Goal: Task Accomplishment & Management: Manage account settings

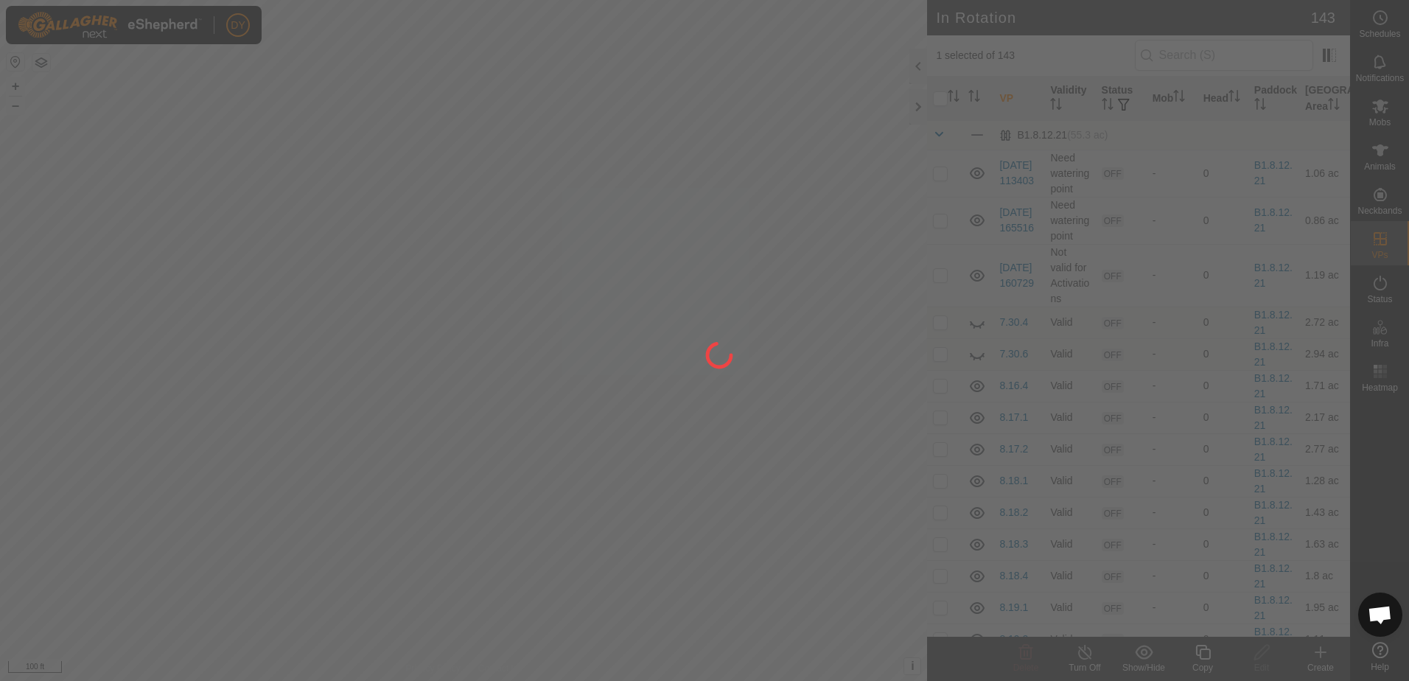
click at [86, 391] on div at bounding box center [704, 340] width 1409 height 681
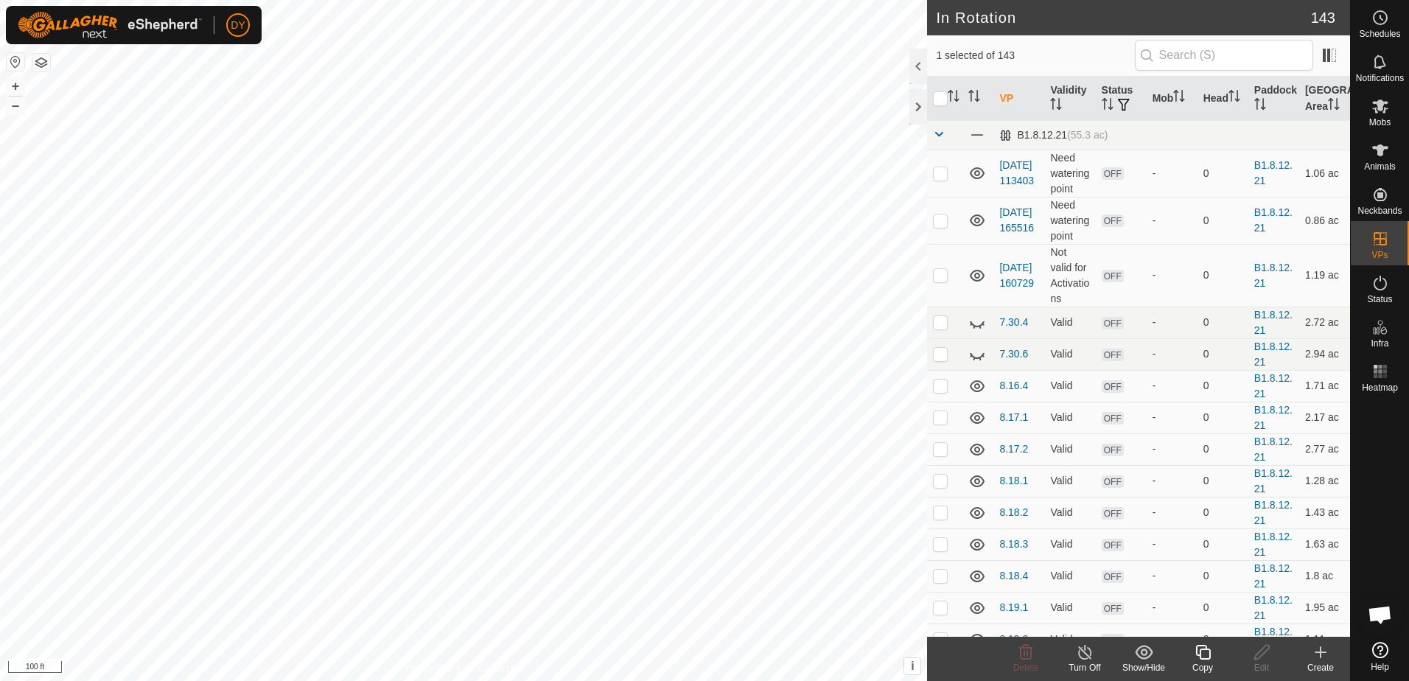
checkbox input "false"
checkbox input "true"
click at [1205, 657] on icon at bounding box center [1203, 652] width 18 height 18
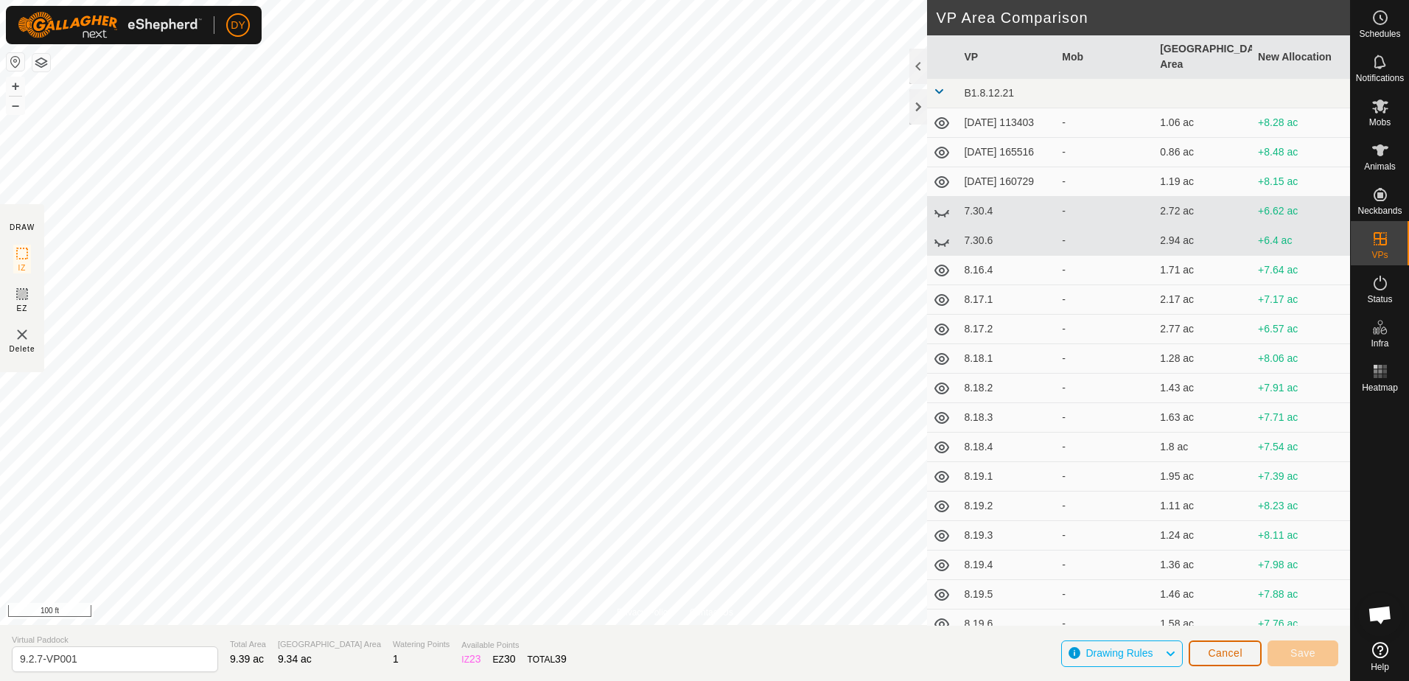
click at [1235, 650] on span "Cancel" at bounding box center [1225, 653] width 35 height 12
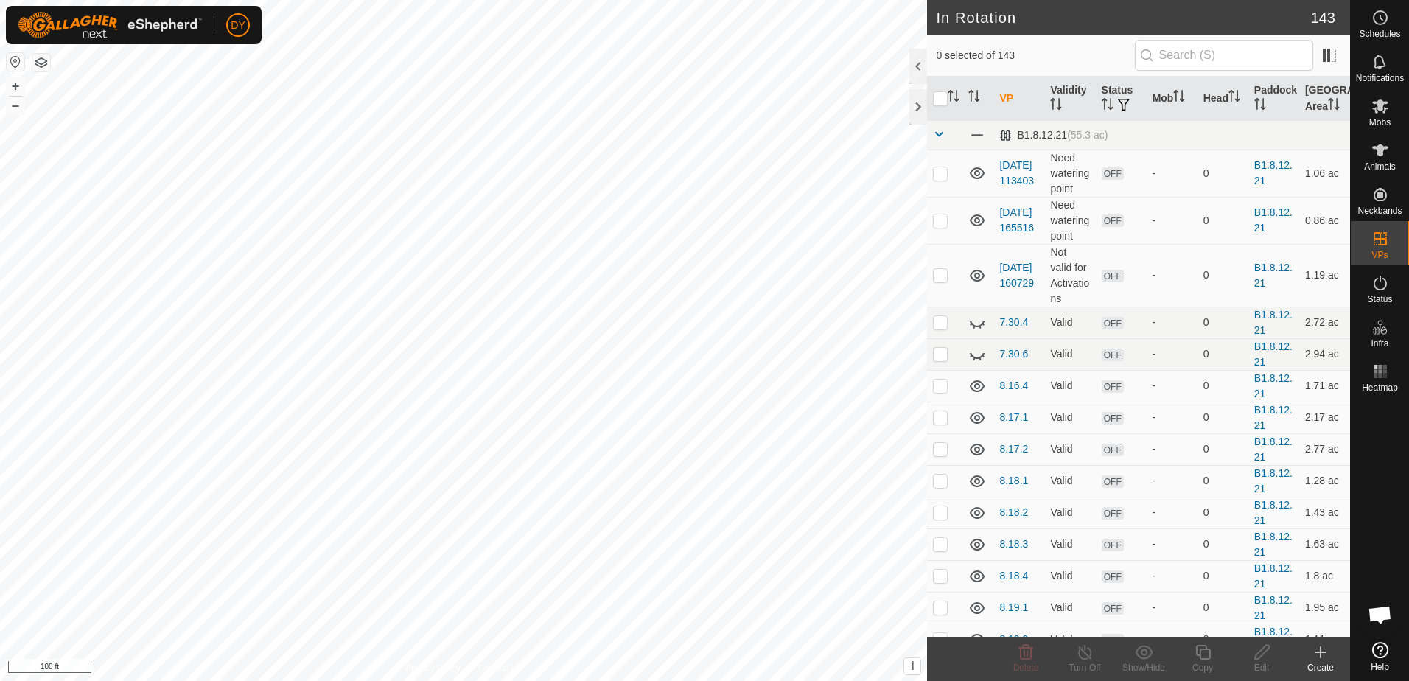
click at [1321, 654] on icon at bounding box center [1321, 652] width 0 height 10
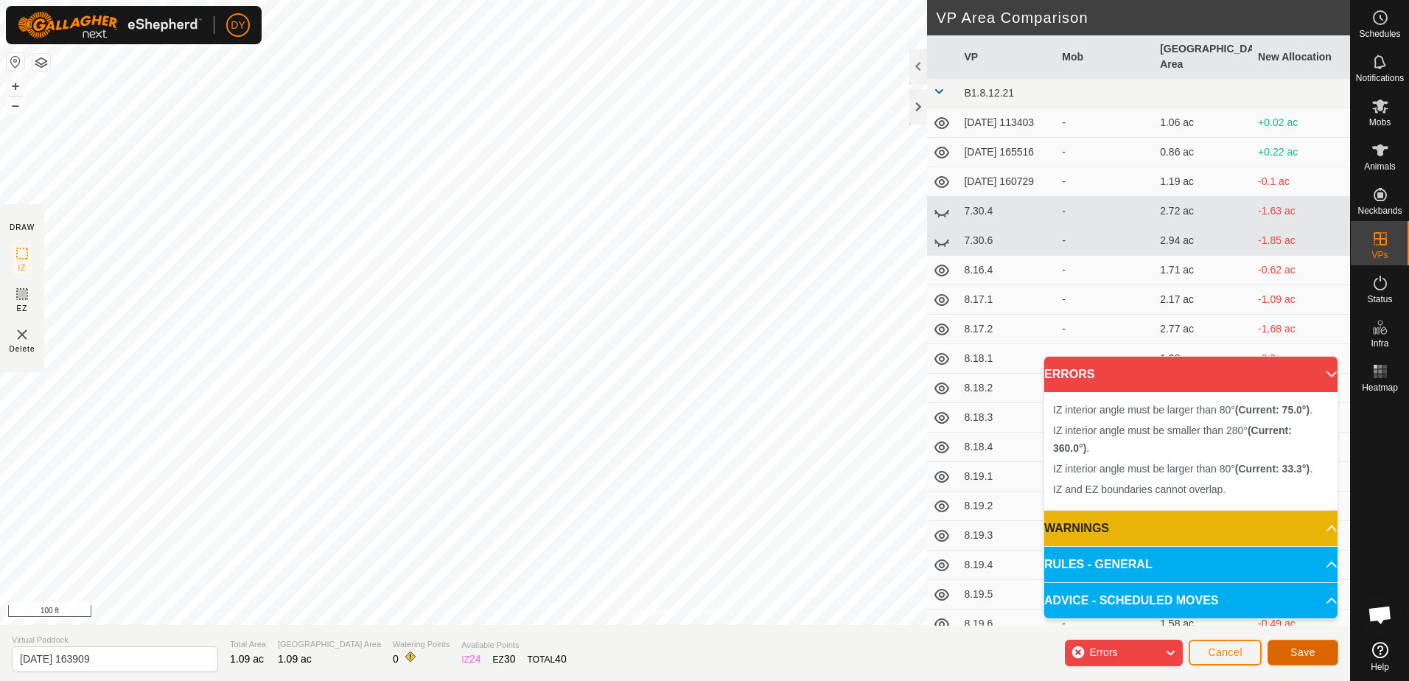
click at [1285, 646] on button "Save" at bounding box center [1303, 653] width 71 height 26
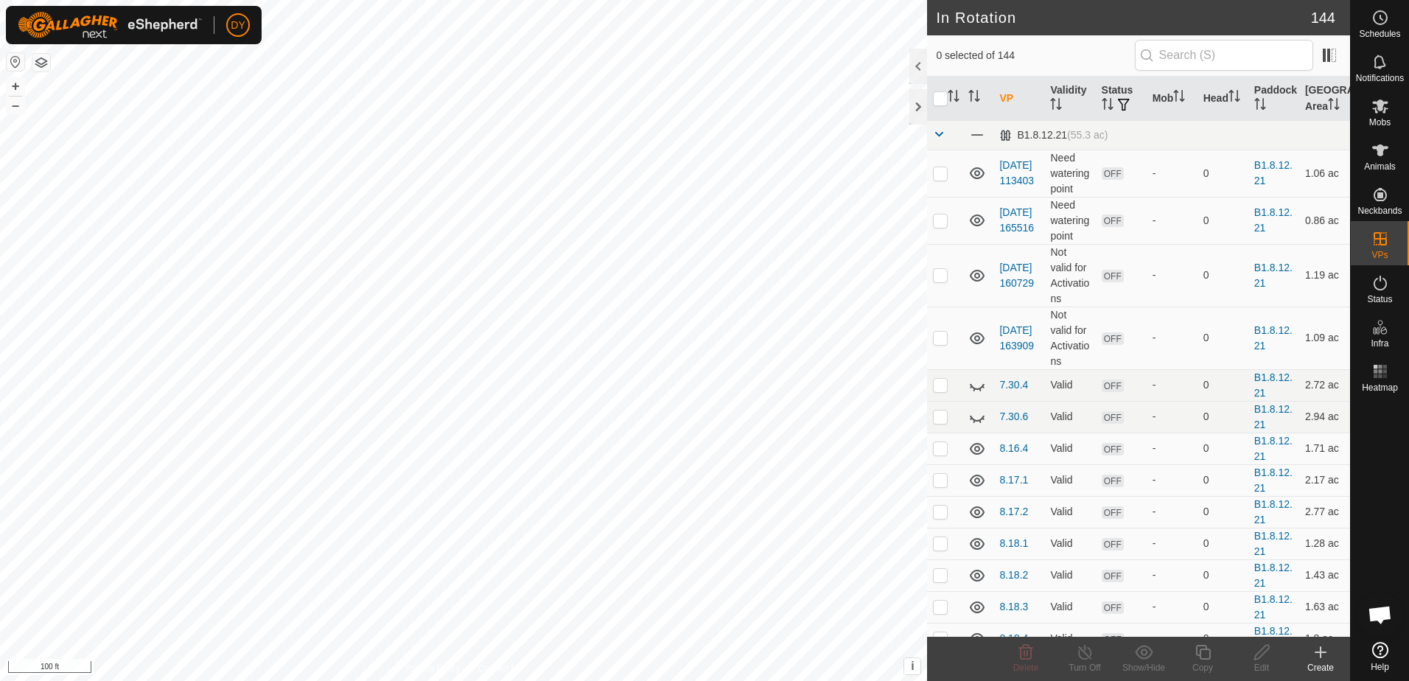
checkbox input "true"
click at [1206, 655] on icon at bounding box center [1203, 652] width 18 height 18
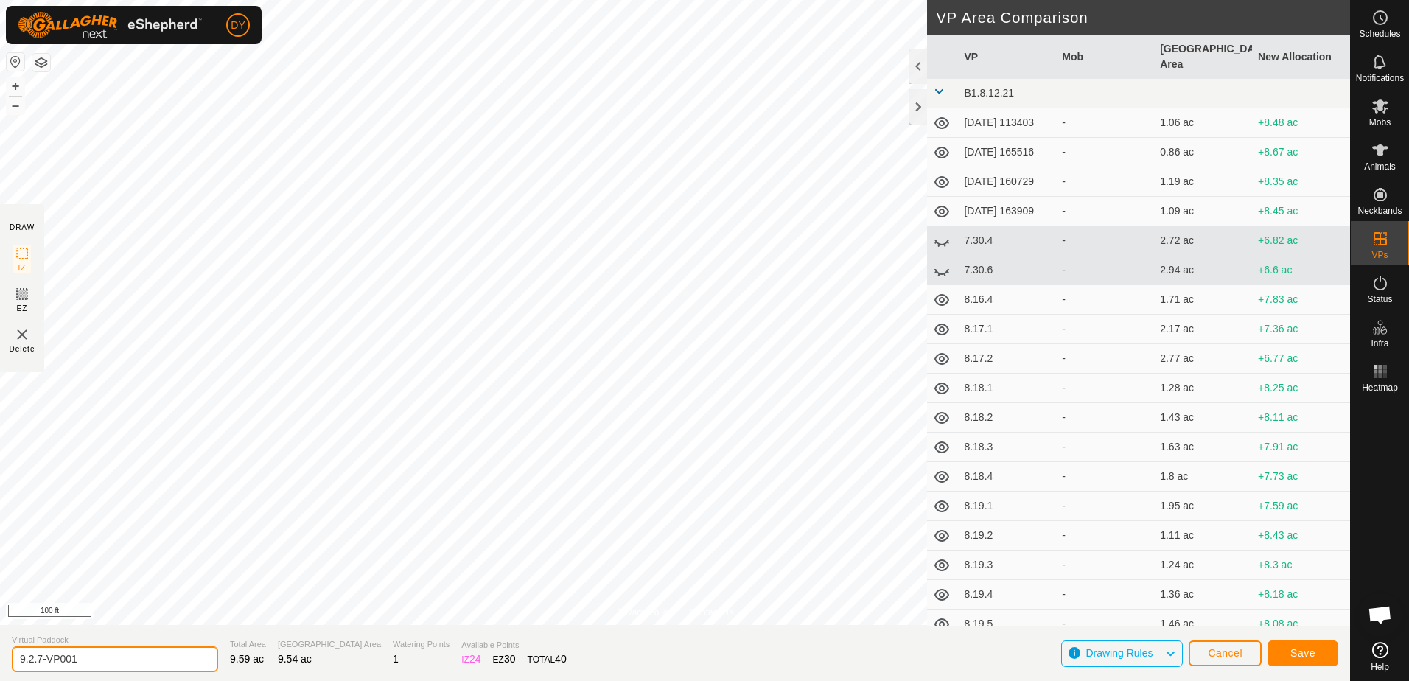
drag, startPoint x: 119, startPoint y: 657, endPoint x: 39, endPoint y: 660, distance: 80.4
click at [39, 660] on input "9.2.7-VP001" at bounding box center [115, 659] width 206 height 26
type input "9.3.1"
click at [1293, 652] on span "Save" at bounding box center [1303, 653] width 25 height 12
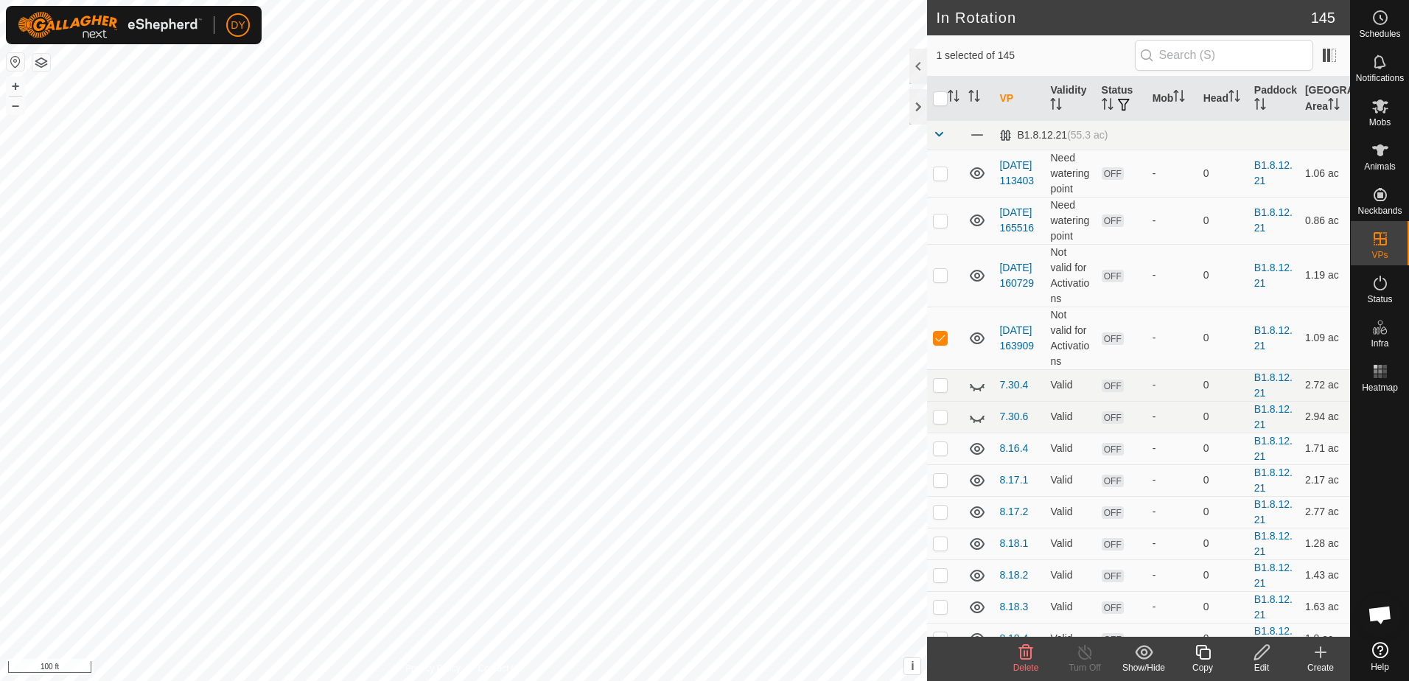
checkbox input "false"
checkbox input "true"
click at [1206, 653] on icon at bounding box center [1203, 652] width 18 height 18
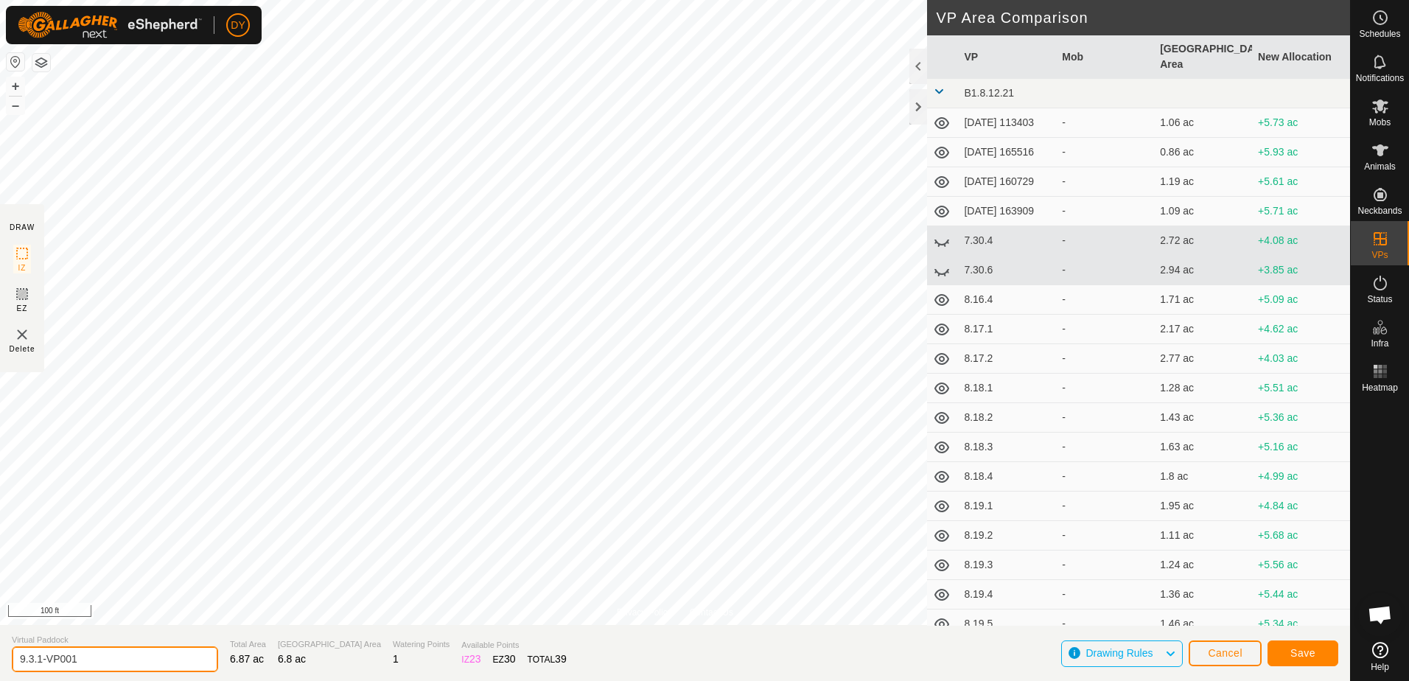
drag, startPoint x: 88, startPoint y: 655, endPoint x: 38, endPoint y: 649, distance: 50.5
click at [38, 649] on input "9.3.1-VP001" at bounding box center [115, 659] width 206 height 26
type input "9.3.2"
click at [1288, 655] on button "Save" at bounding box center [1303, 654] width 71 height 26
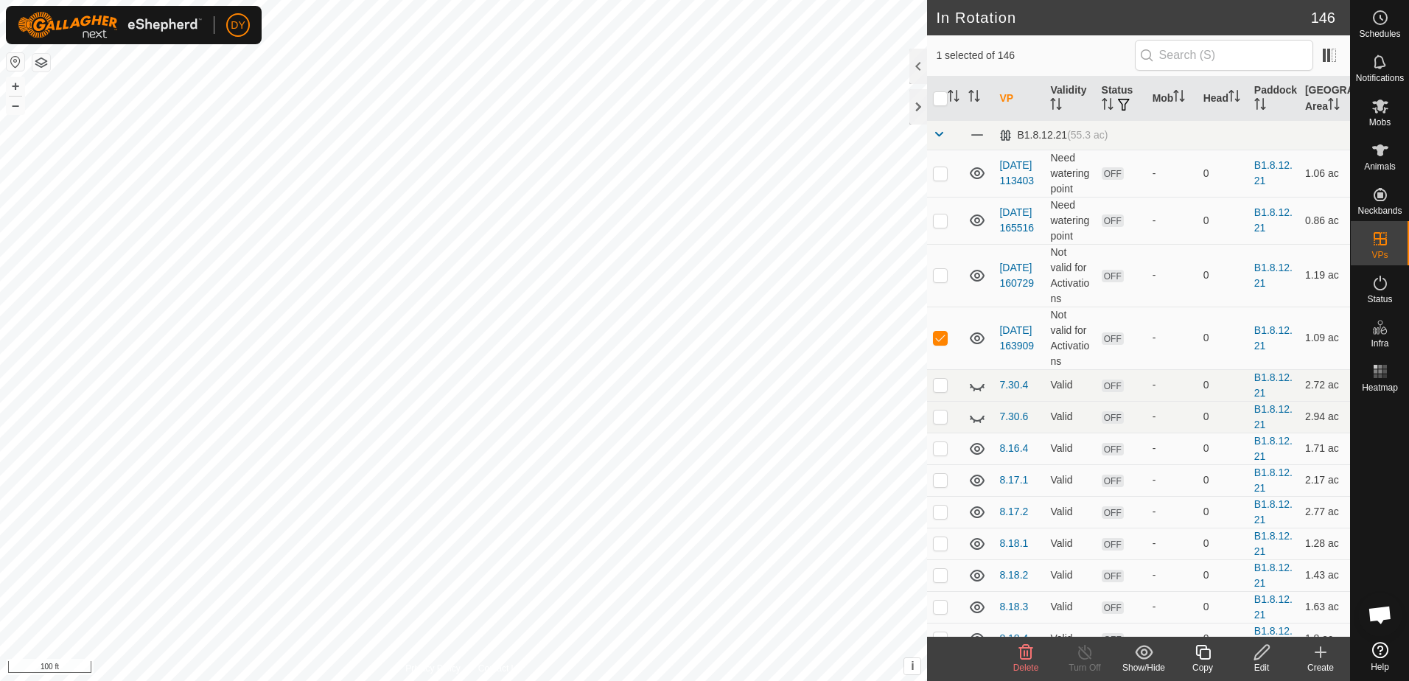
checkbox input "false"
checkbox input "true"
click at [1207, 649] on icon at bounding box center [1203, 652] width 15 height 15
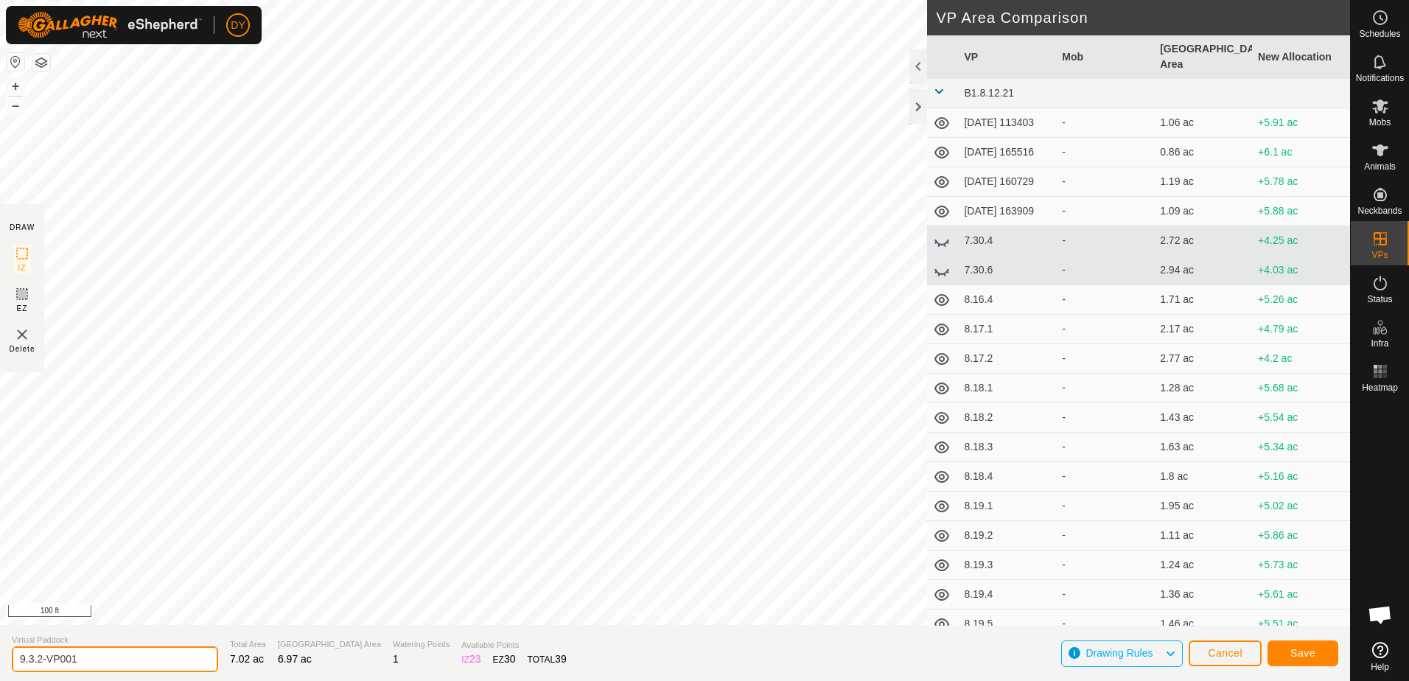
drag, startPoint x: 105, startPoint y: 663, endPoint x: 38, endPoint y: 666, distance: 66.4
click at [38, 666] on input "9.3.2-VP001" at bounding box center [115, 659] width 206 height 26
type input "9.3.3"
click at [1294, 656] on span "Save" at bounding box center [1303, 653] width 25 height 12
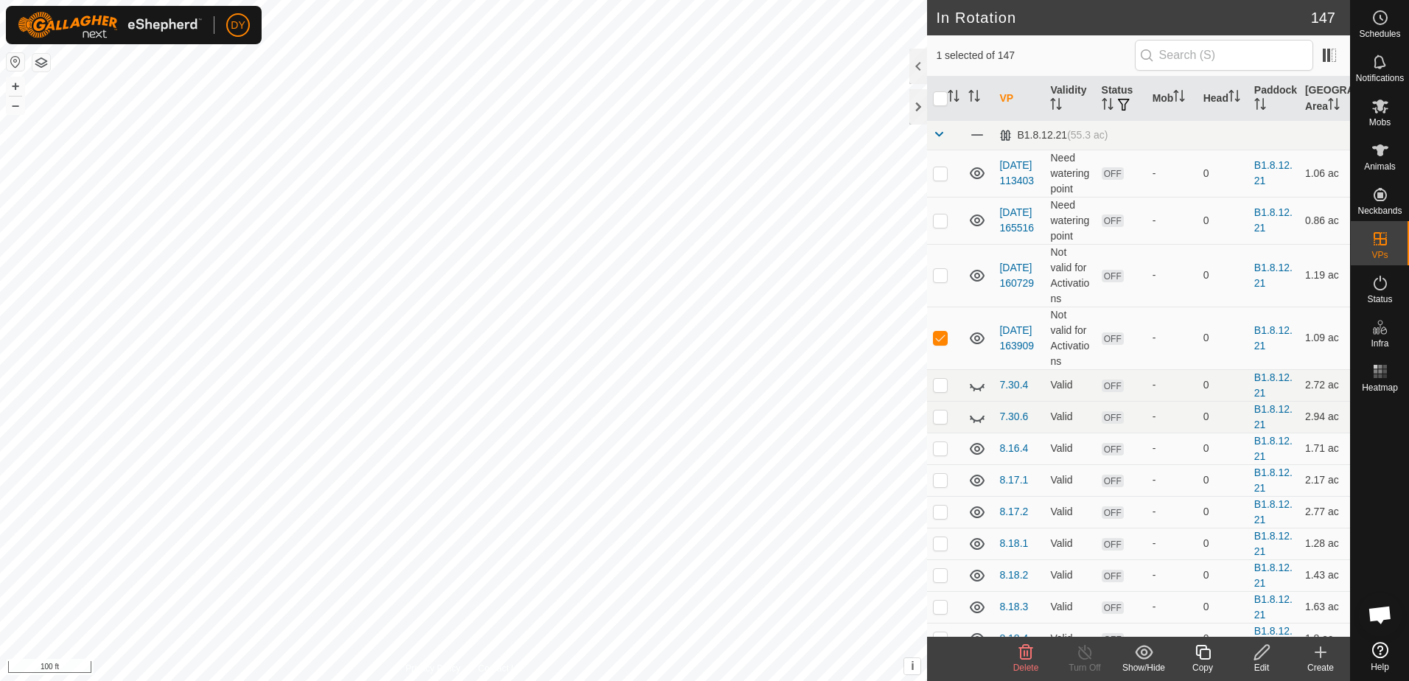
checkbox input "false"
checkbox input "true"
click at [1204, 657] on icon at bounding box center [1203, 652] width 18 height 18
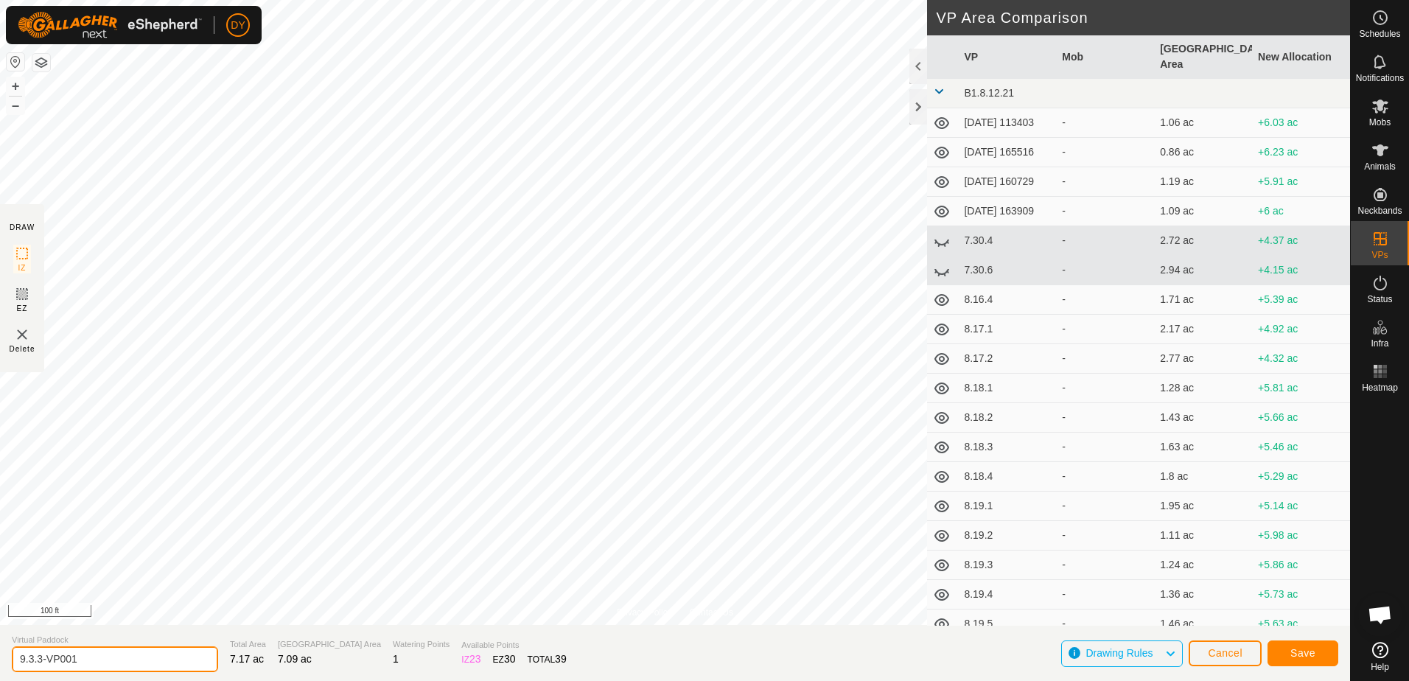
drag, startPoint x: 102, startPoint y: 655, endPoint x: 40, endPoint y: 660, distance: 62.9
click at [40, 660] on input "9.3.3-VP001" at bounding box center [115, 659] width 206 height 26
type input "9.3.4"
click at [1322, 652] on button "Save" at bounding box center [1303, 654] width 71 height 26
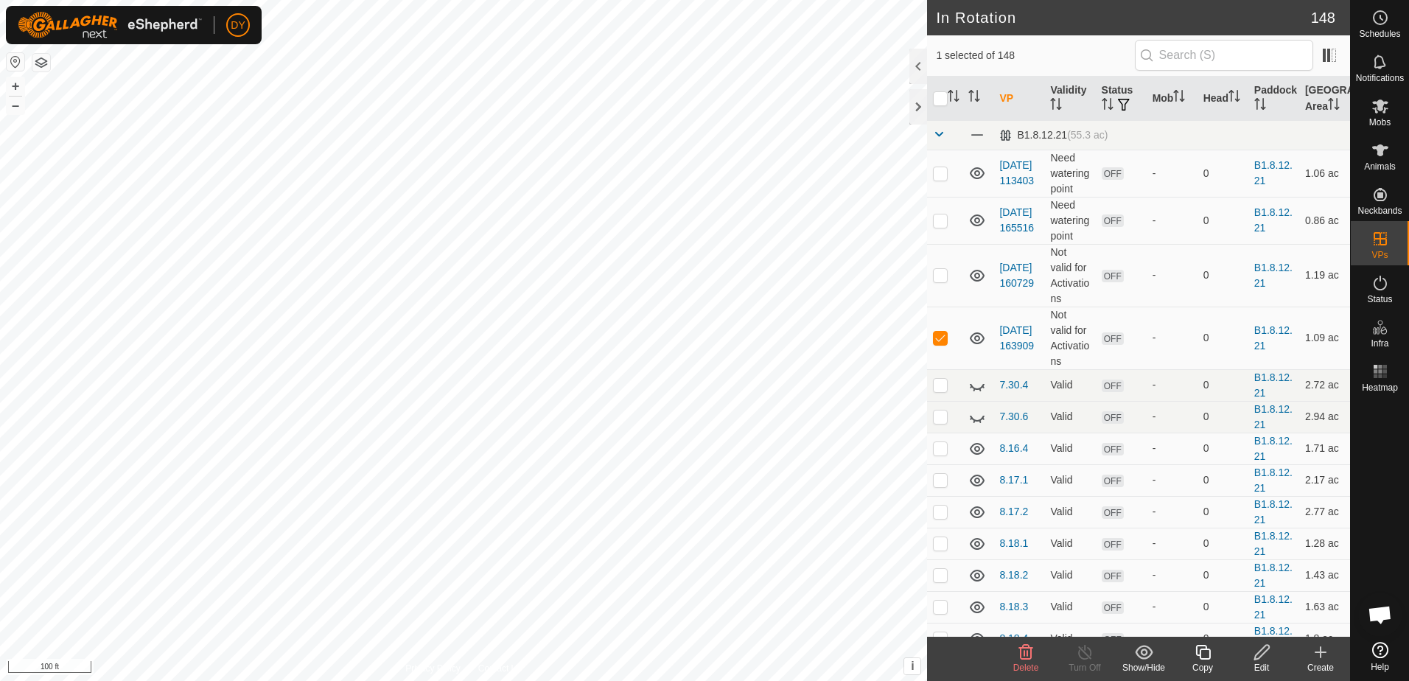
checkbox input "false"
checkbox input "true"
click at [1204, 652] on icon at bounding box center [1203, 652] width 18 height 18
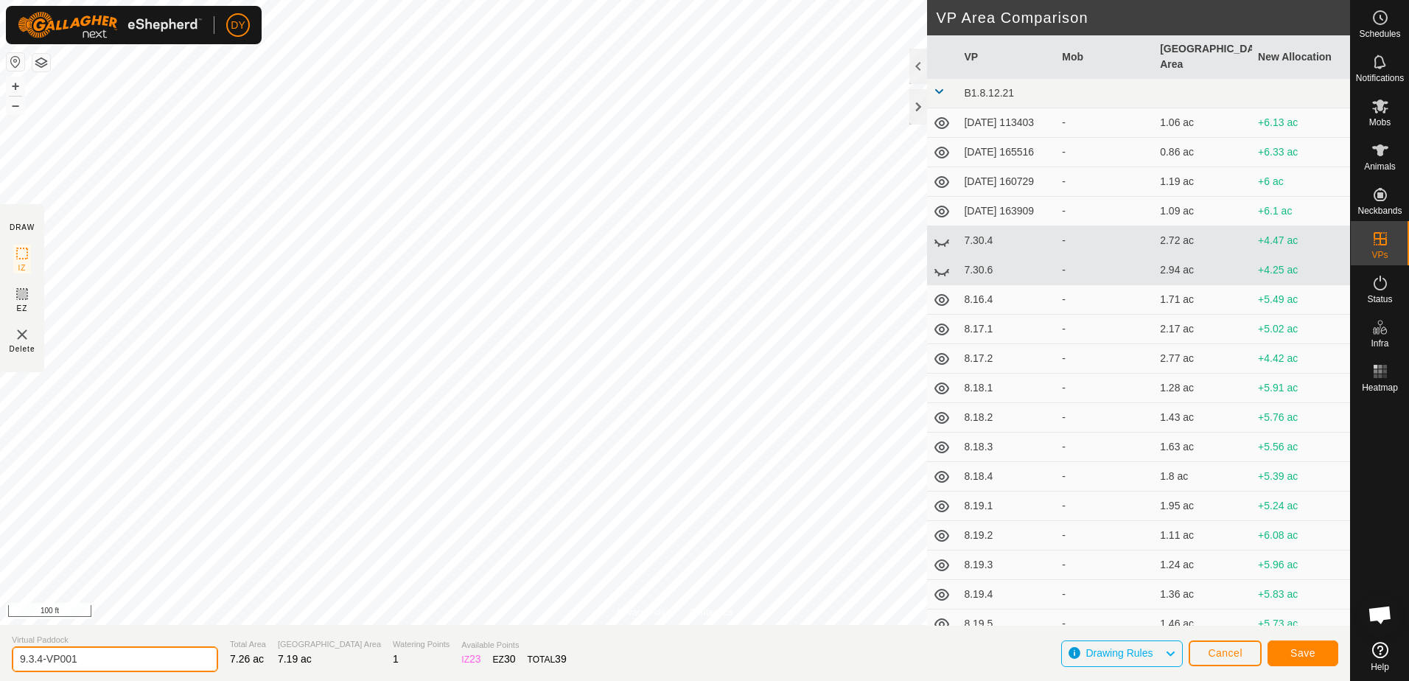
drag, startPoint x: 97, startPoint y: 658, endPoint x: 38, endPoint y: 660, distance: 59.0
click at [38, 660] on input "9.3.4-VP001" at bounding box center [115, 659] width 206 height 26
type input "9.3.5"
click at [1308, 655] on span "Save" at bounding box center [1303, 653] width 25 height 12
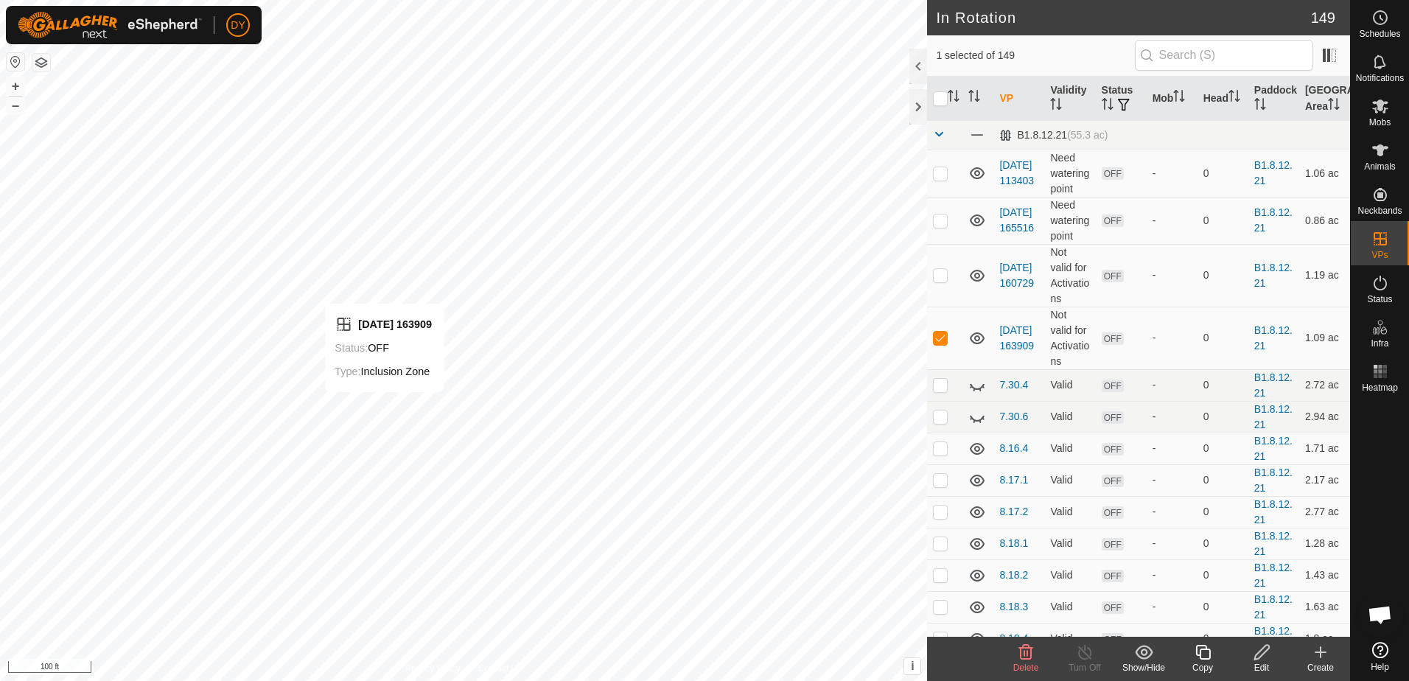
checkbox input "false"
checkbox input "true"
click at [1199, 655] on icon at bounding box center [1203, 652] width 15 height 15
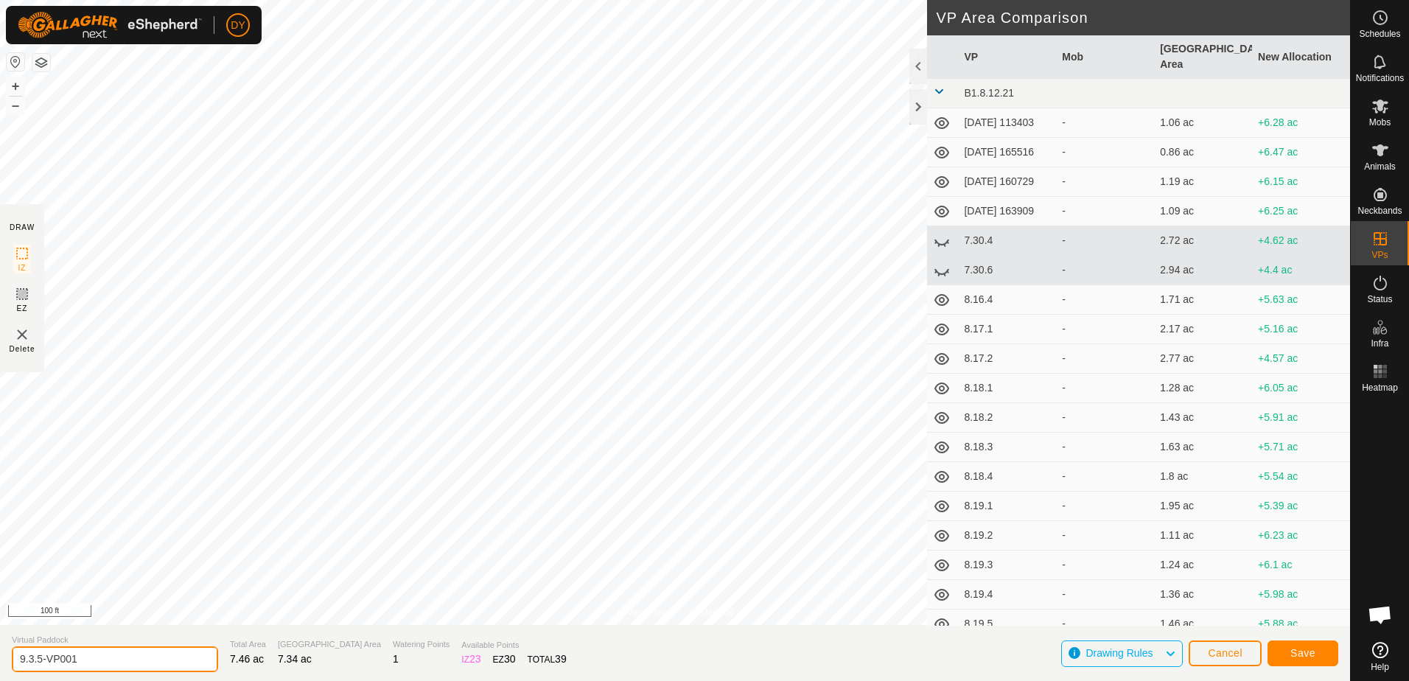
drag, startPoint x: 103, startPoint y: 655, endPoint x: 38, endPoint y: 657, distance: 65.6
click at [38, 657] on input "9.3.5-VP001" at bounding box center [115, 659] width 206 height 26
type input "9.3.6"
click at [1291, 660] on button "Save" at bounding box center [1303, 654] width 71 height 26
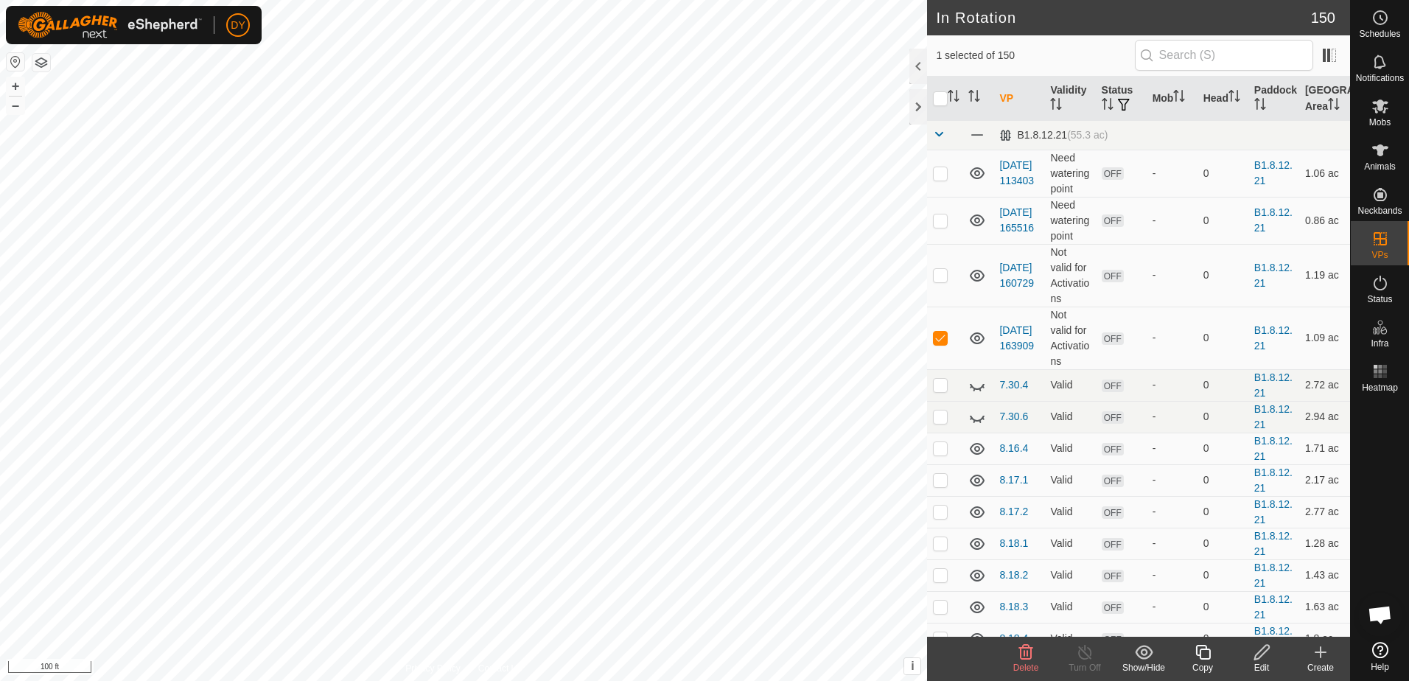
checkbox input "false"
checkbox input "true"
click at [1205, 654] on icon at bounding box center [1203, 652] width 18 height 18
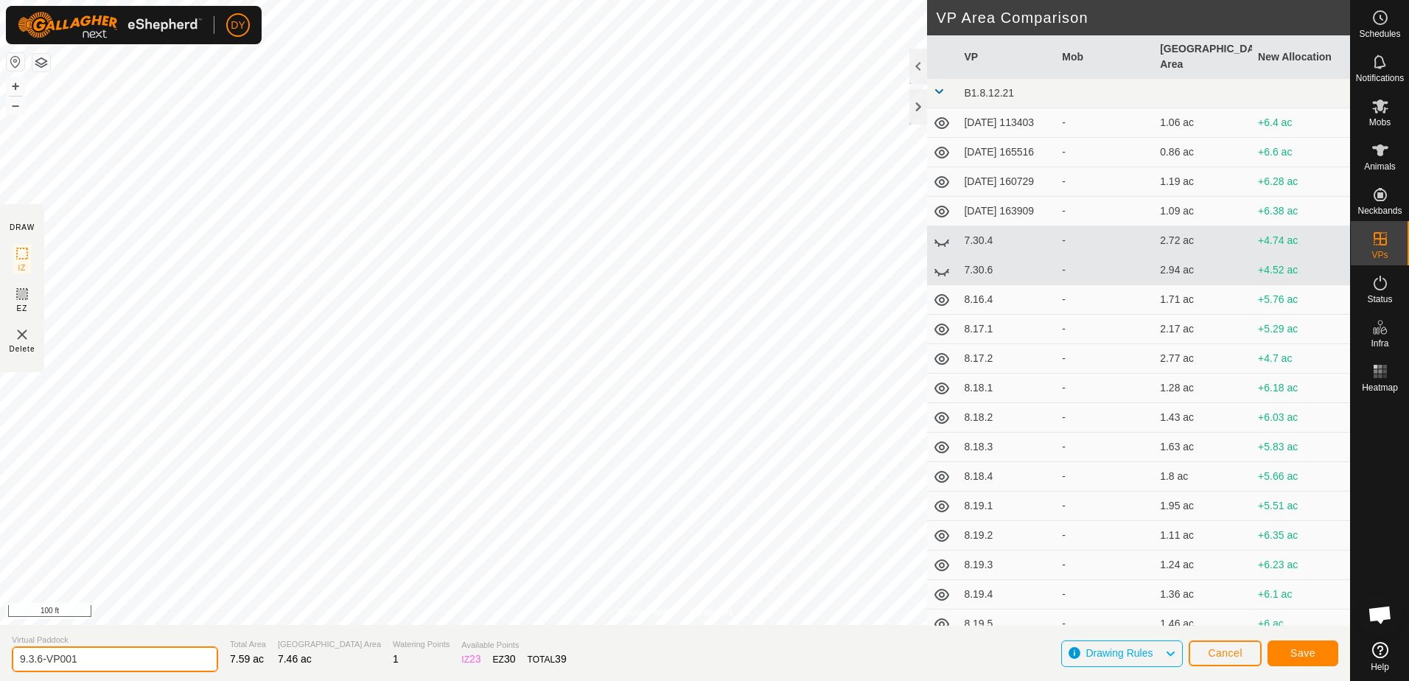
drag, startPoint x: 108, startPoint y: 652, endPoint x: 39, endPoint y: 659, distance: 68.9
click at [39, 659] on input "9.3.6-VP001" at bounding box center [115, 659] width 206 height 26
type input "9.3.7"
click at [1301, 655] on span "Save" at bounding box center [1303, 653] width 25 height 12
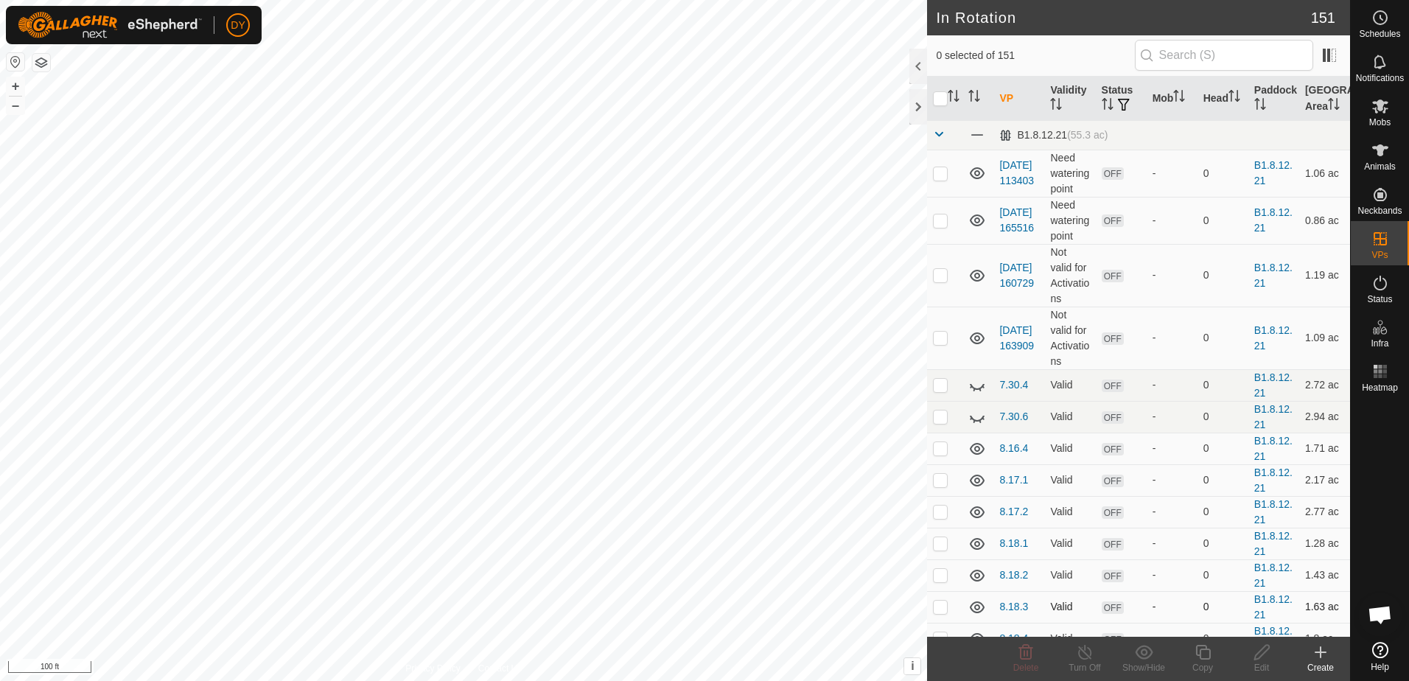
checkbox input "true"
click at [1032, 655] on icon at bounding box center [1026, 652] width 14 height 15
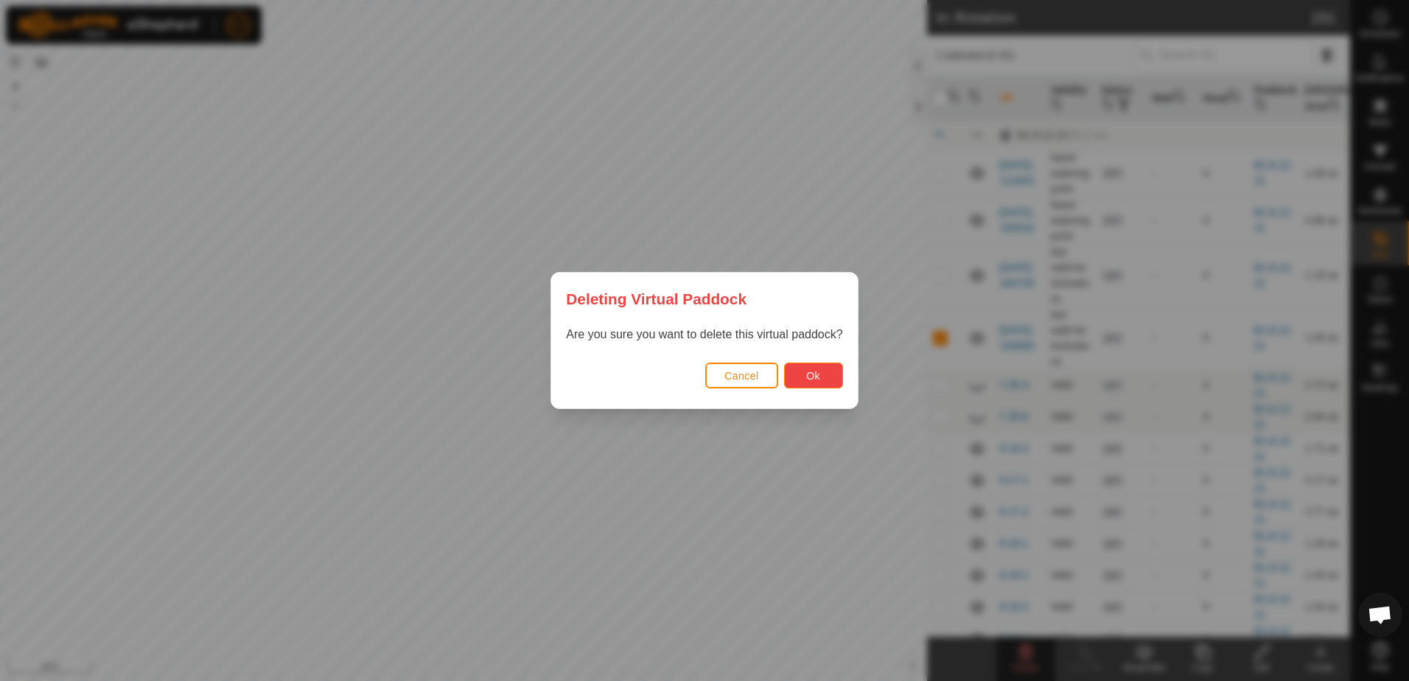
click at [823, 377] on button "Ok" at bounding box center [813, 376] width 59 height 26
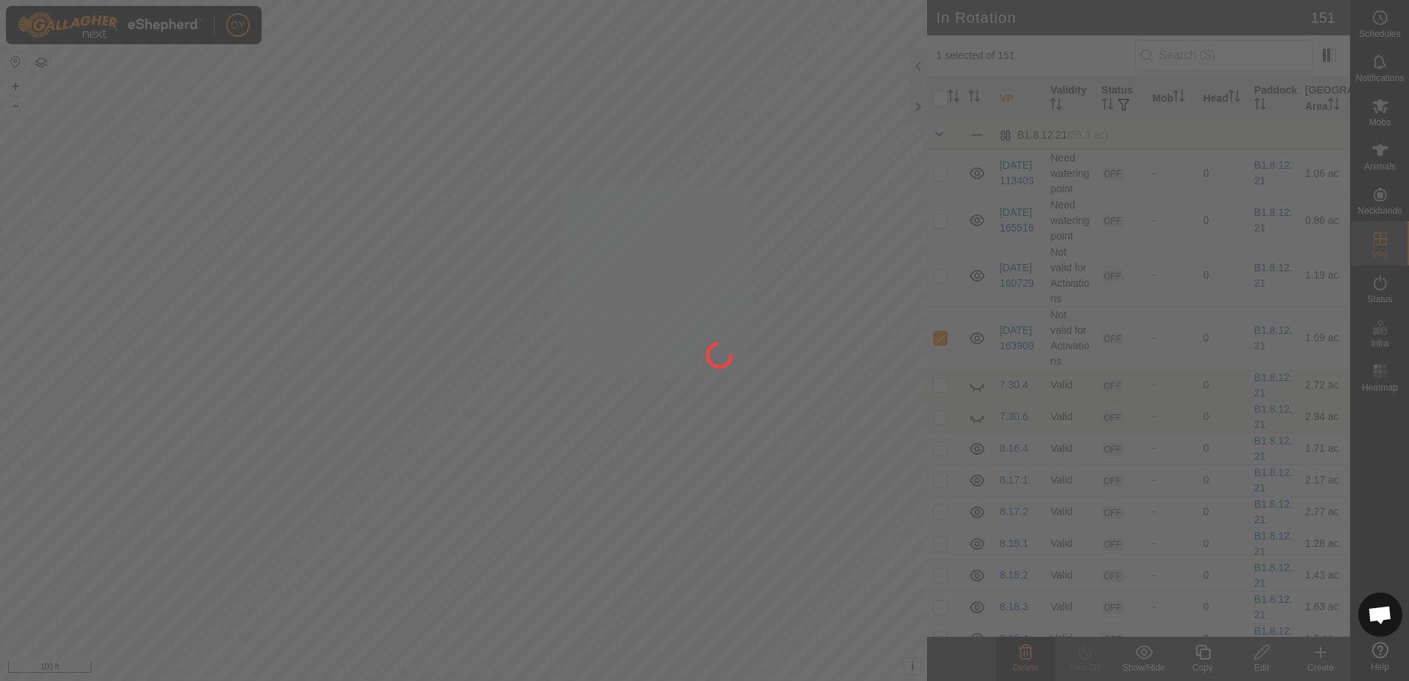
checkbox input "false"
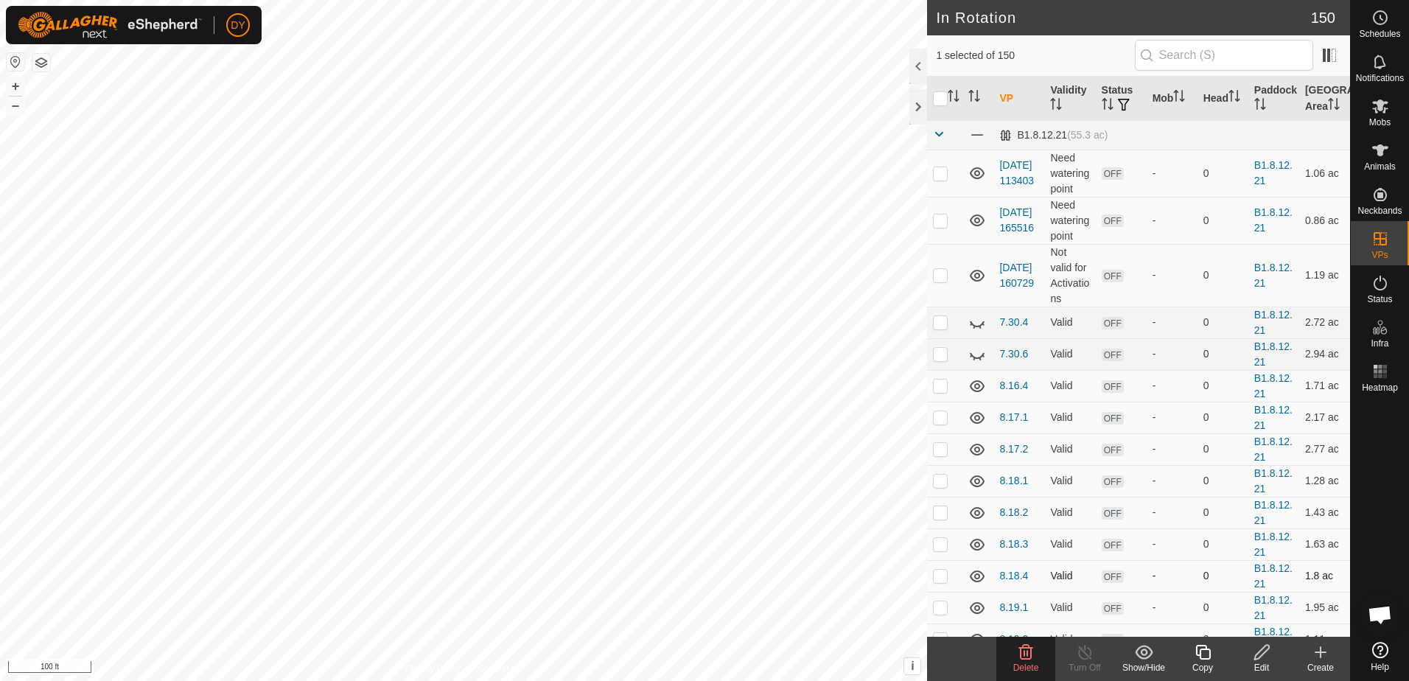
checkbox input "false"
click at [1387, 23] on icon at bounding box center [1381, 18] width 18 height 18
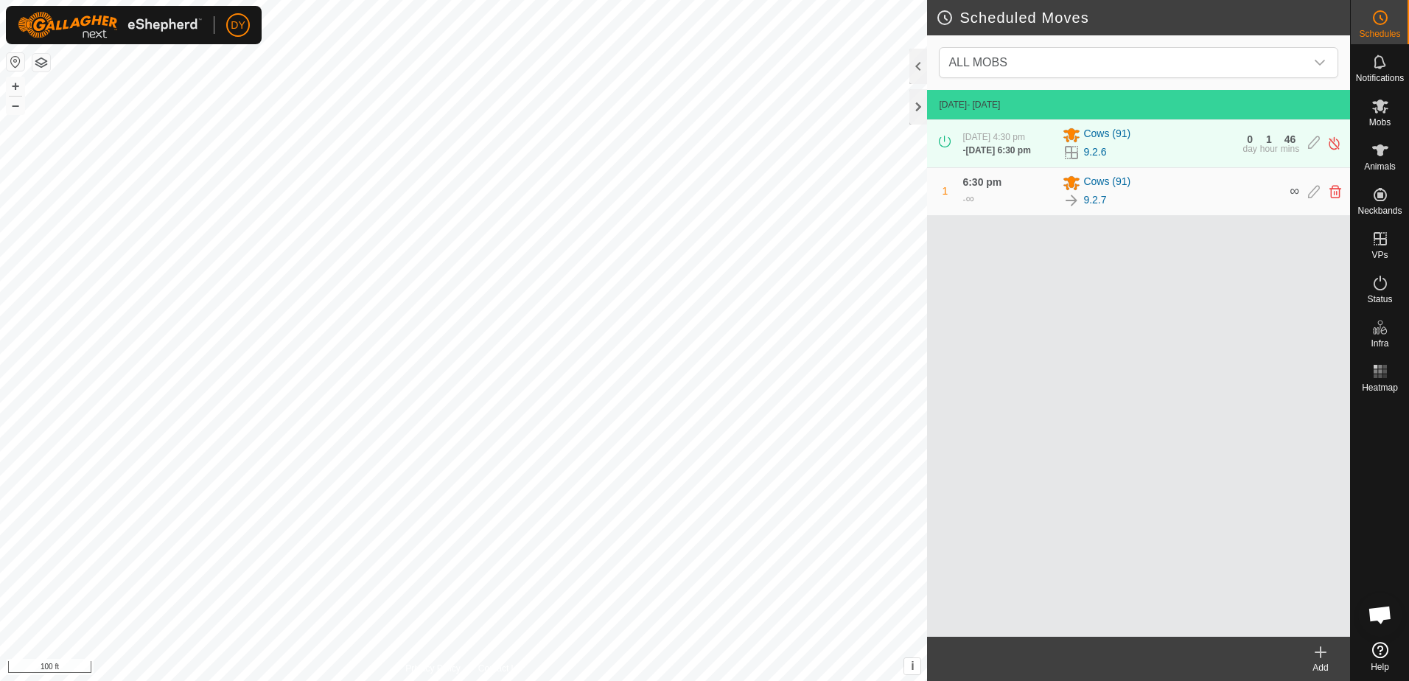
click at [1318, 654] on icon at bounding box center [1321, 652] width 18 height 18
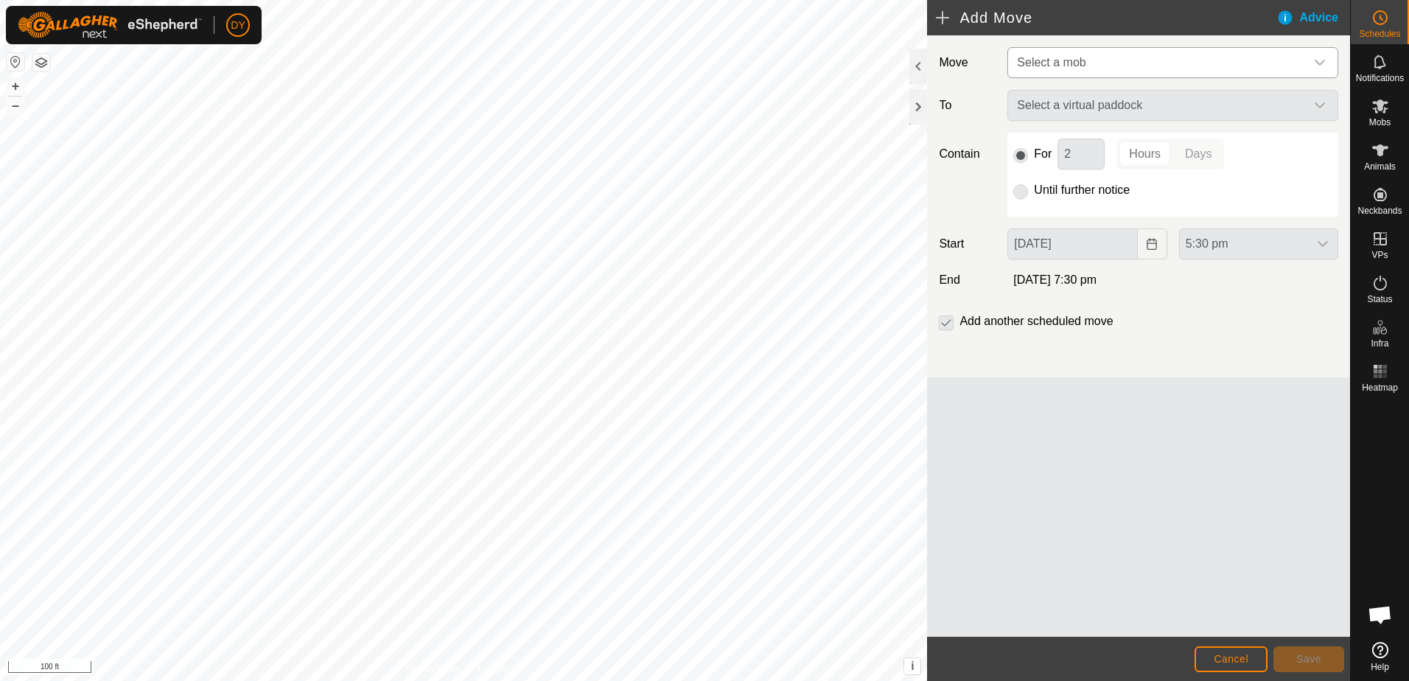
click at [1042, 55] on span "Select a mob" at bounding box center [1158, 62] width 294 height 29
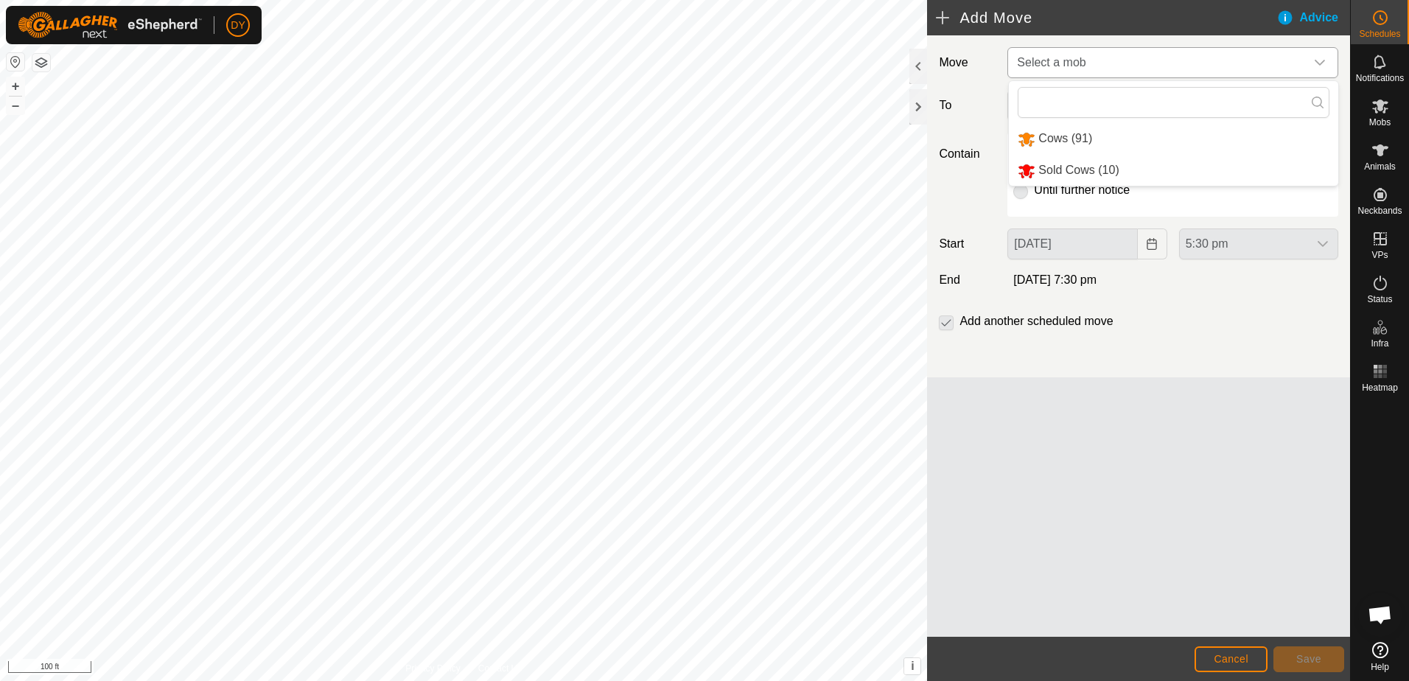
click at [1042, 133] on li "Cows (91)" at bounding box center [1173, 139] width 329 height 30
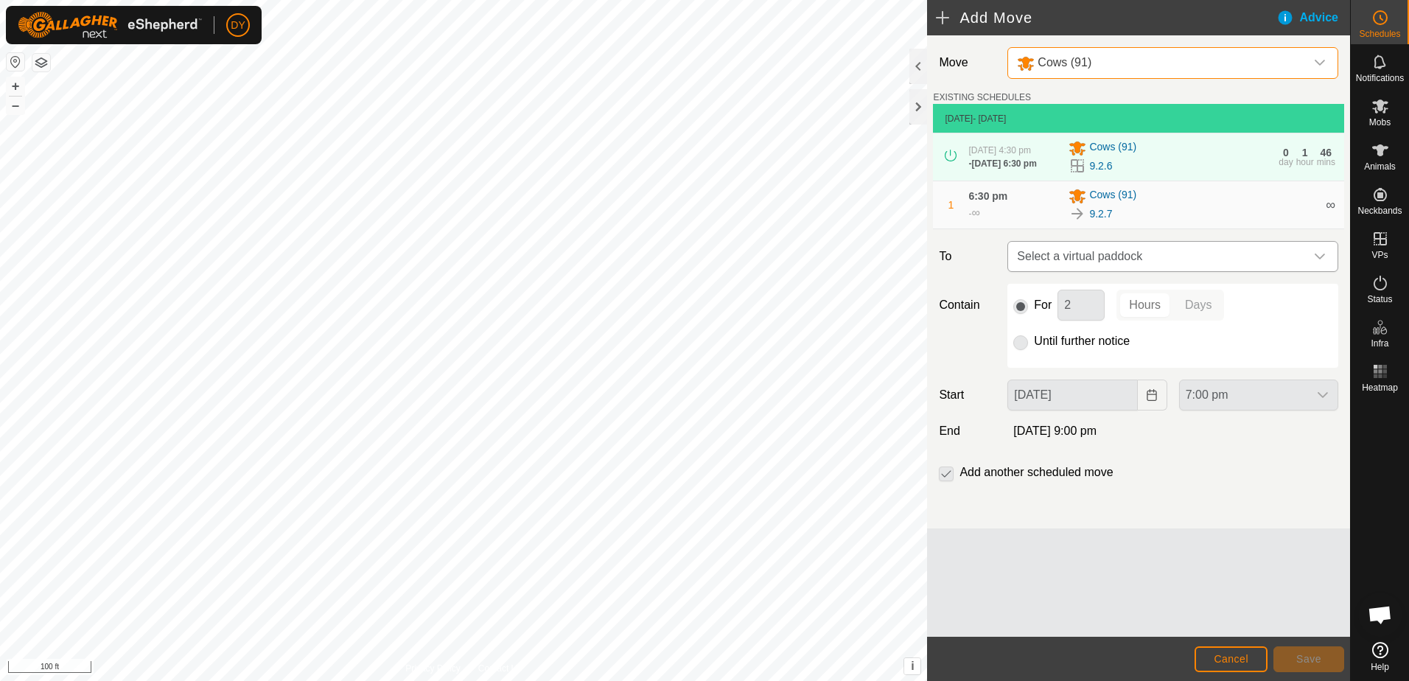
click at [1051, 257] on span "Select a virtual paddock" at bounding box center [1158, 256] width 294 height 29
type input "9.3.1"
click at [1055, 362] on li "9.3.1 9.61 ac" at bounding box center [1173, 362] width 312 height 22
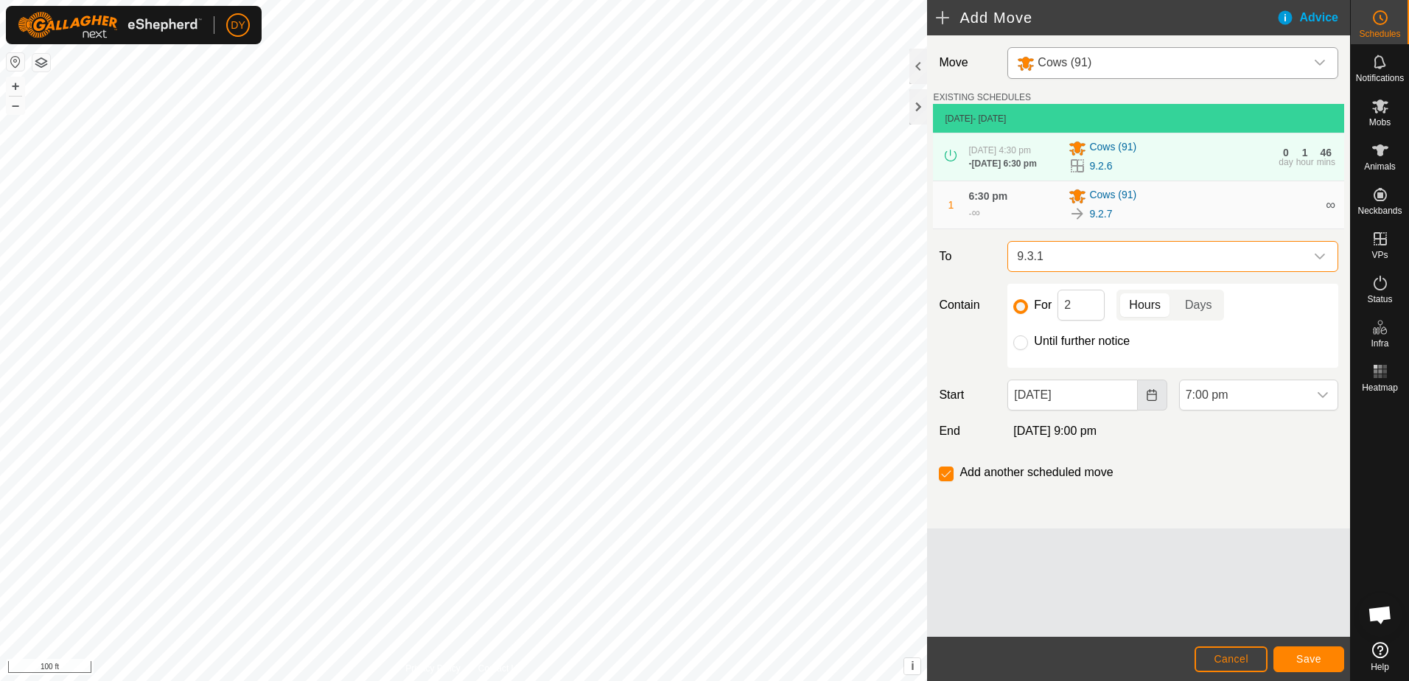
click at [1157, 391] on icon "Choose Date" at bounding box center [1152, 395] width 12 height 12
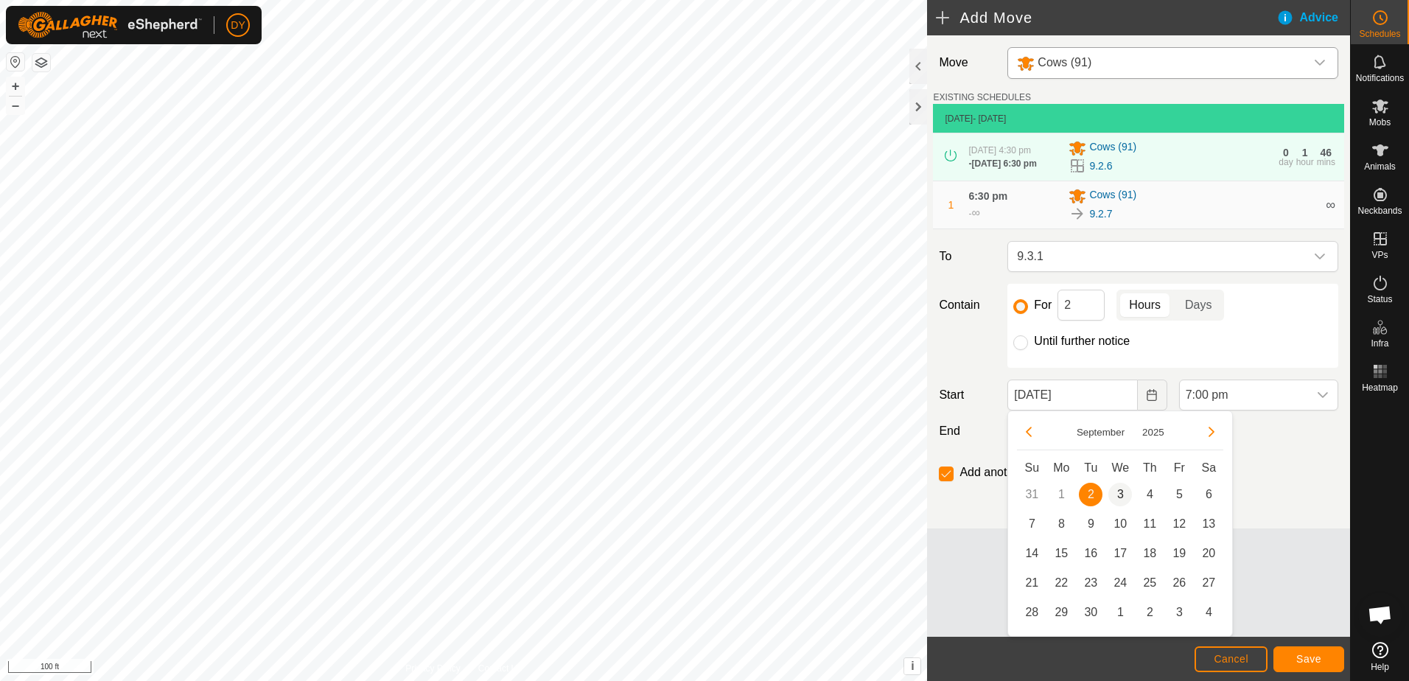
click at [1123, 492] on span "3" at bounding box center [1121, 495] width 24 height 24
type input "03 Sep, 2025"
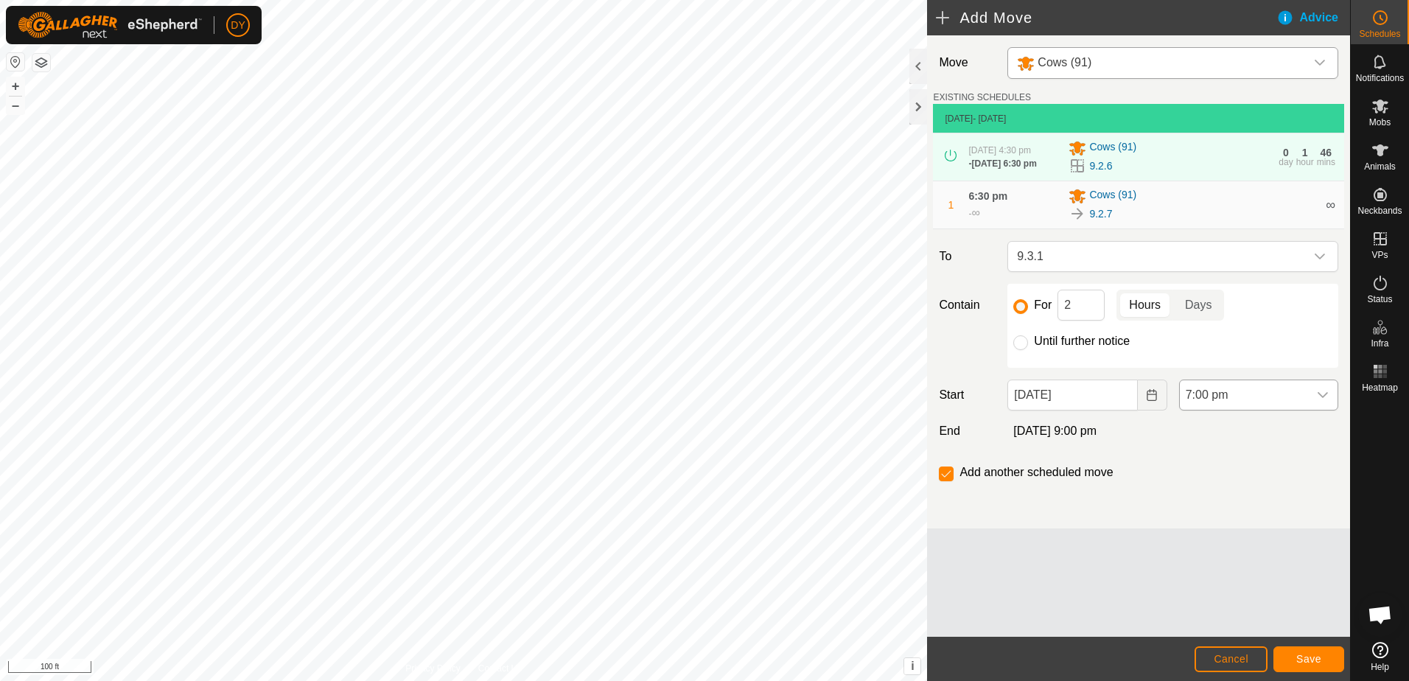
drag, startPoint x: 1327, startPoint y: 398, endPoint x: 1319, endPoint y: 405, distance: 10.5
click at [1327, 397] on icon "dropdown trigger" at bounding box center [1323, 395] width 12 height 12
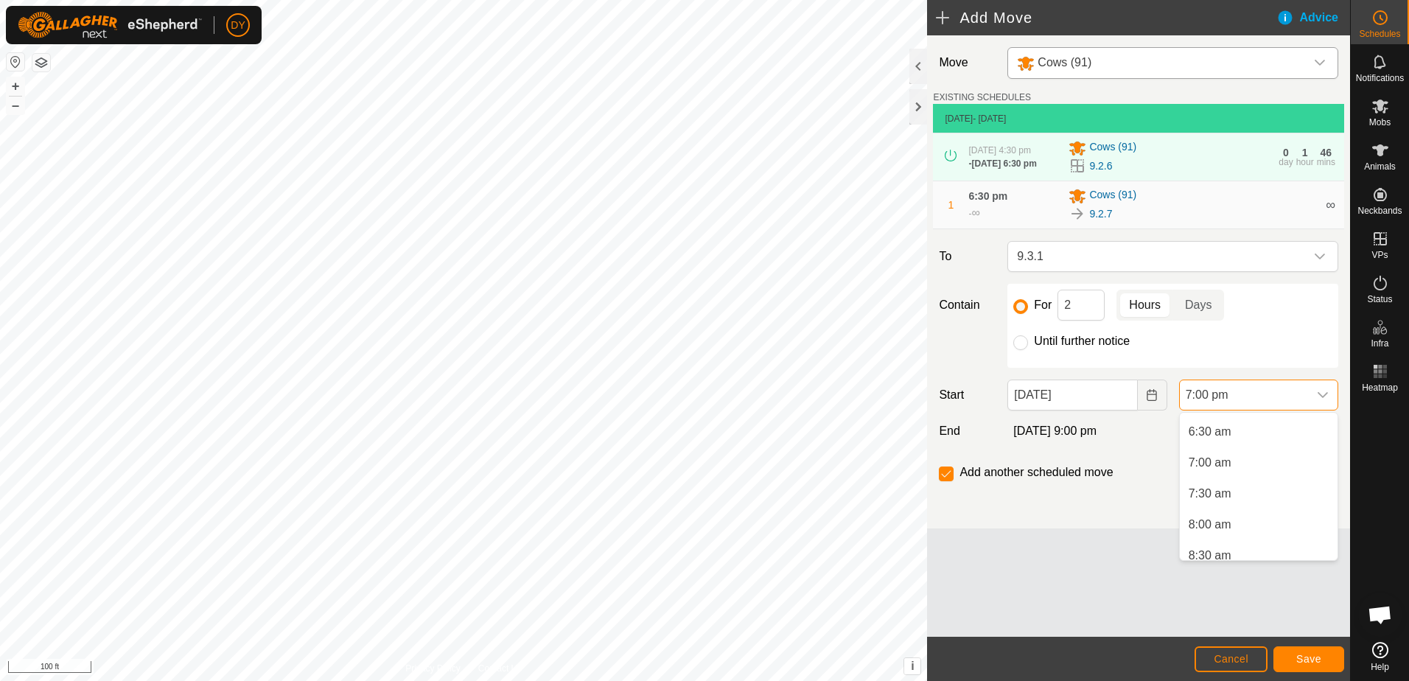
scroll to position [389, 0]
click at [1220, 442] on li "6:30 am" at bounding box center [1259, 440] width 158 height 29
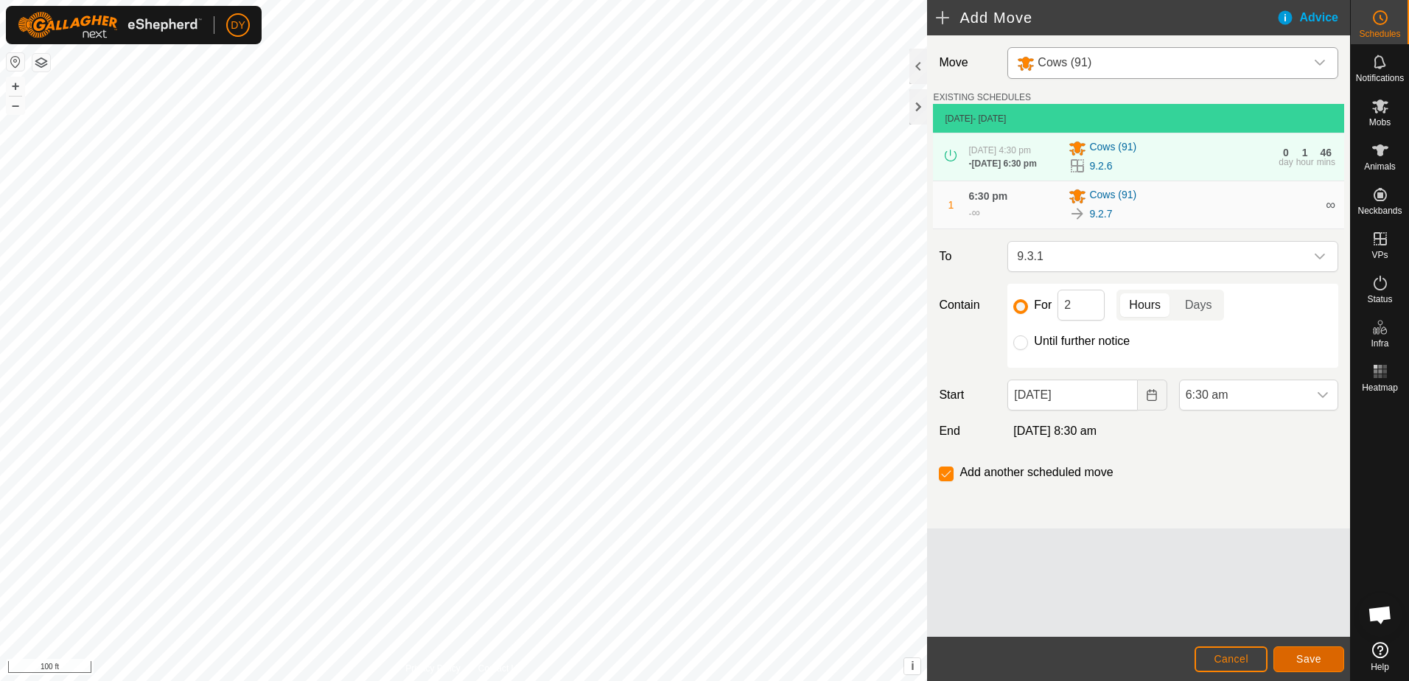
click at [1302, 661] on span "Save" at bounding box center [1309, 659] width 25 height 12
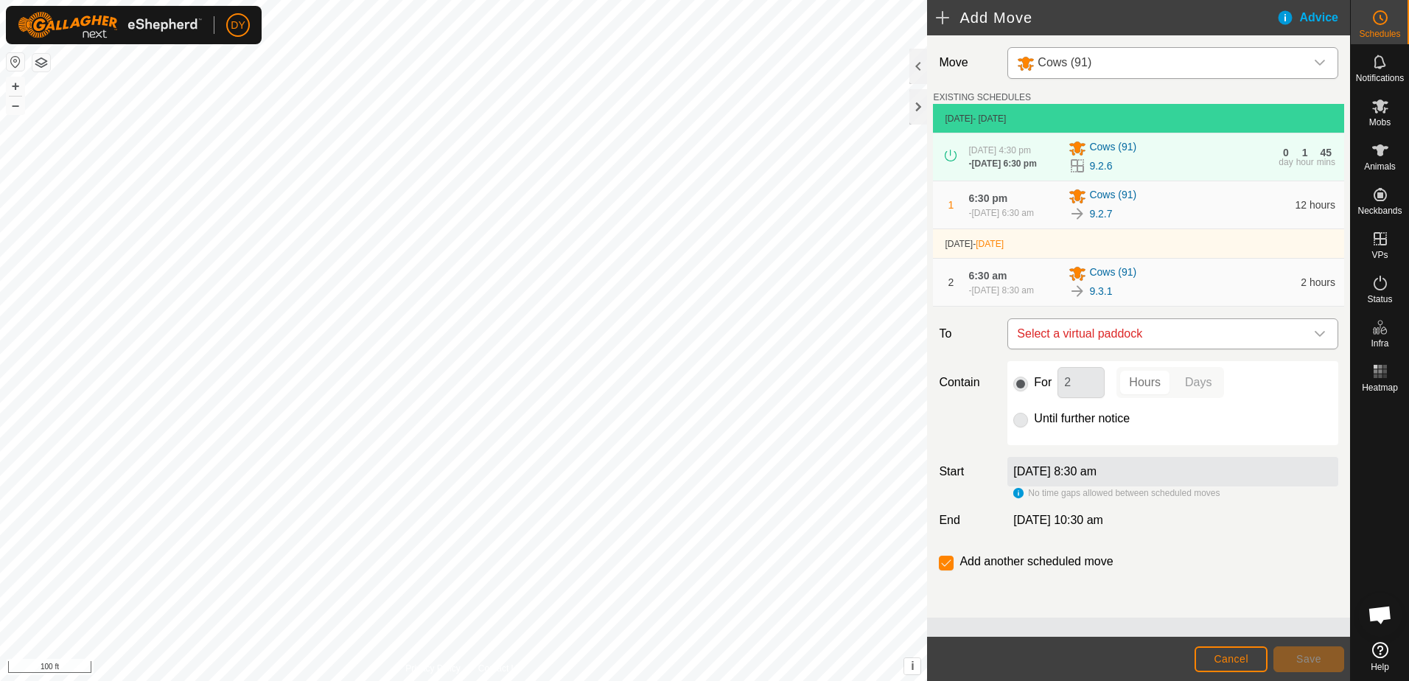
click at [1048, 338] on span "Select a virtual paddock" at bounding box center [1158, 333] width 294 height 29
type input "9.3.2"
click at [1044, 440] on li "9.3.2 6.8 ac" at bounding box center [1173, 439] width 312 height 22
click at [1281, 657] on button "Save" at bounding box center [1309, 659] width 71 height 26
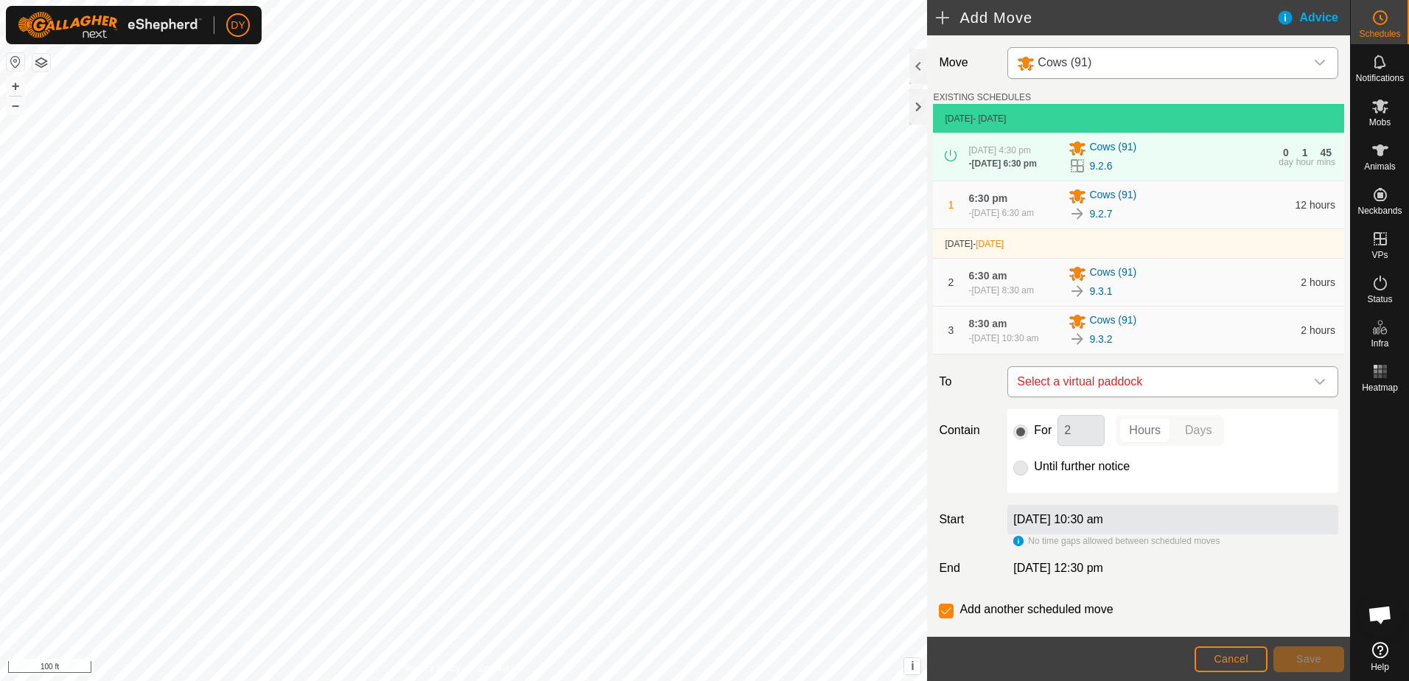
click at [1159, 391] on span "Select a virtual paddock" at bounding box center [1158, 381] width 294 height 29
type input "9.3.3"
click at [1037, 495] on li "9.3.3 6.97 ac" at bounding box center [1167, 494] width 302 height 22
click at [1321, 666] on button "Save" at bounding box center [1309, 659] width 71 height 26
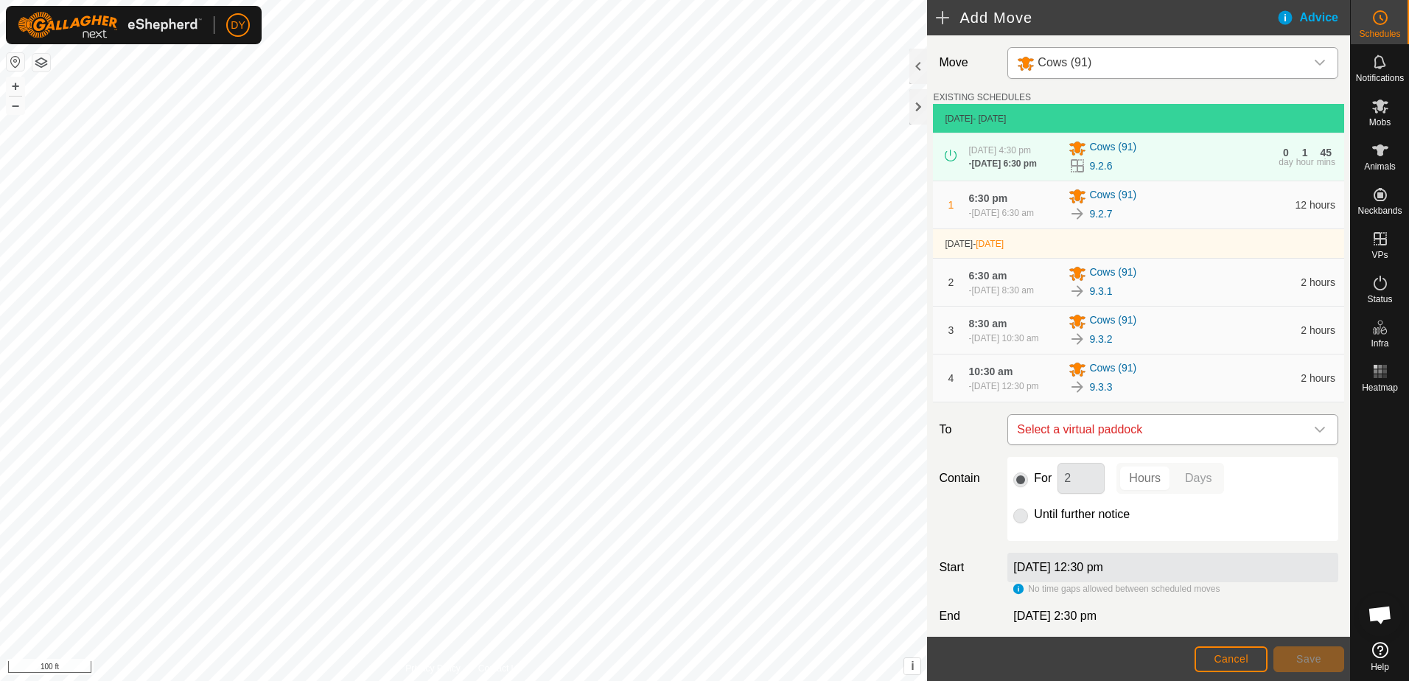
click at [1103, 444] on span "Select a virtual paddock" at bounding box center [1158, 429] width 294 height 29
type input "9.3.4"
click at [1053, 543] on li "9.3.4 7.09 ac" at bounding box center [1167, 548] width 302 height 22
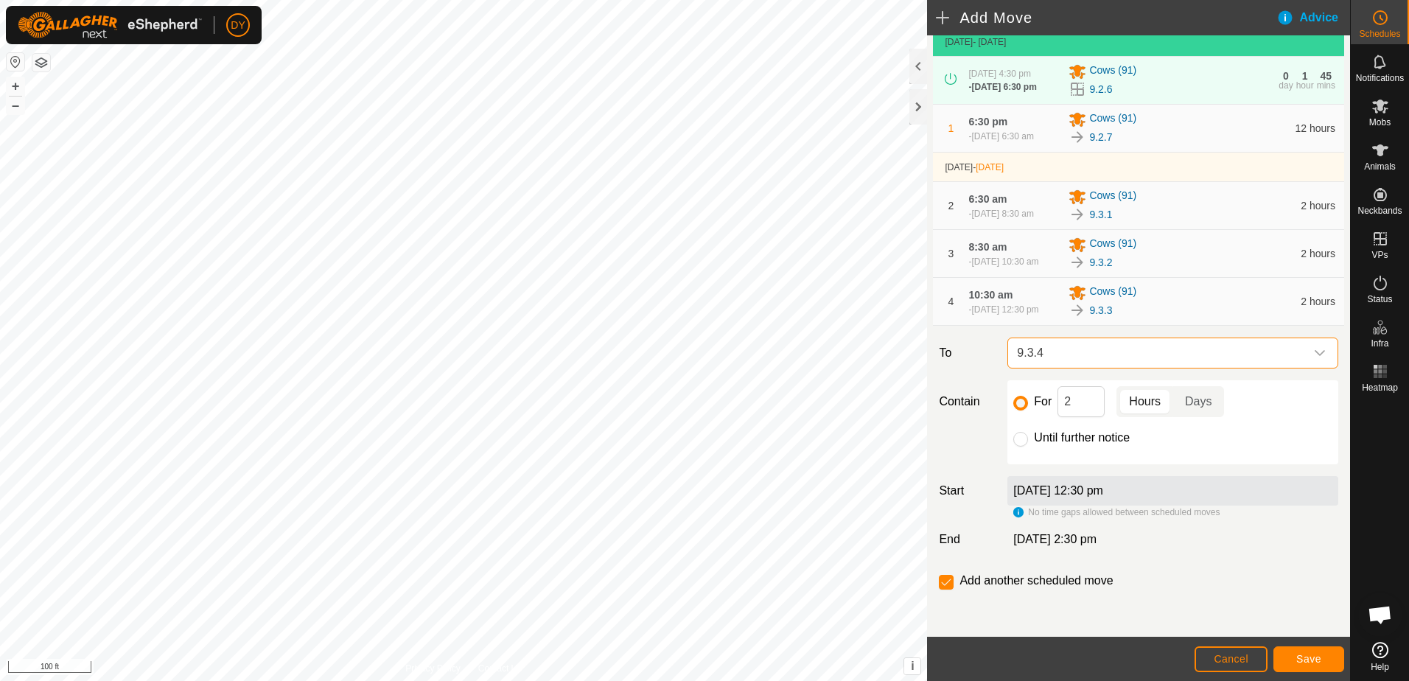
scroll to position [90, 0]
click at [1287, 652] on button "Save" at bounding box center [1309, 659] width 71 height 26
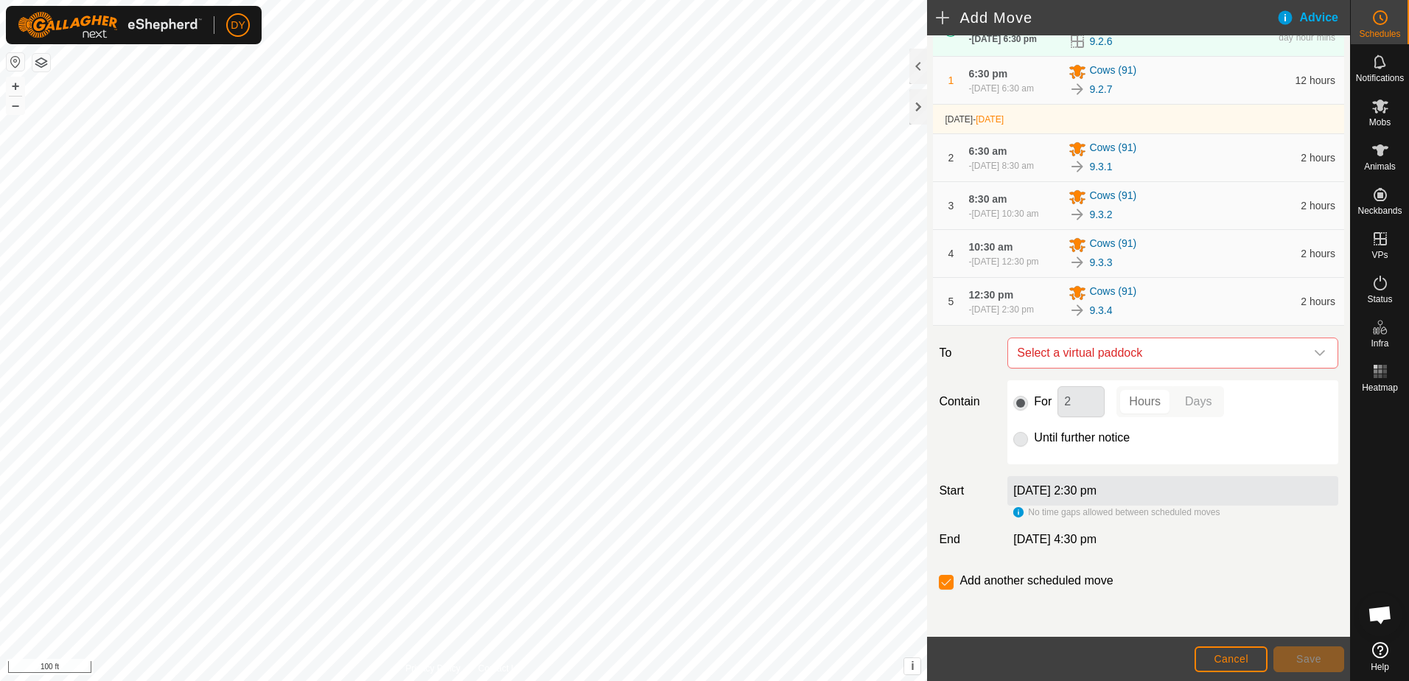
scroll to position [138, 0]
click at [1082, 355] on span "Select a virtual paddock" at bounding box center [1158, 352] width 294 height 29
type input "9.3.5"
click at [1047, 461] on li "9.3.5 7.19 ac" at bounding box center [1167, 458] width 302 height 22
click at [1293, 663] on button "Save" at bounding box center [1309, 659] width 71 height 26
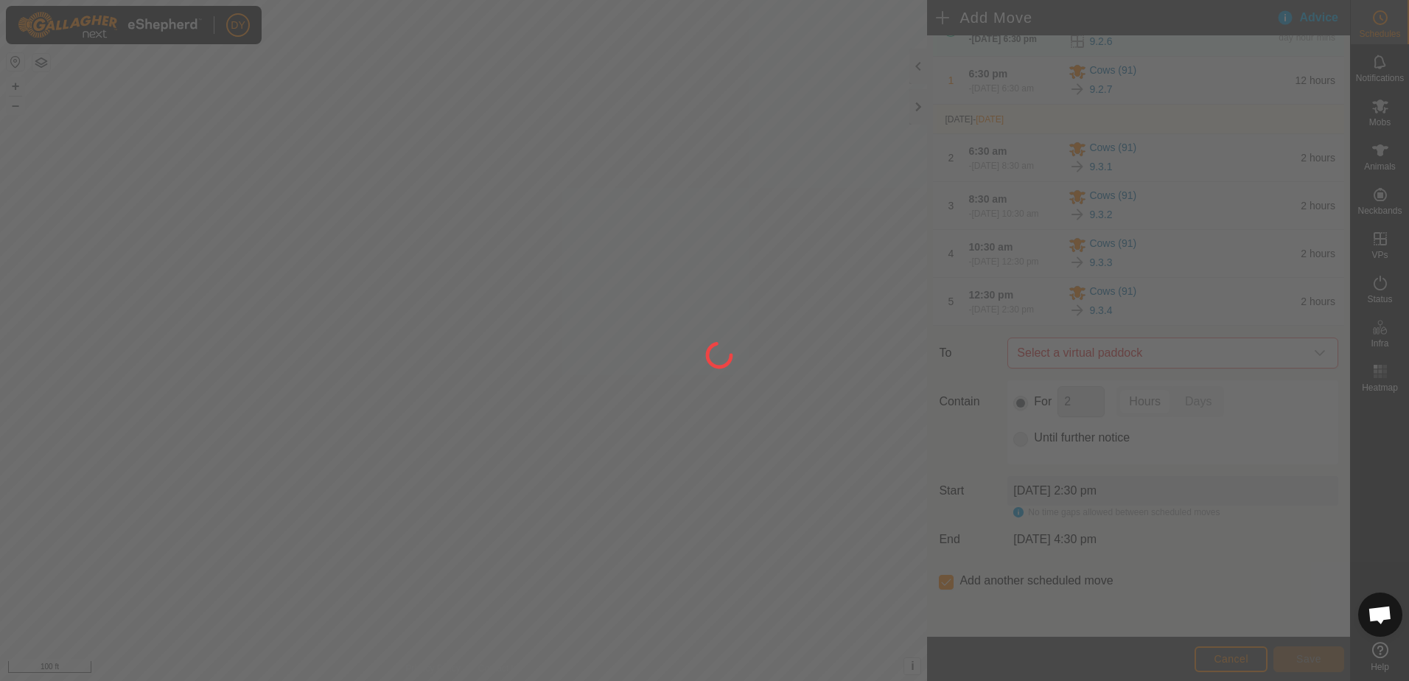
scroll to position [0, 0]
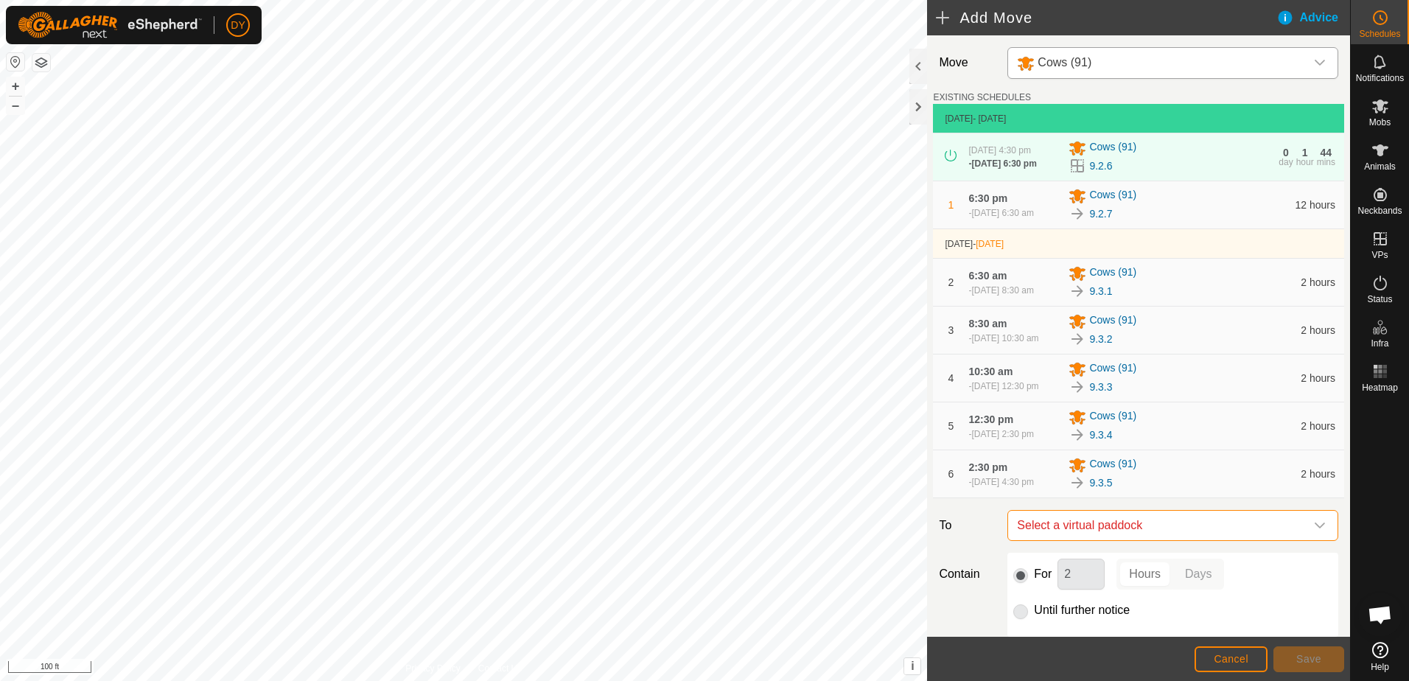
click at [1107, 535] on span "Select a virtual paddock" at bounding box center [1158, 525] width 294 height 29
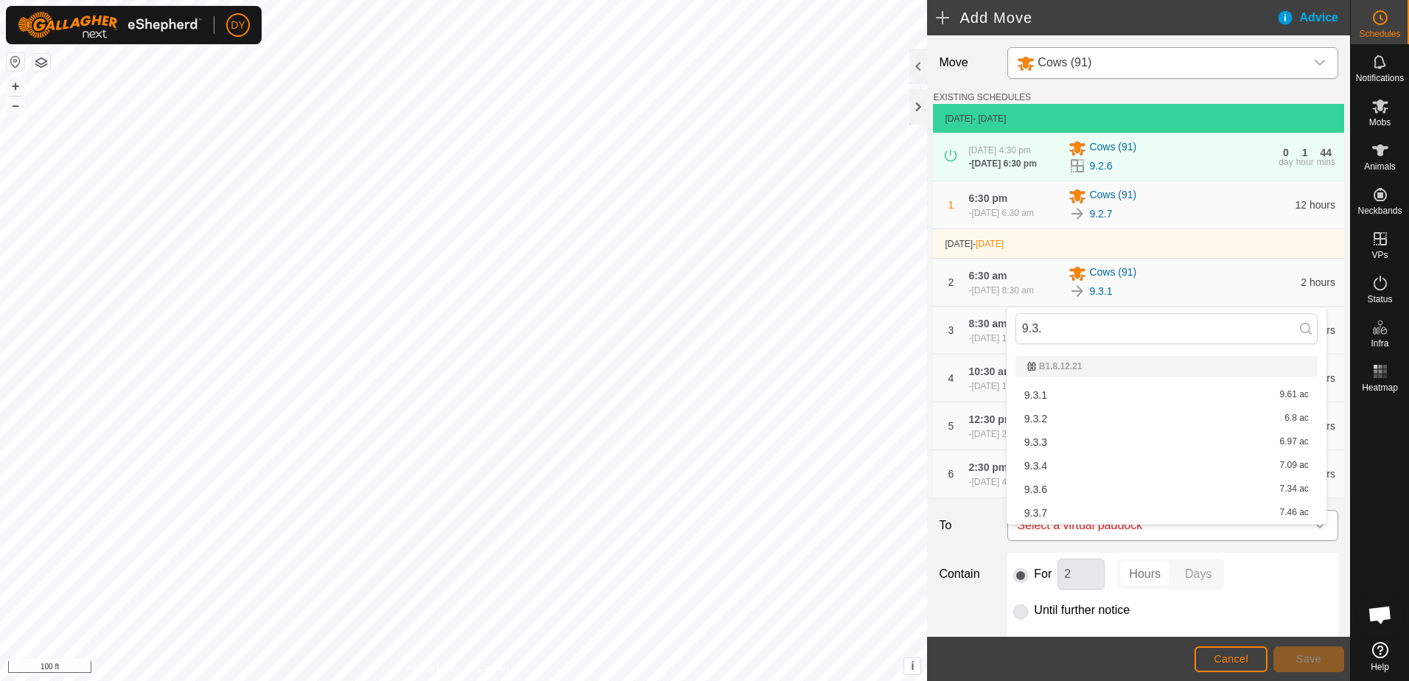
type input "9.3.6"
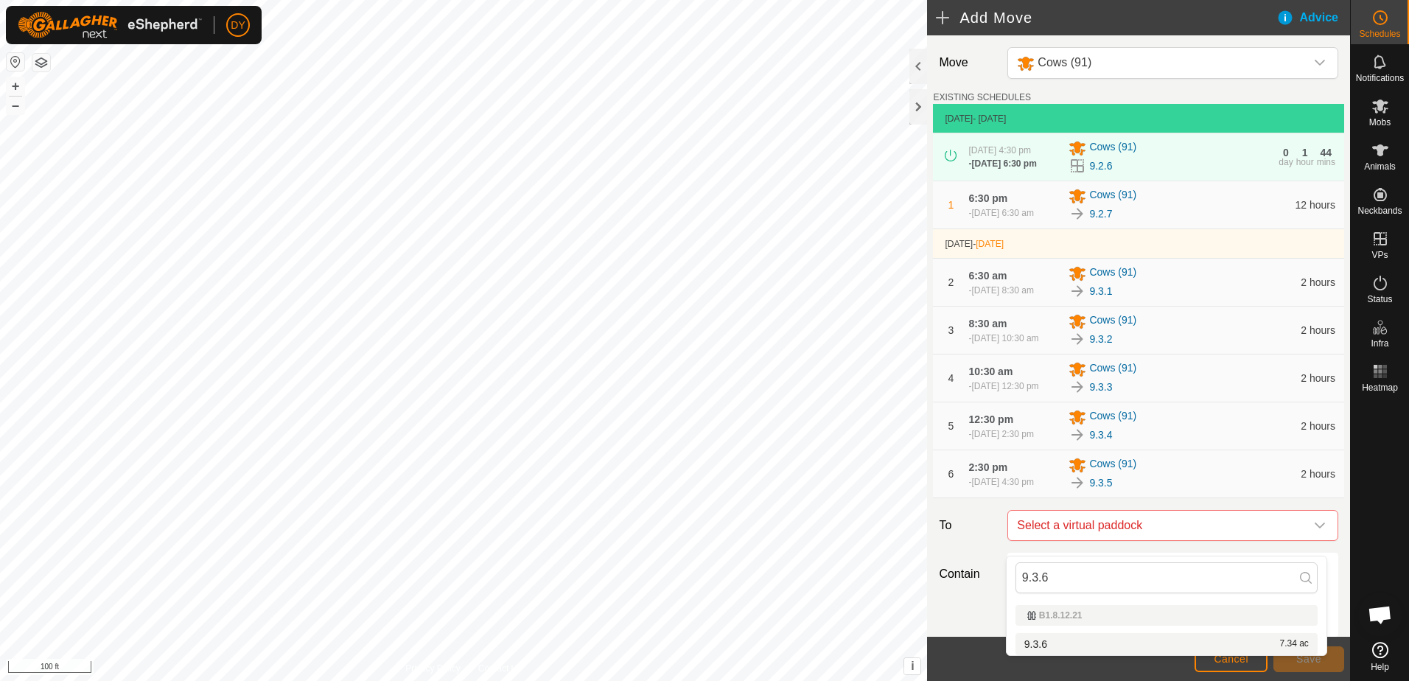
type input "9.3.6"
click at [1041, 646] on li "9.3.6 7.34 ac" at bounding box center [1167, 644] width 302 height 22
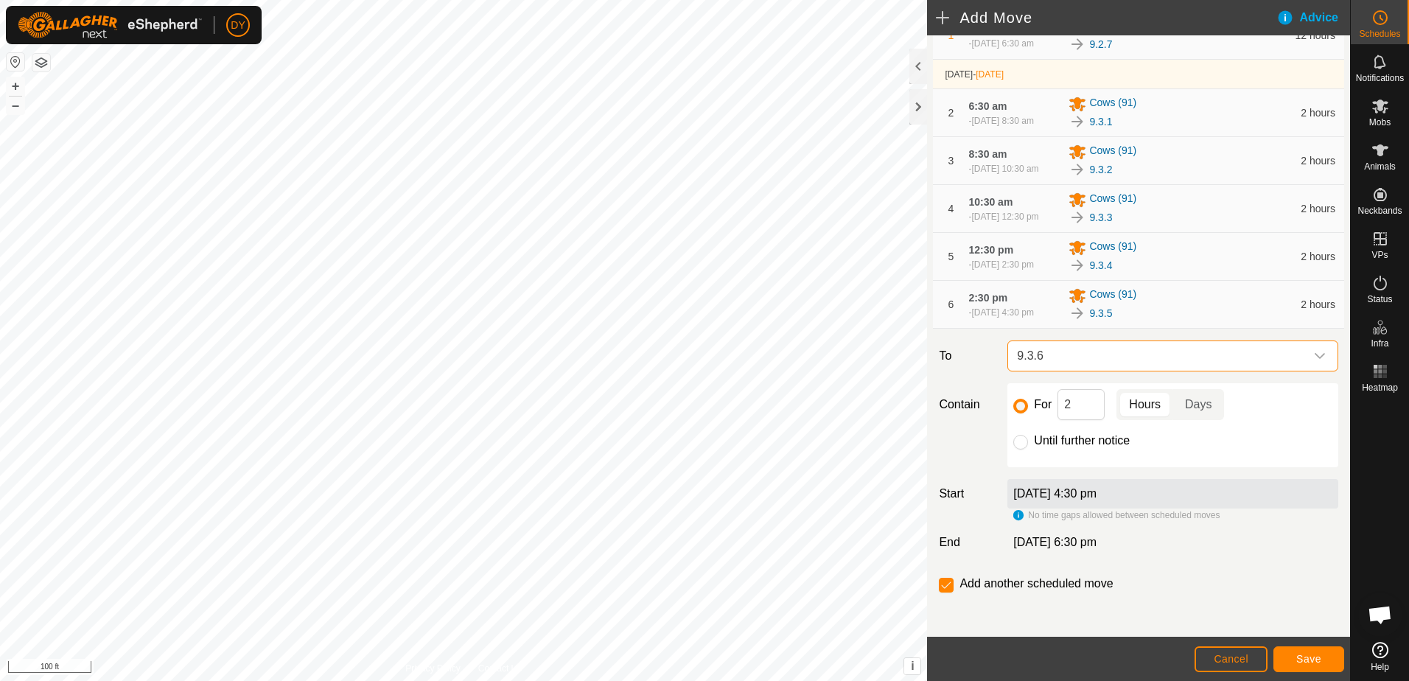
scroll to position [186, 0]
click at [1325, 657] on button "Save" at bounding box center [1309, 659] width 71 height 26
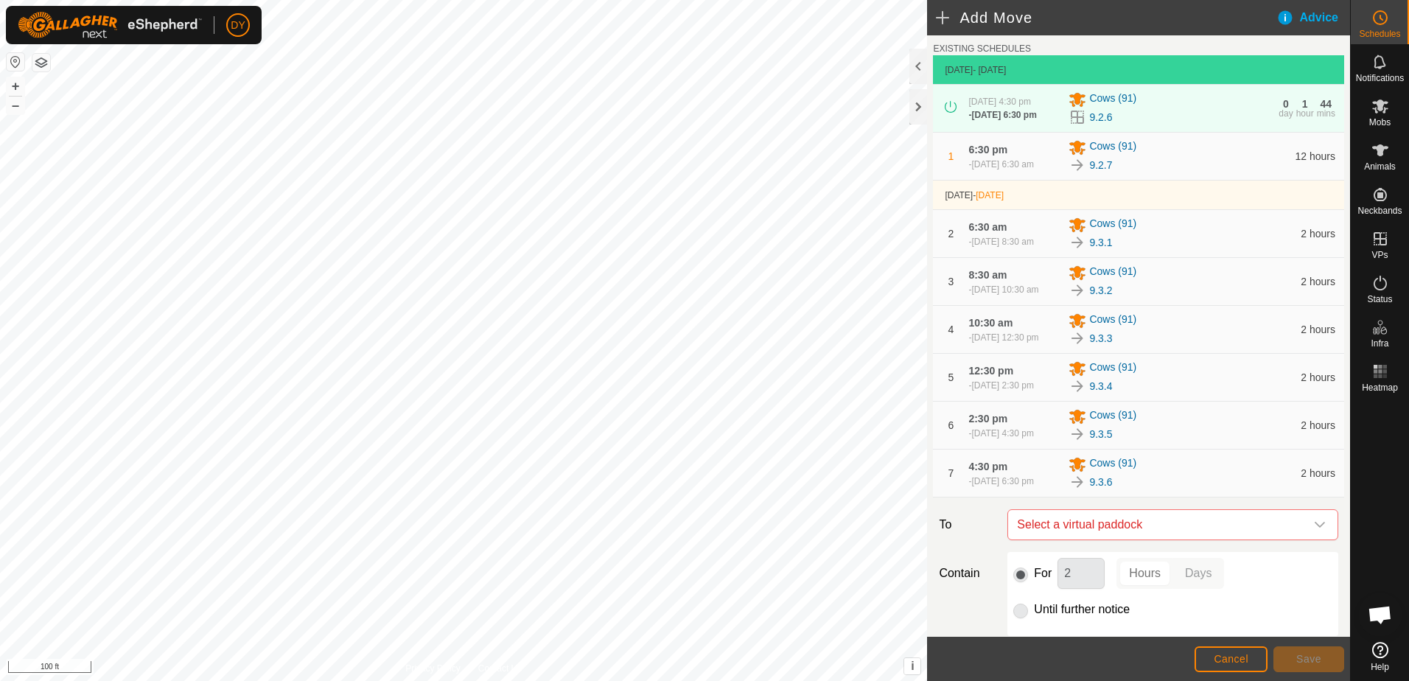
scroll to position [74, 0]
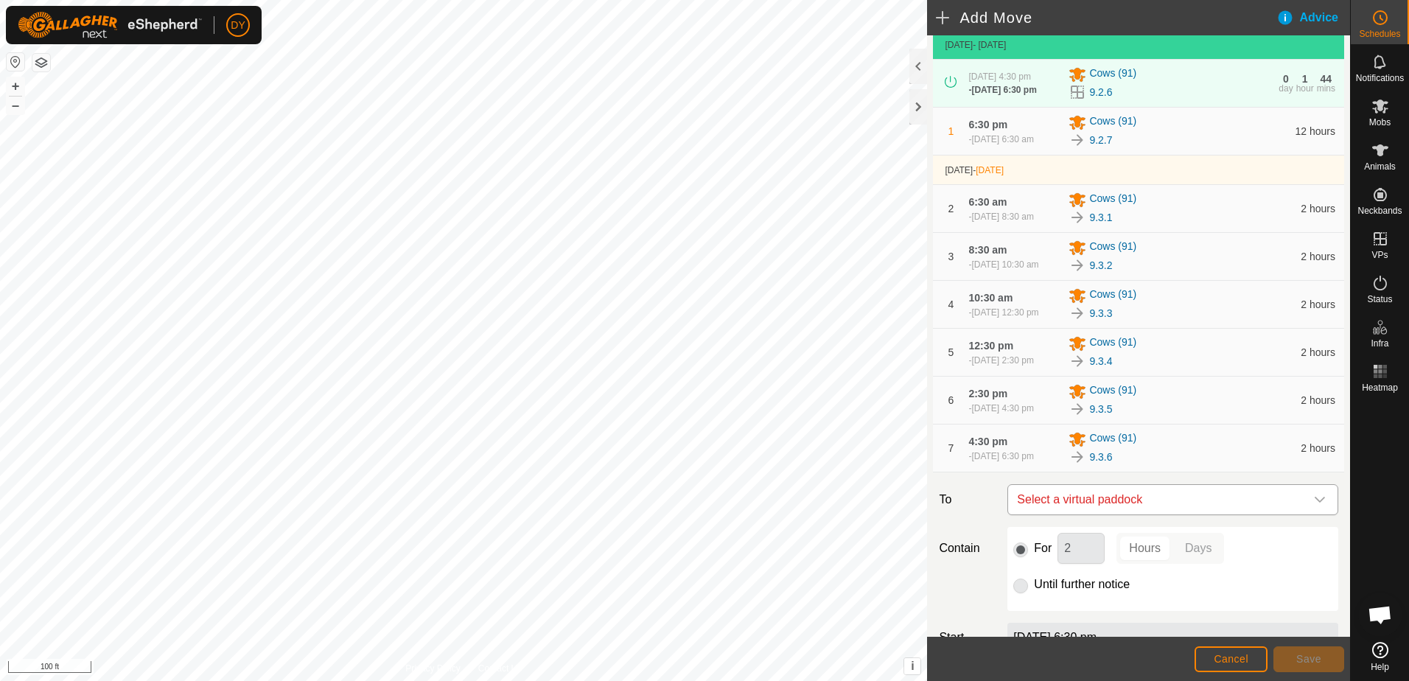
click at [1173, 512] on span "Select a virtual paddock" at bounding box center [1158, 499] width 294 height 29
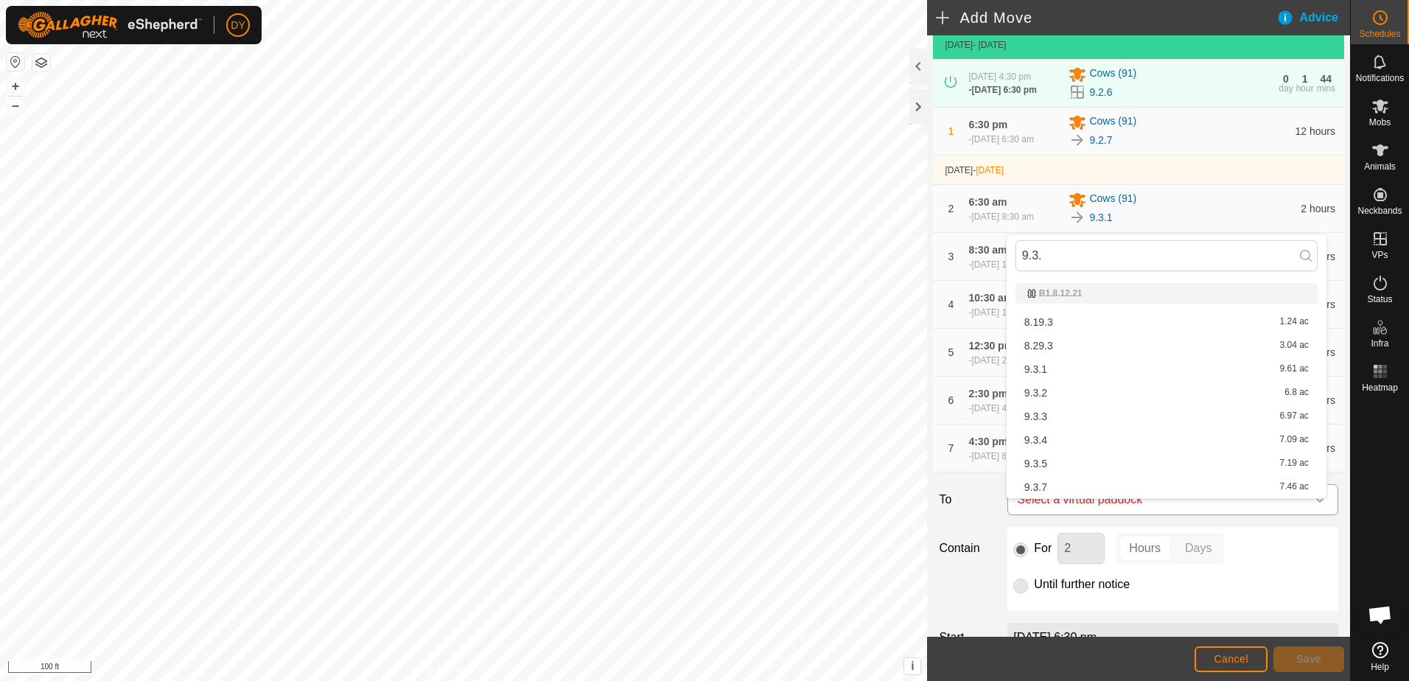
type input "9.3.7"
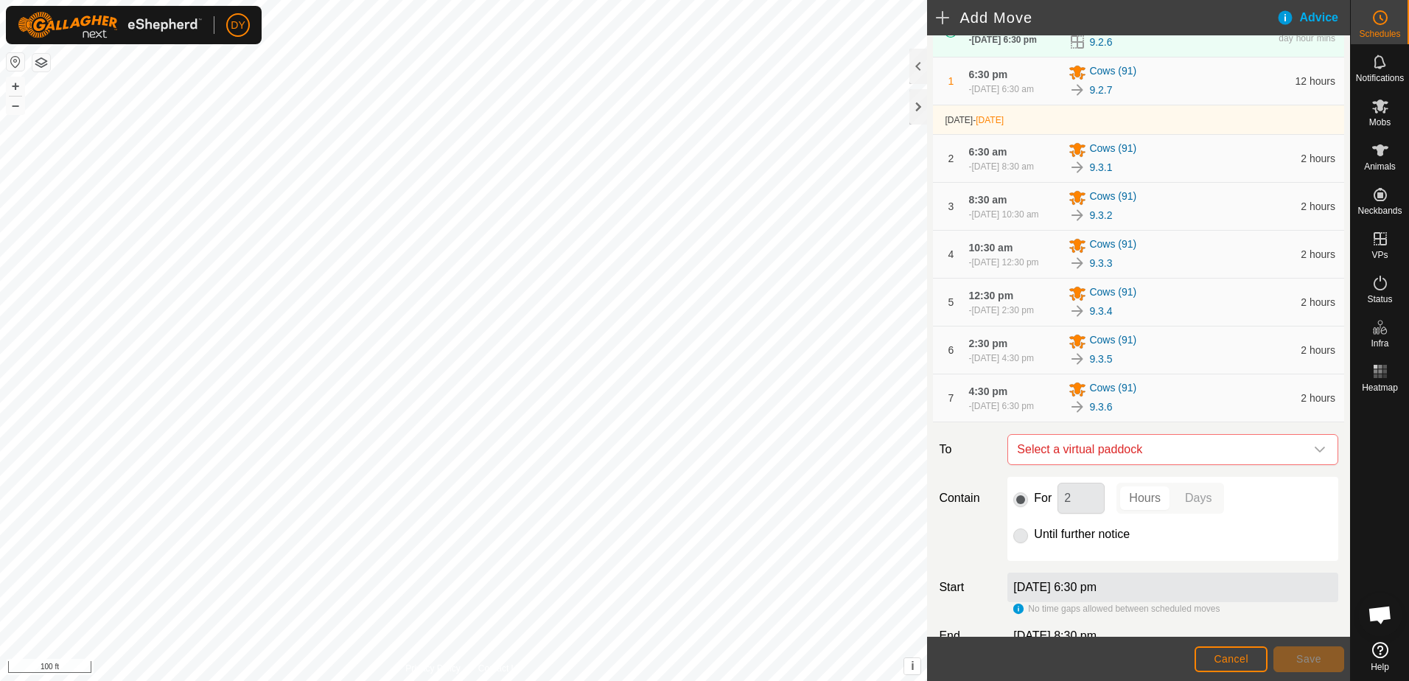
scroll to position [234, 0]
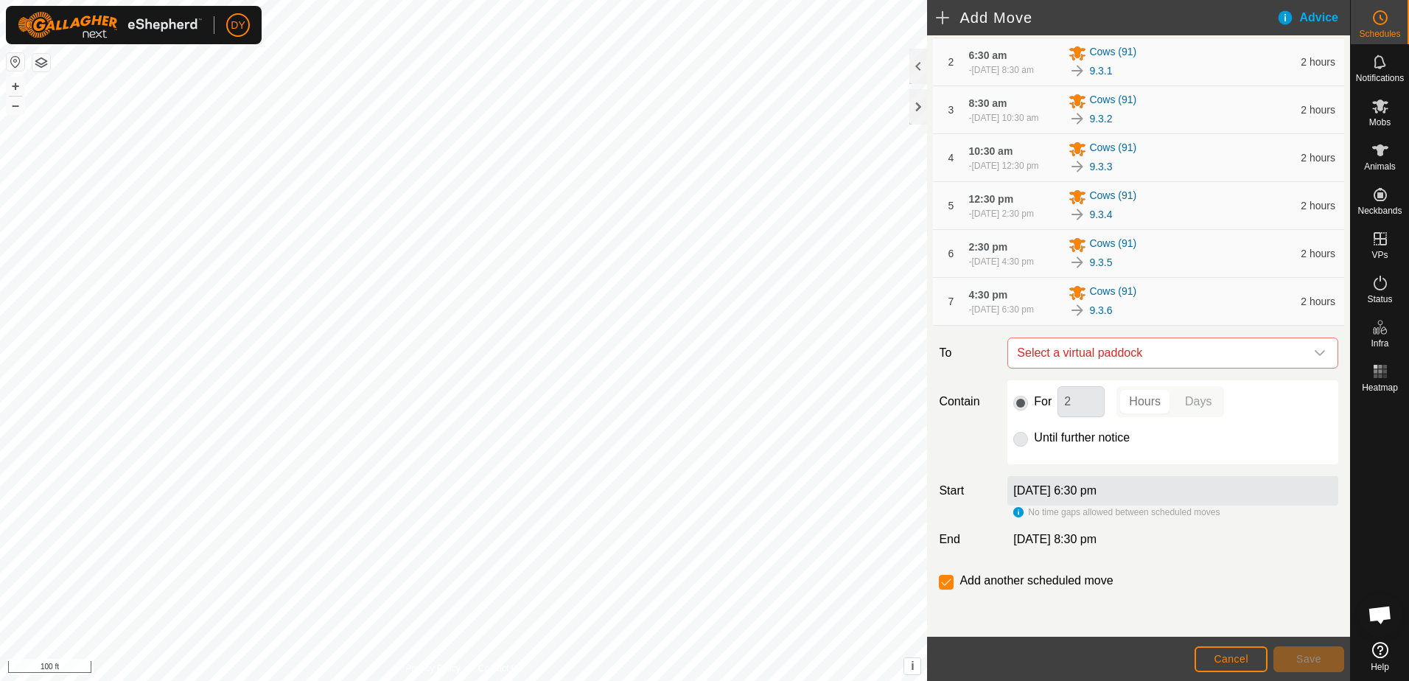
click at [1020, 438] on p-radiobutton at bounding box center [1020, 438] width 15 height 18
click at [1123, 357] on span "Select a virtual paddock" at bounding box center [1158, 352] width 294 height 29
click at [1048, 458] on li "9.3.7 7.46 ac" at bounding box center [1167, 458] width 302 height 22
click at [1021, 443] on input "Until further notice" at bounding box center [1020, 439] width 15 height 15
radio input "true"
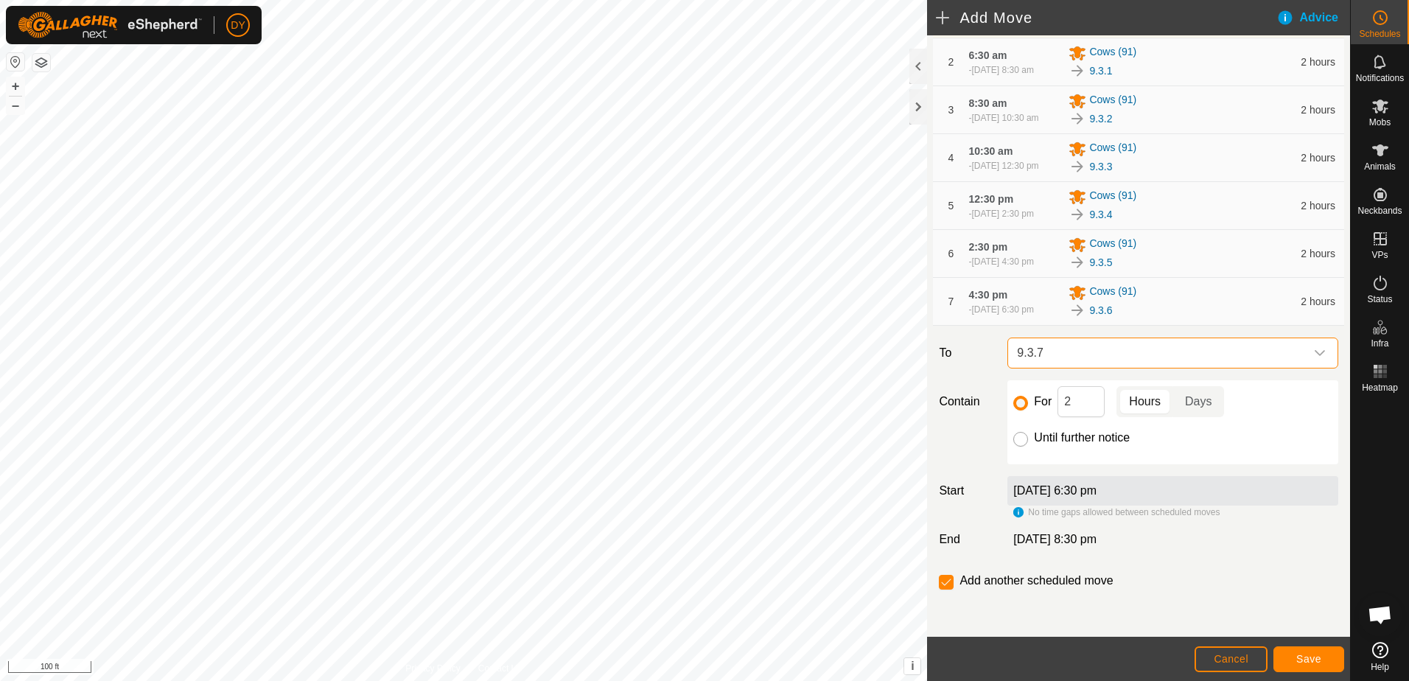
checkbox input "false"
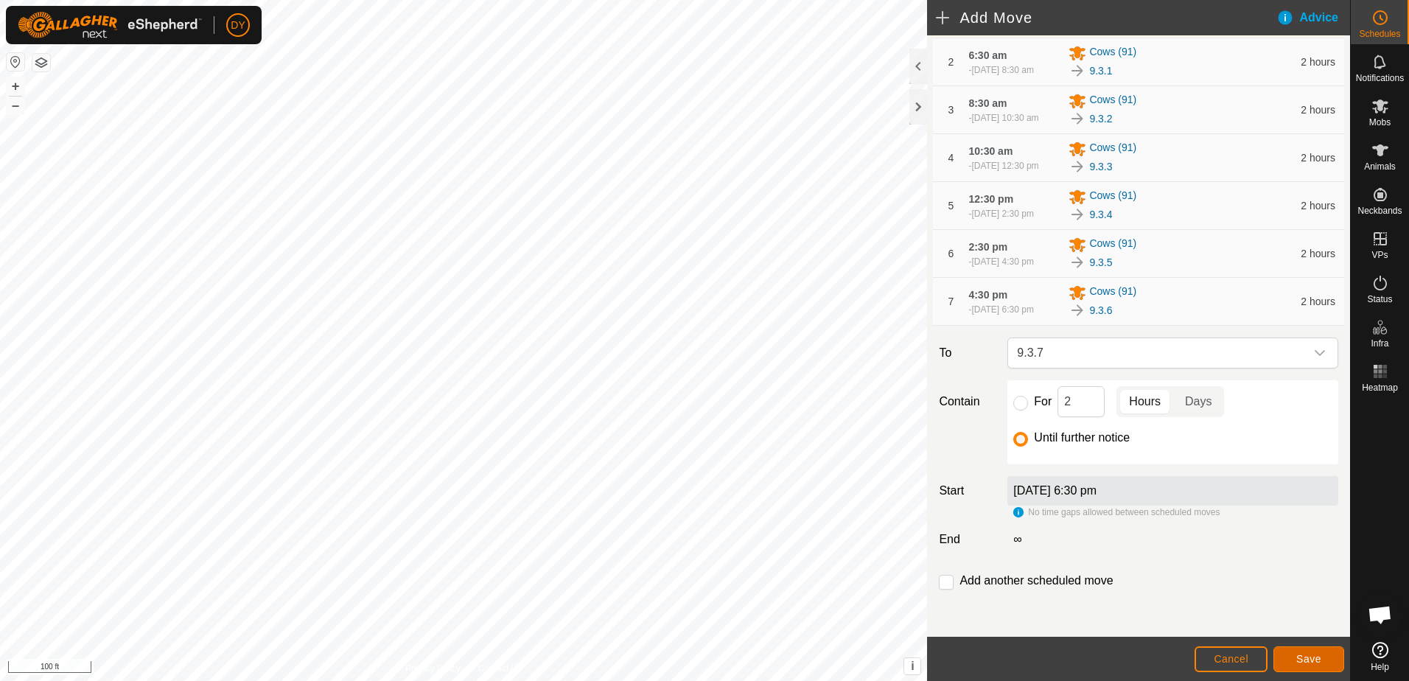
click at [1291, 657] on button "Save" at bounding box center [1309, 659] width 71 height 26
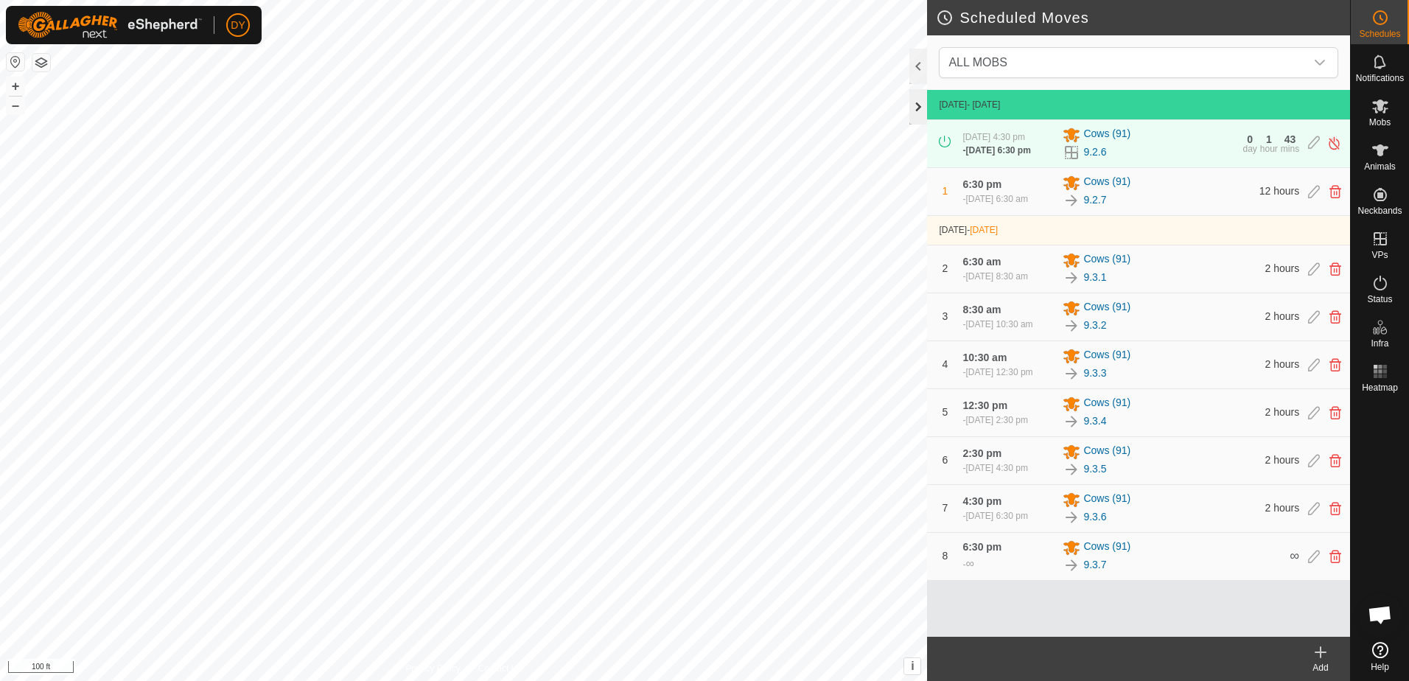
click at [913, 105] on div at bounding box center [919, 106] width 18 height 35
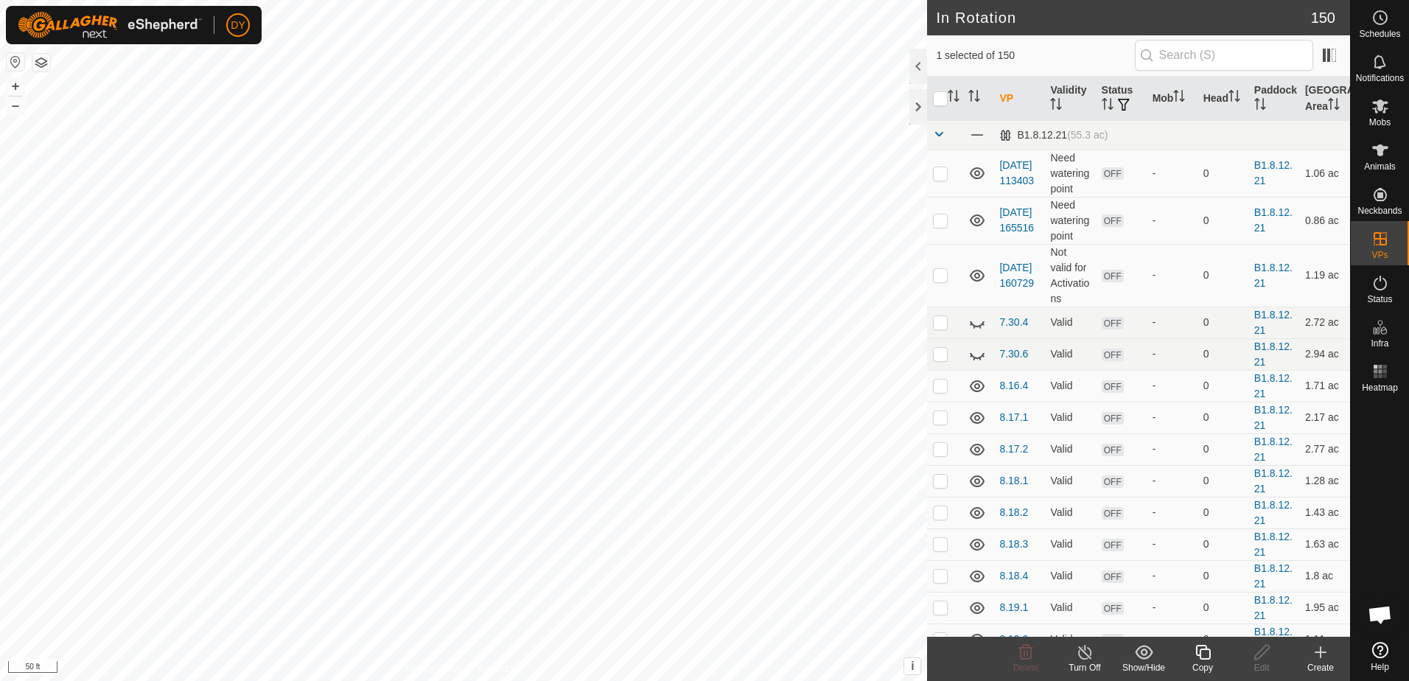
click at [1209, 656] on icon at bounding box center [1203, 652] width 18 height 18
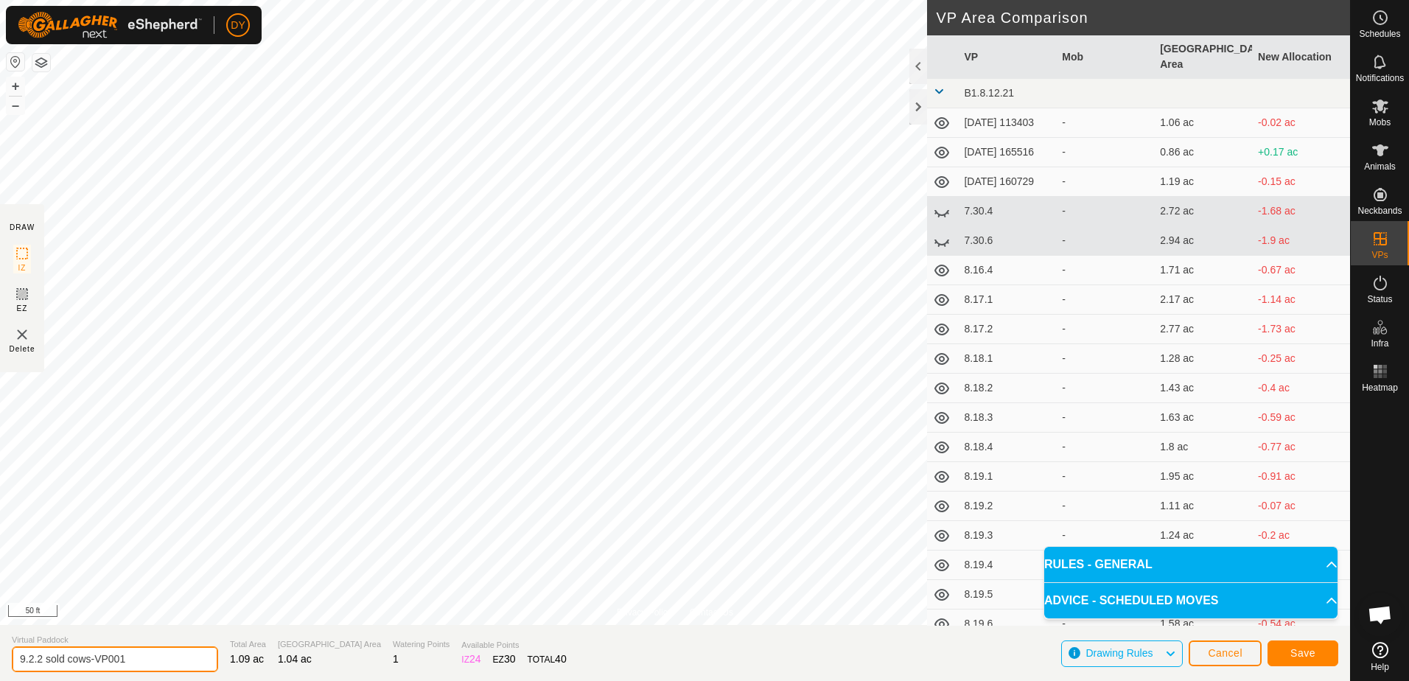
drag, startPoint x: 157, startPoint y: 660, endPoint x: 71, endPoint y: 659, distance: 85.5
click at [32, 655] on input "9.2.2 sold cows-VP001" at bounding box center [115, 659] width 206 height 26
type input "9.3.1 sold cows"
click at [1305, 661] on button "Save" at bounding box center [1303, 654] width 71 height 26
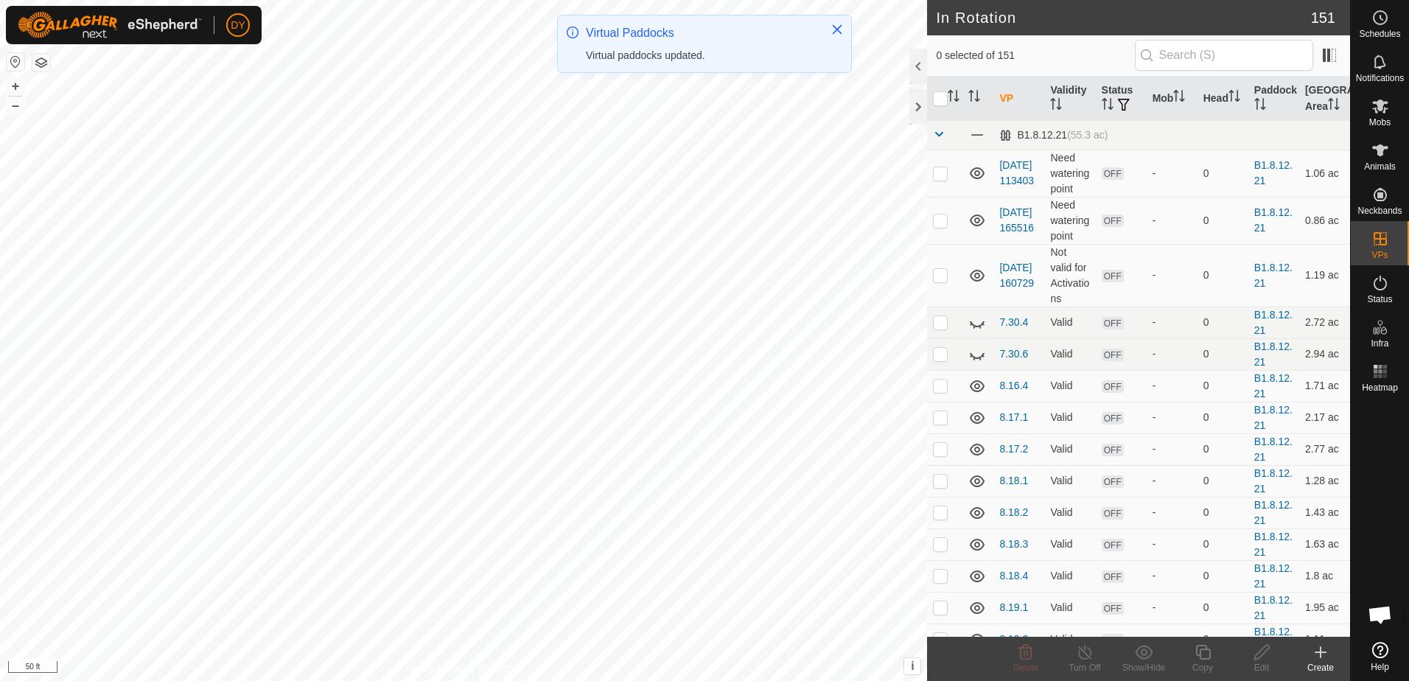
checkbox input "true"
click at [1203, 655] on icon at bounding box center [1203, 652] width 18 height 18
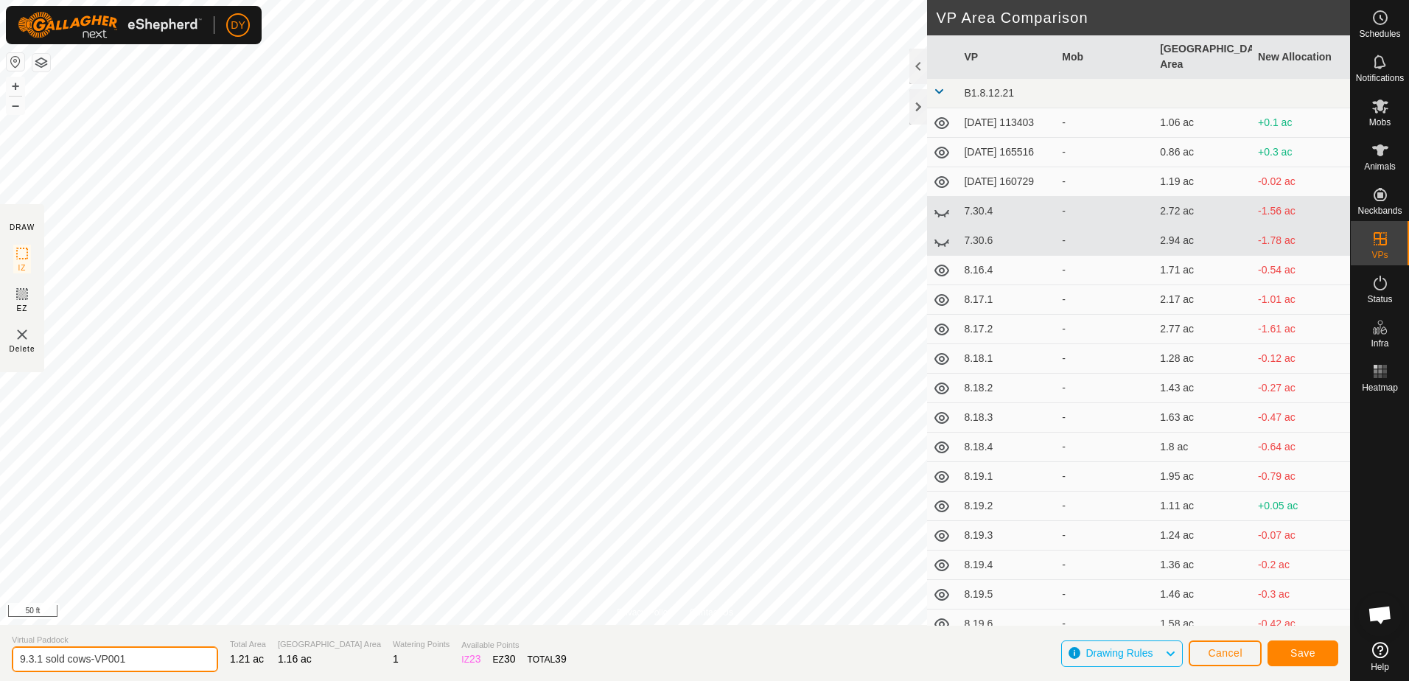
drag, startPoint x: 143, startPoint y: 653, endPoint x: 37, endPoint y: 659, distance: 106.3
click at [37, 659] on input "9.3.1 sold cows-VP001" at bounding box center [115, 659] width 206 height 26
type input "9.3.2 sold cows"
click at [1306, 660] on button "Save" at bounding box center [1303, 654] width 71 height 26
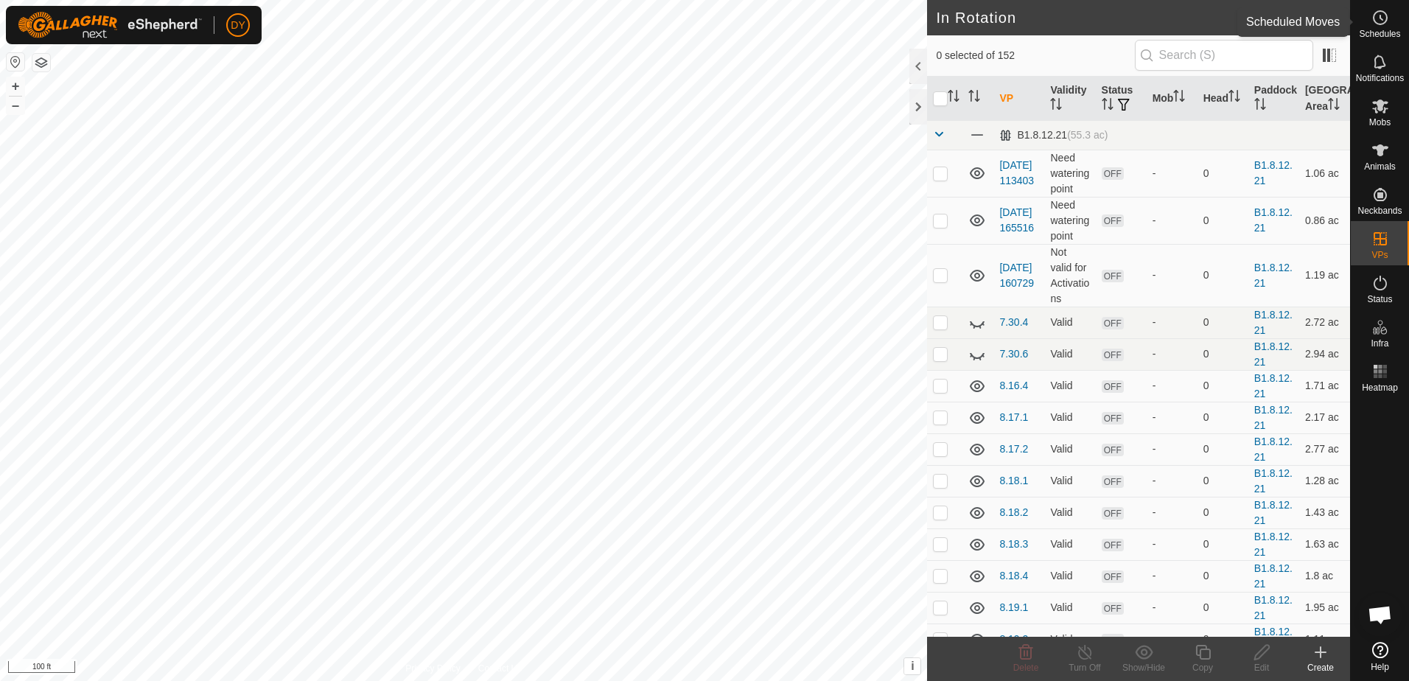
click at [1373, 23] on icon at bounding box center [1381, 18] width 18 height 18
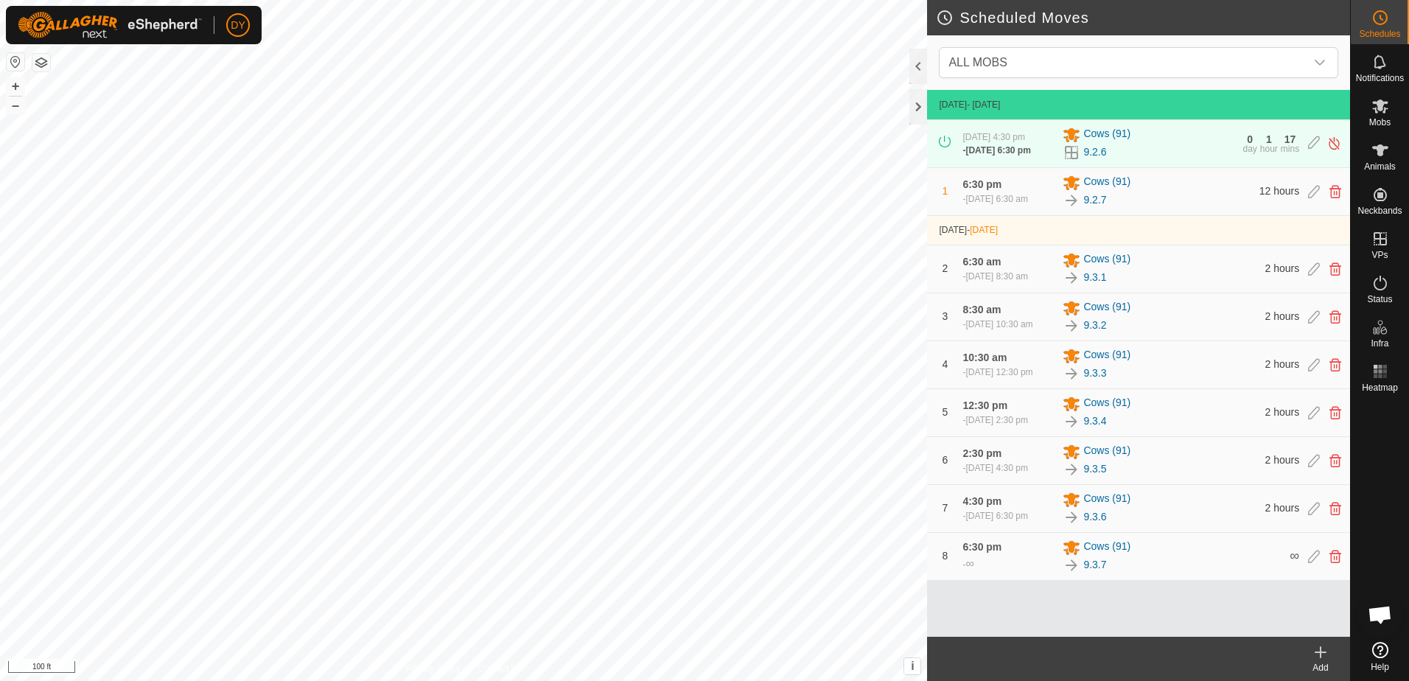
click at [1319, 655] on icon at bounding box center [1321, 652] width 18 height 18
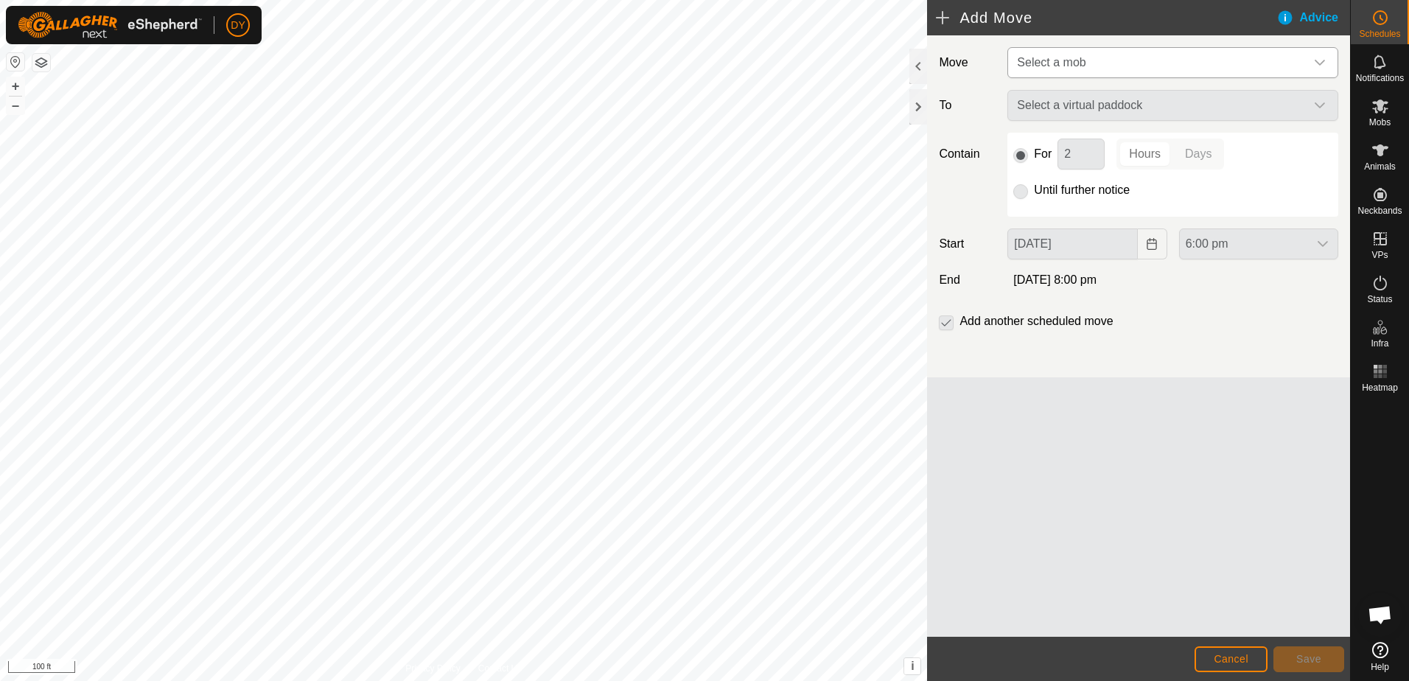
click at [1063, 60] on span "Select a mob" at bounding box center [1051, 62] width 69 height 13
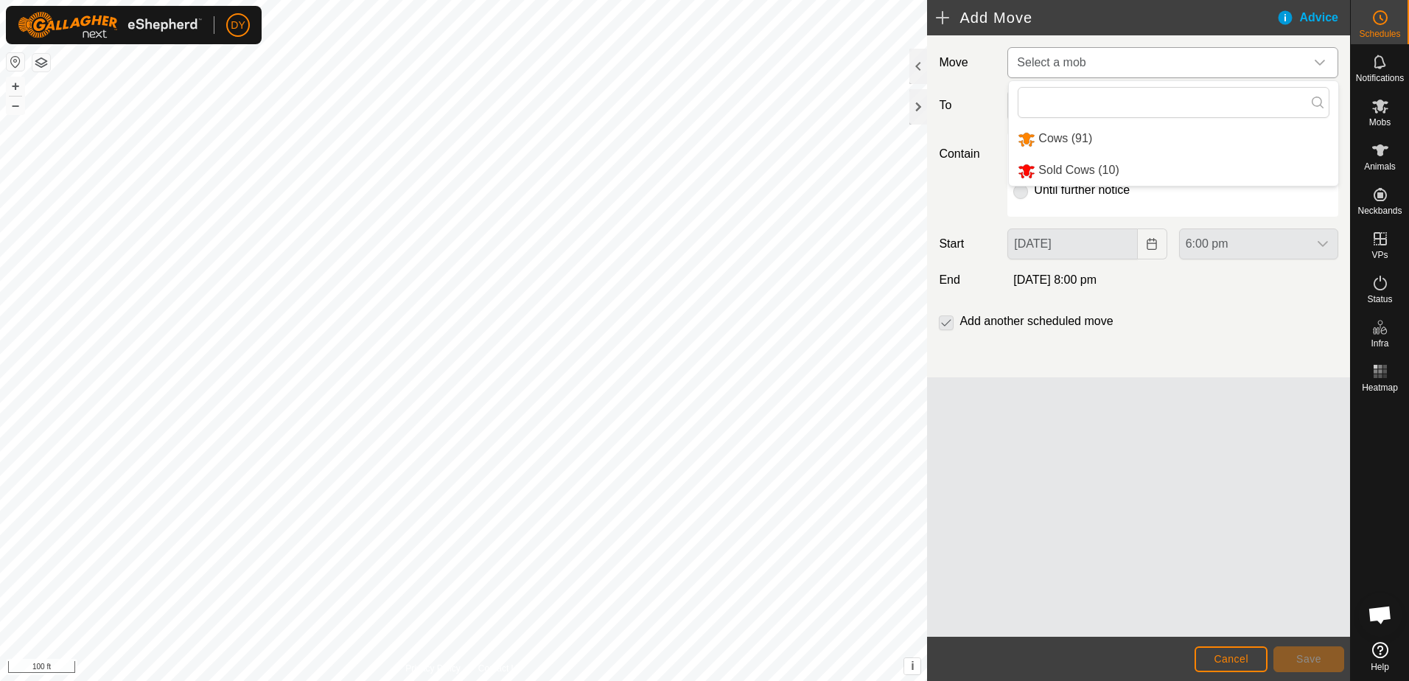
click at [1061, 170] on li "Sold Cows (10)" at bounding box center [1173, 171] width 329 height 30
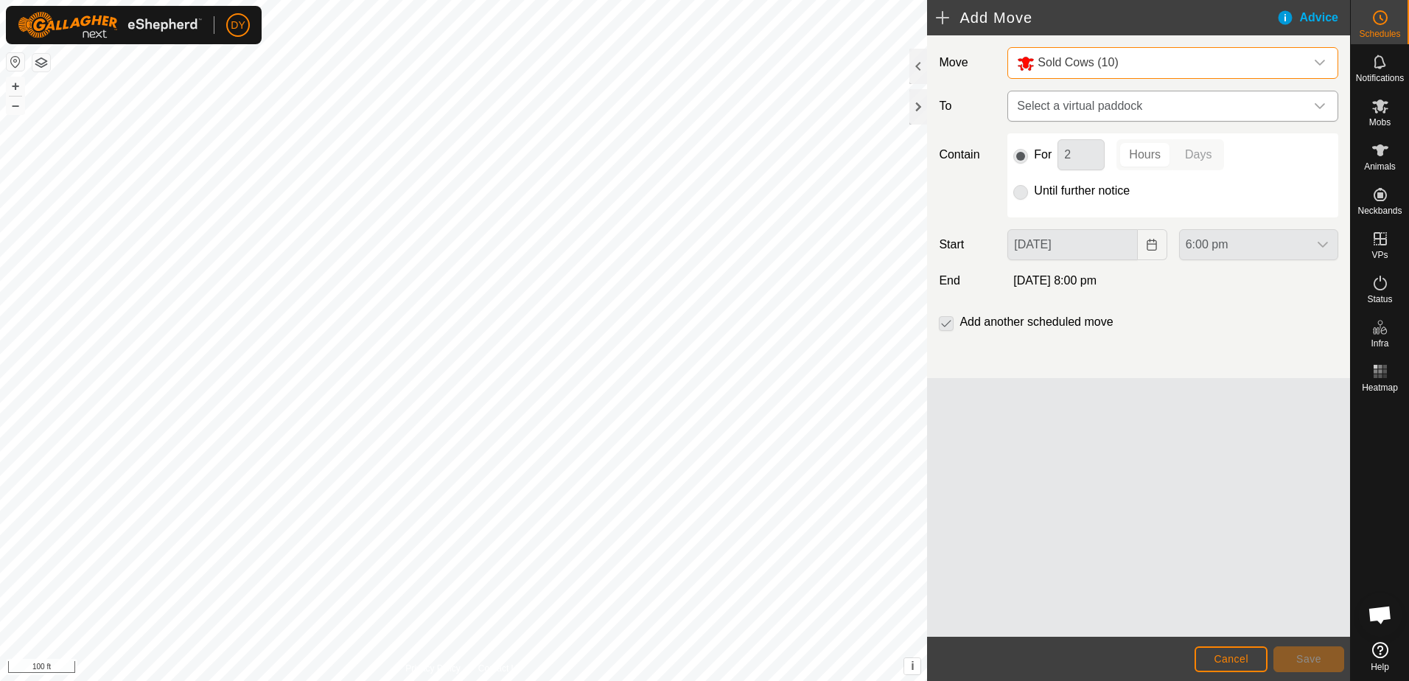
click at [1063, 103] on span "Select a virtual paddock" at bounding box center [1158, 105] width 294 height 29
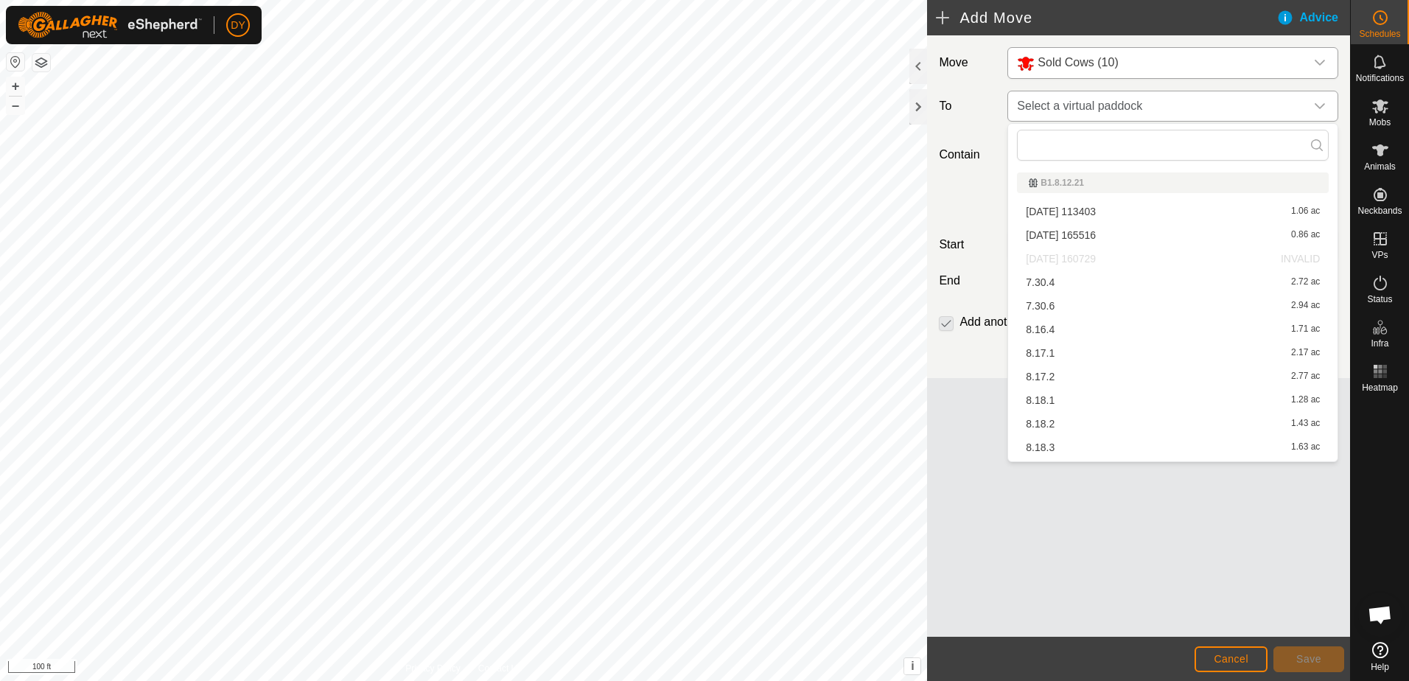
click at [1054, 106] on span "Select a virtual paddock" at bounding box center [1158, 105] width 294 height 29
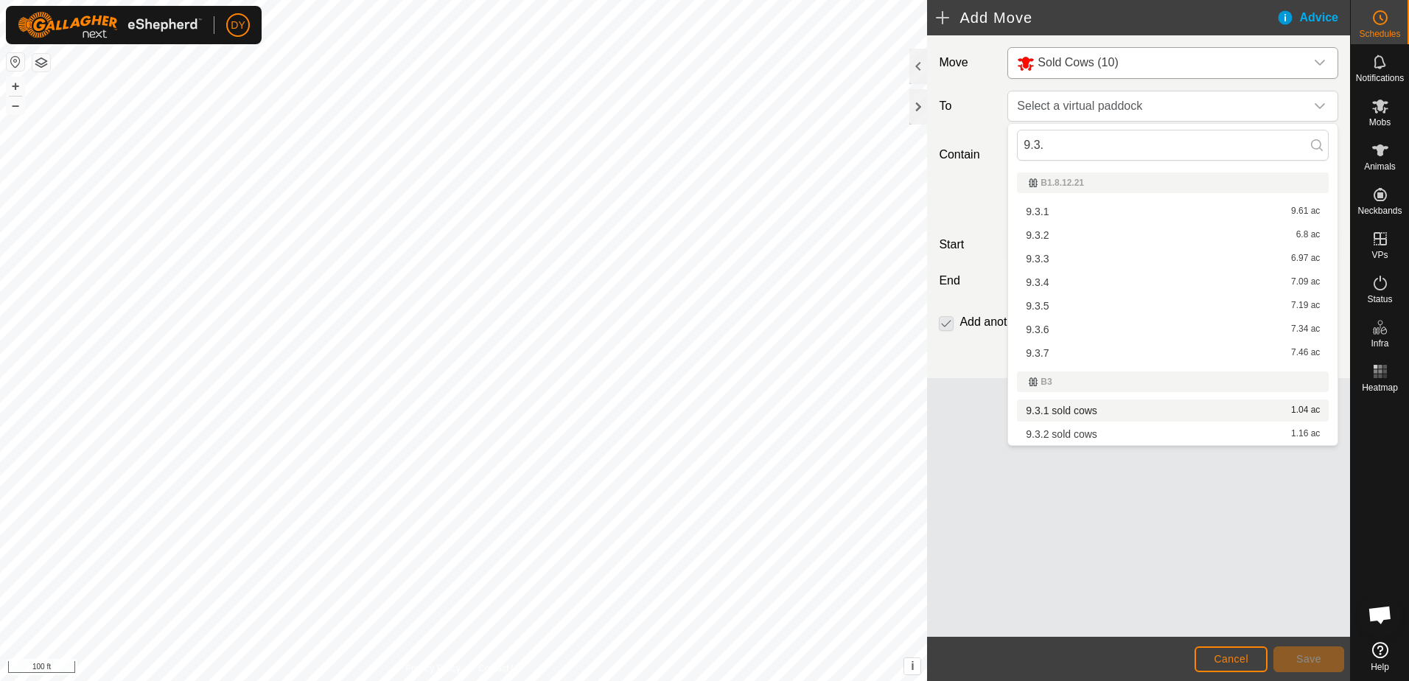
type input "9.3."
click at [1068, 410] on li "9.3.1 sold cows 1.04 ac" at bounding box center [1173, 411] width 312 height 22
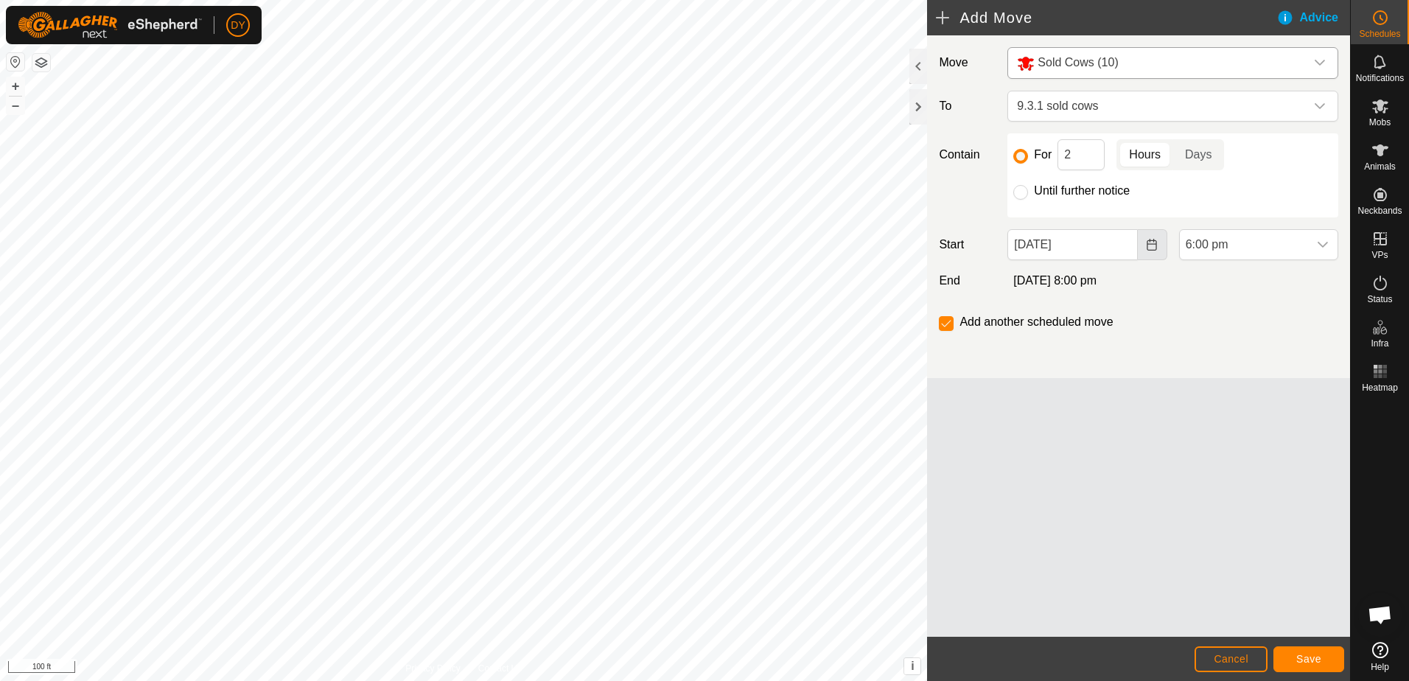
click at [1151, 249] on icon "Choose Date" at bounding box center [1152, 245] width 12 height 12
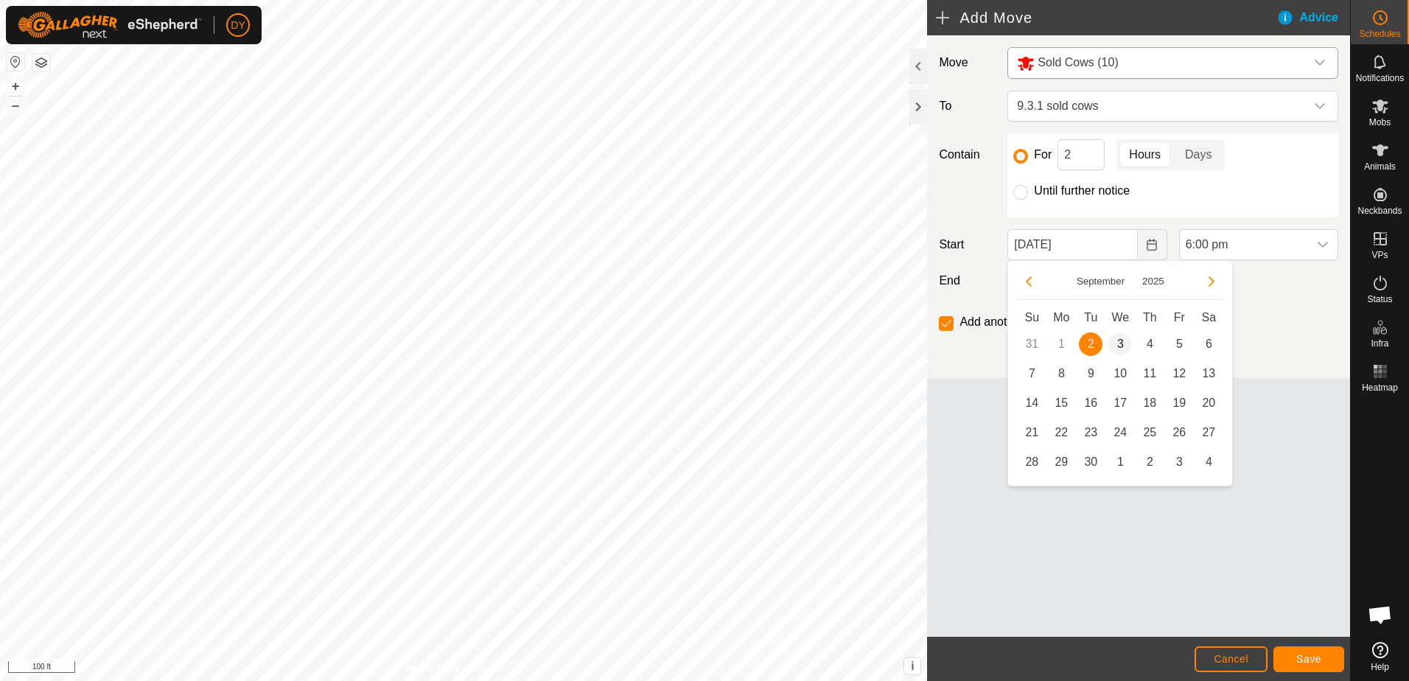
click at [1123, 348] on span "3" at bounding box center [1121, 344] width 24 height 24
type input "03 Sep, 2025"
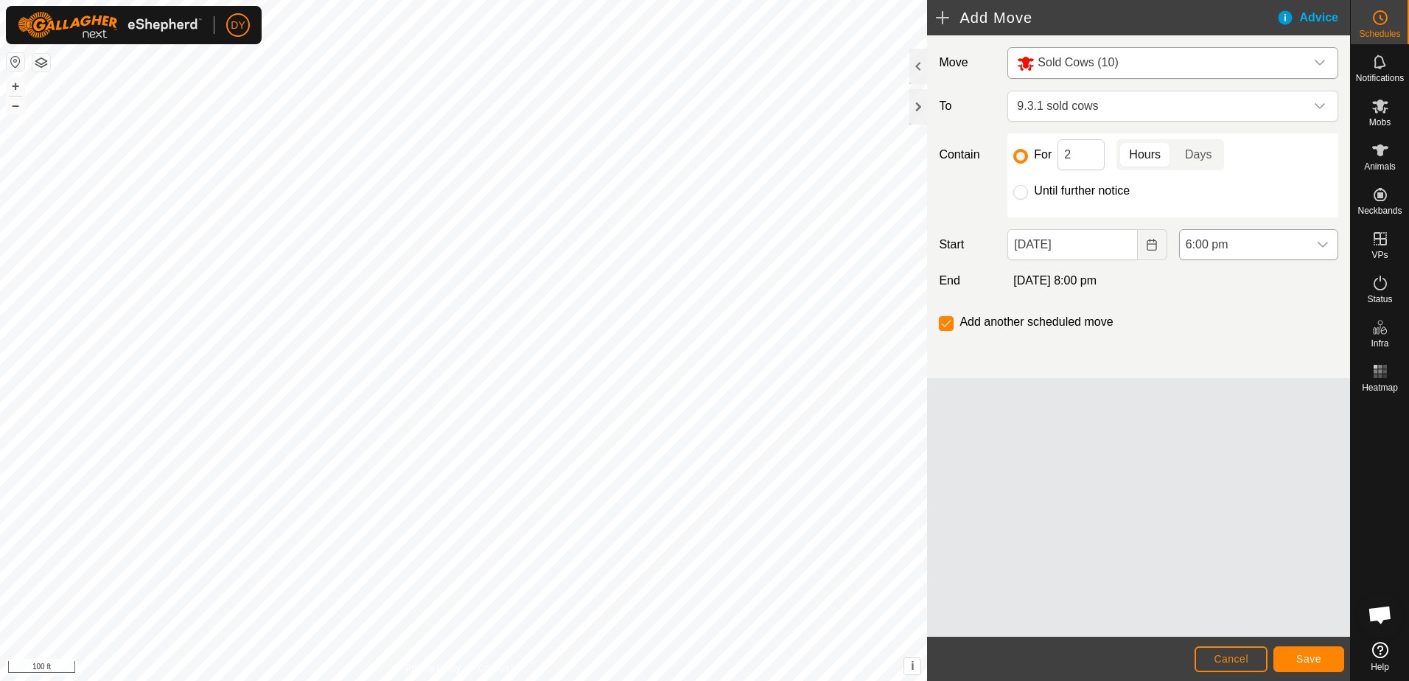
click at [1325, 243] on icon "dropdown trigger" at bounding box center [1323, 245] width 12 height 12
click at [1227, 296] on li "7:00 am" at bounding box center [1259, 301] width 158 height 29
drag, startPoint x: 1088, startPoint y: 158, endPoint x: 1058, endPoint y: 160, distance: 30.3
click at [1058, 160] on input "2" at bounding box center [1081, 154] width 47 height 31
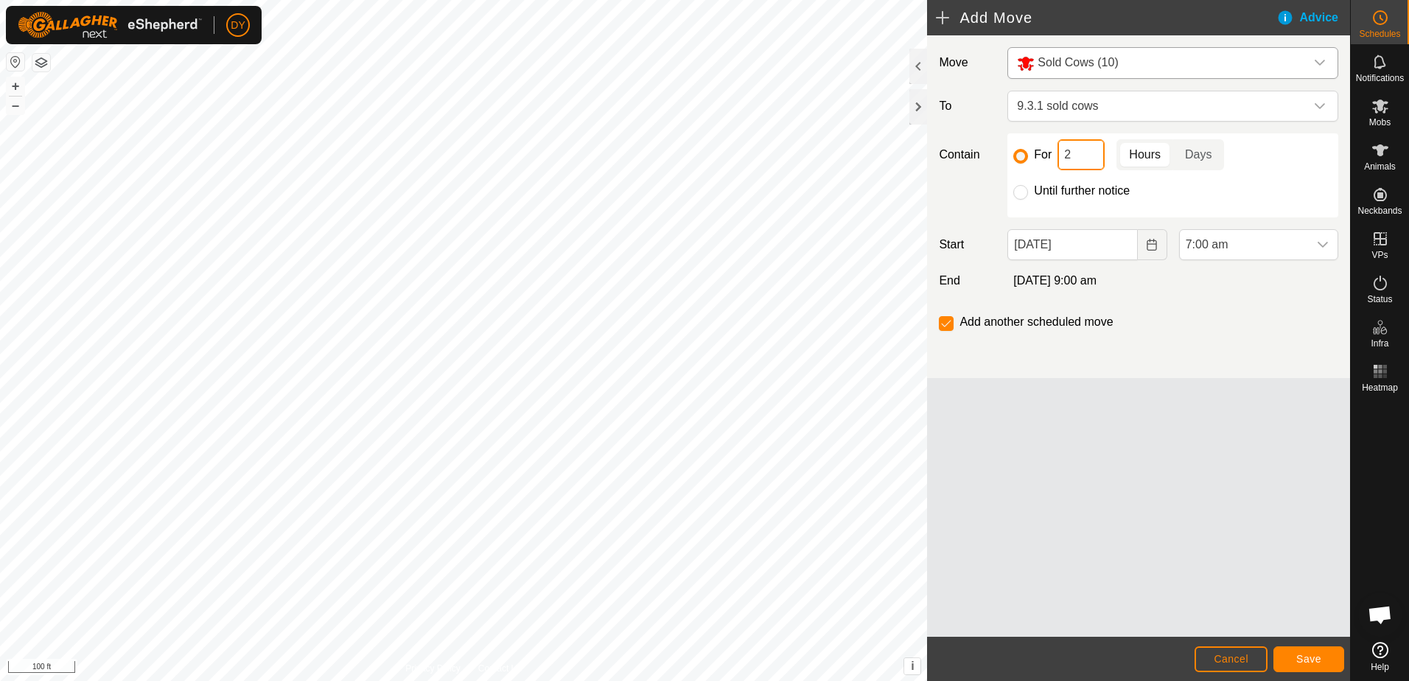
type input "5"
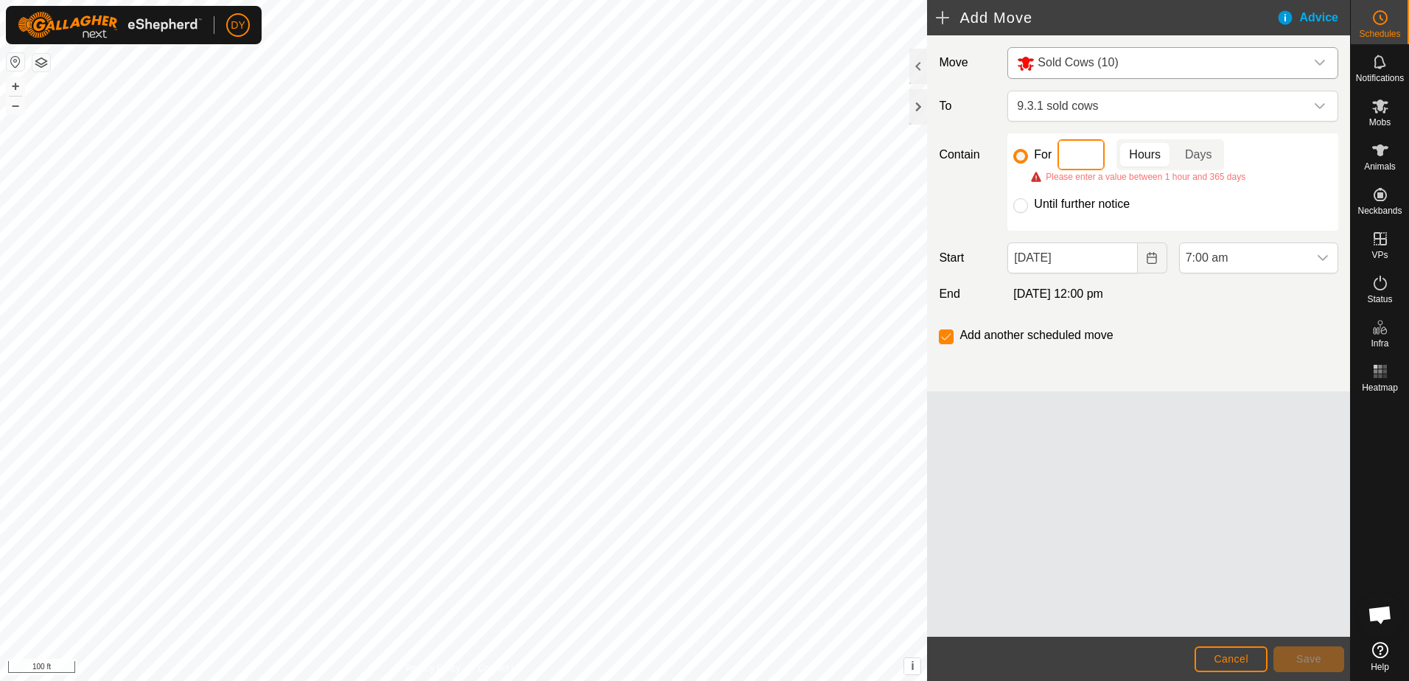
type input "6"
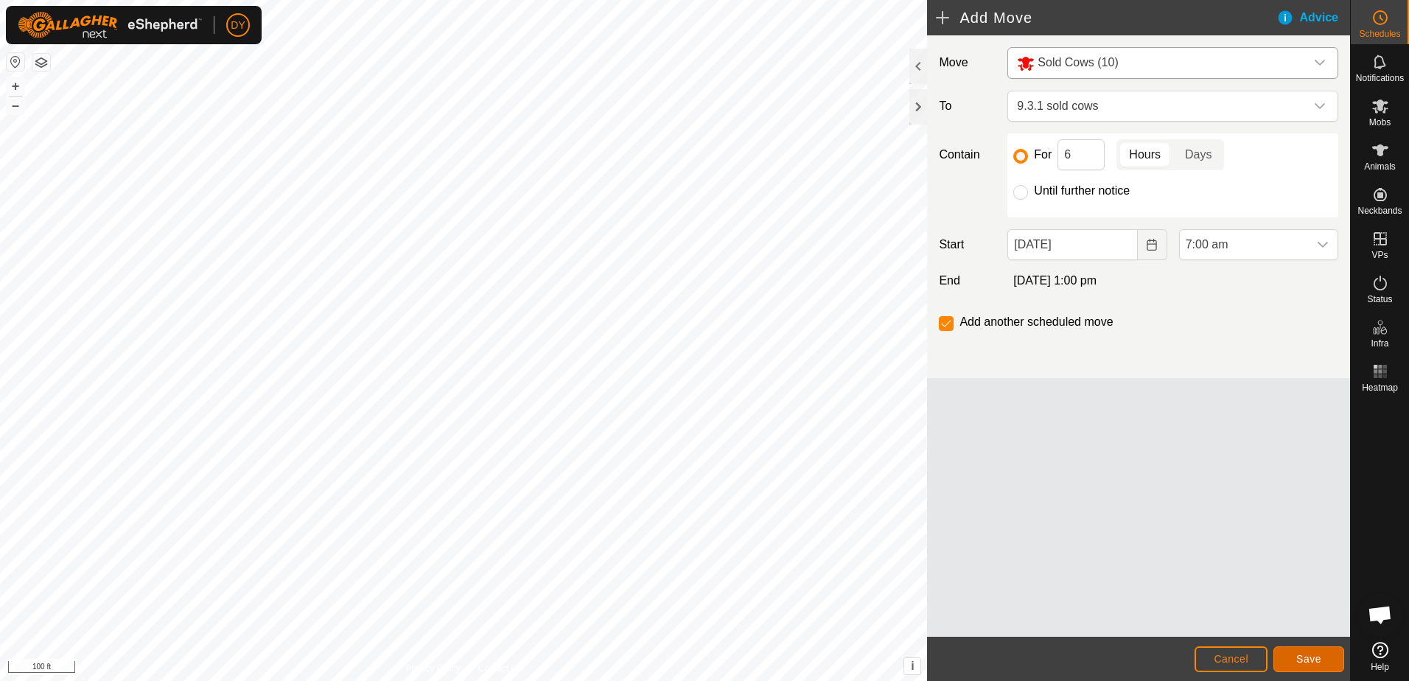
click at [1285, 657] on button "Save" at bounding box center [1309, 659] width 71 height 26
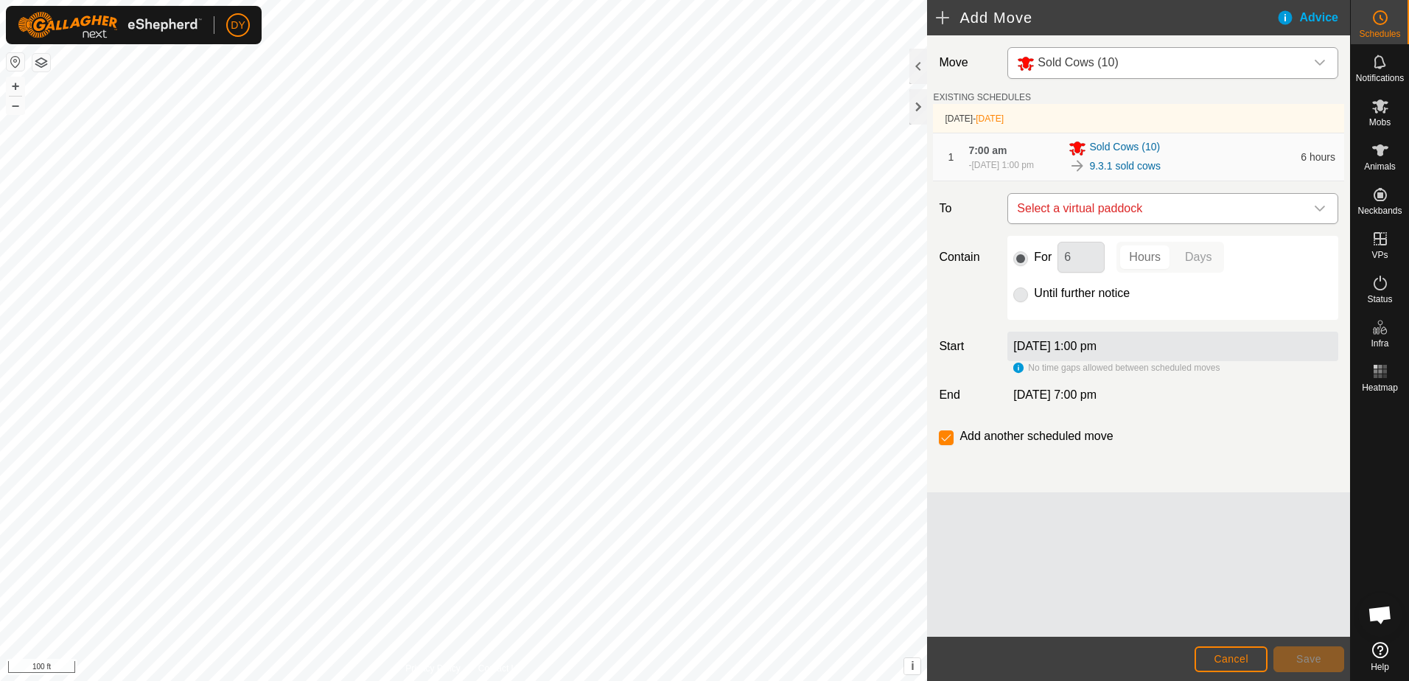
click at [1135, 210] on span "Select a virtual paddock" at bounding box center [1158, 208] width 294 height 29
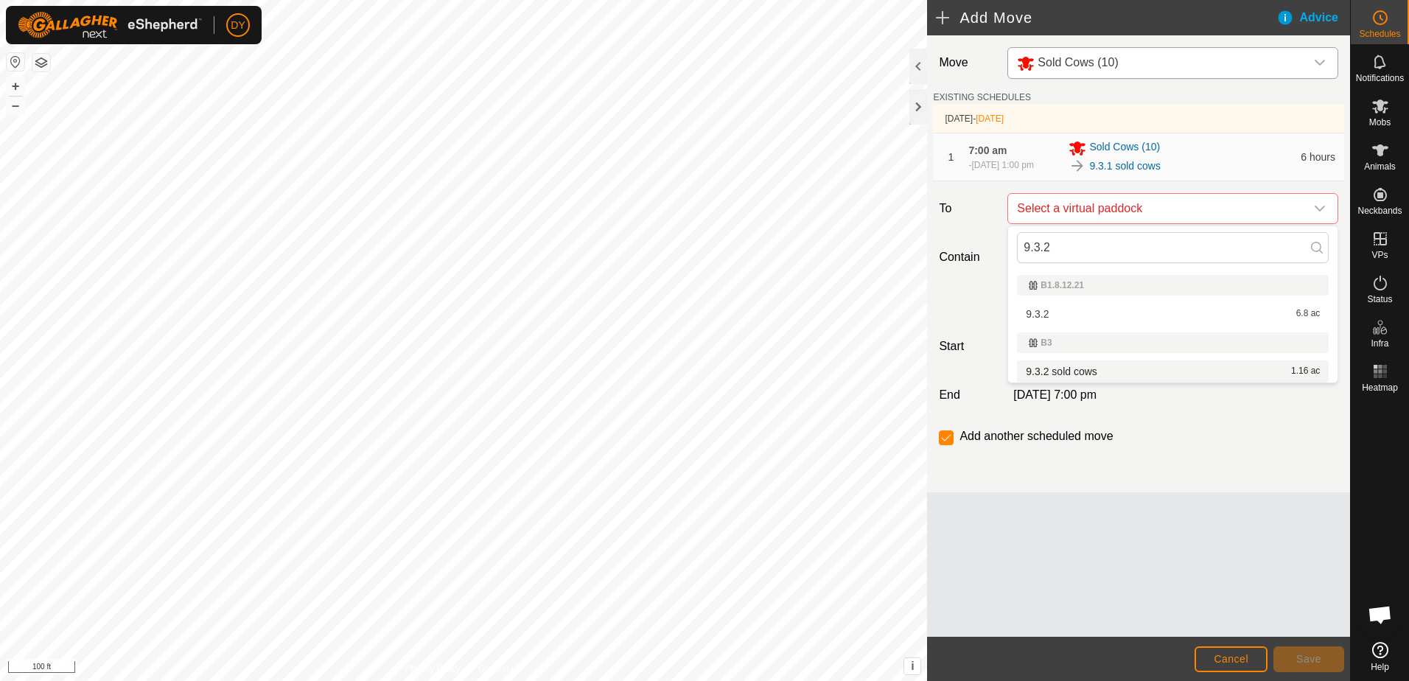
type input "9.3.2"
click at [1087, 371] on li "9.3.2 sold cows 1.16 ac" at bounding box center [1173, 371] width 312 height 22
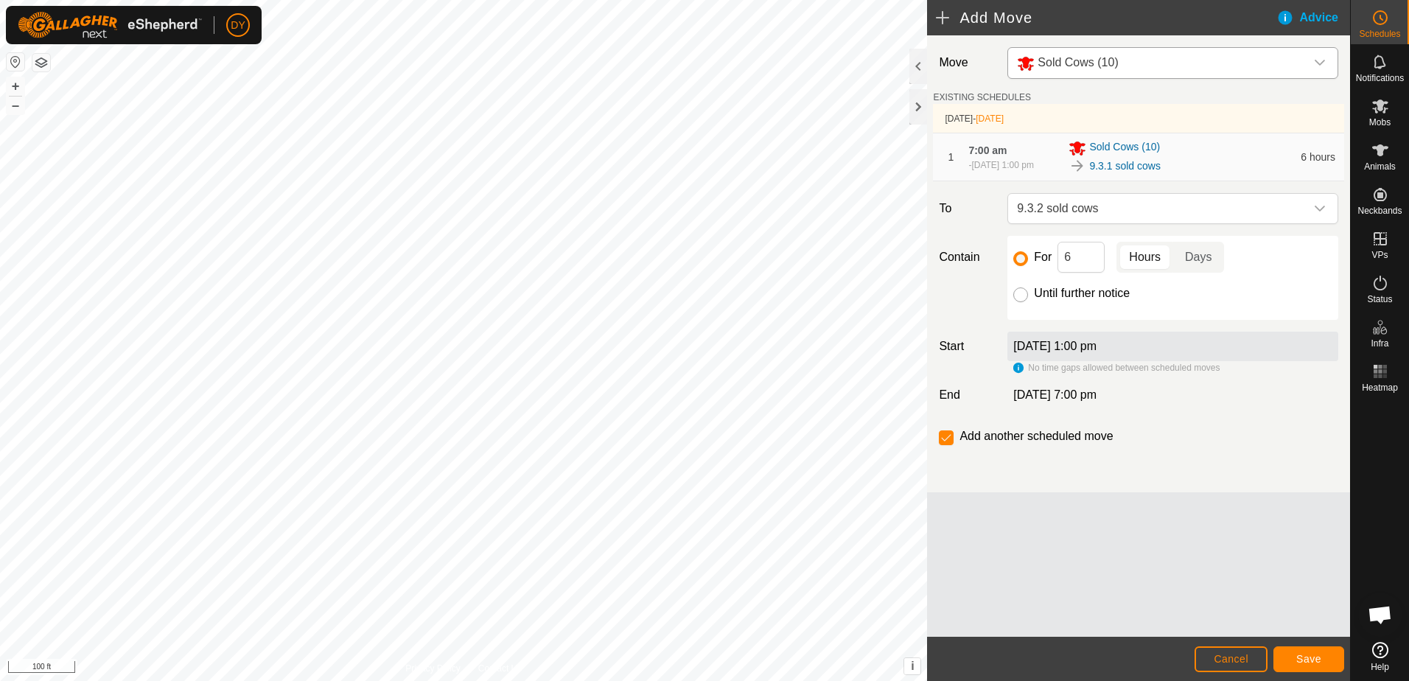
click at [1025, 296] on input "Until further notice" at bounding box center [1020, 294] width 15 height 15
radio input "true"
checkbox input "false"
click at [1297, 662] on button "Save" at bounding box center [1309, 659] width 71 height 26
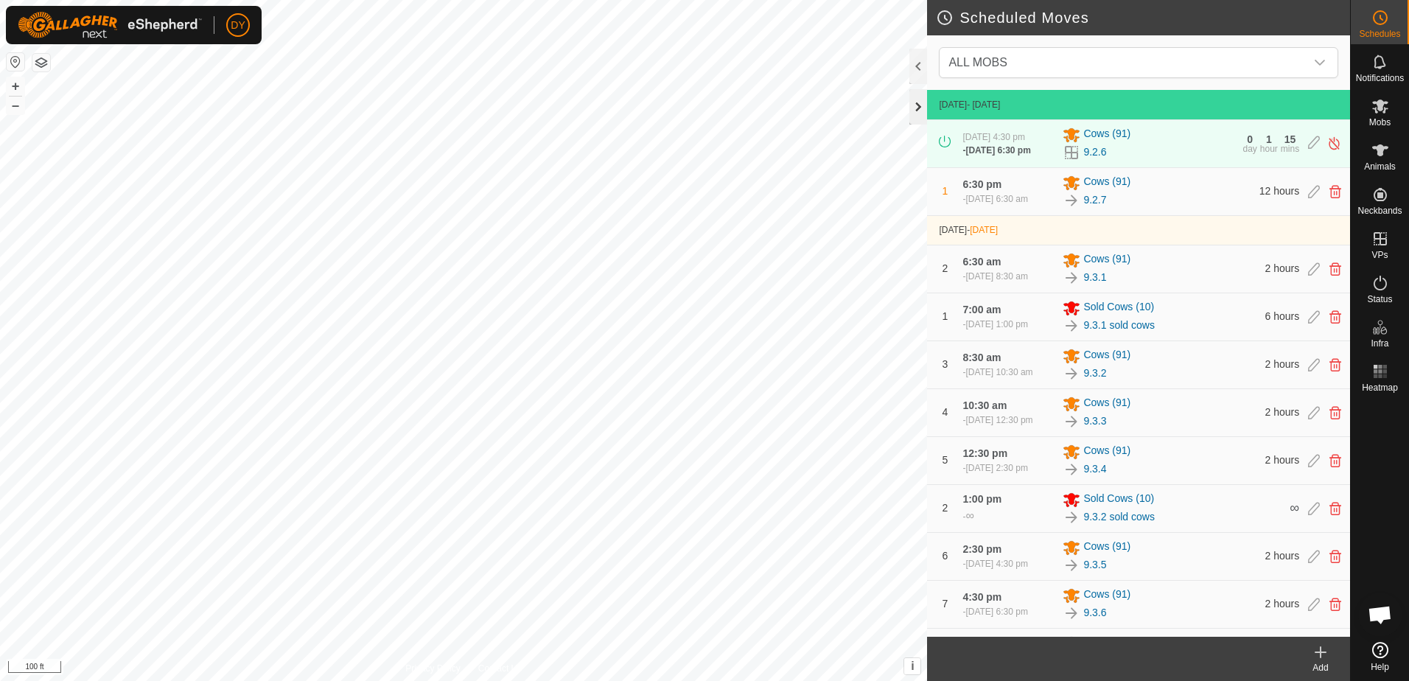
click at [920, 107] on div at bounding box center [919, 106] width 18 height 35
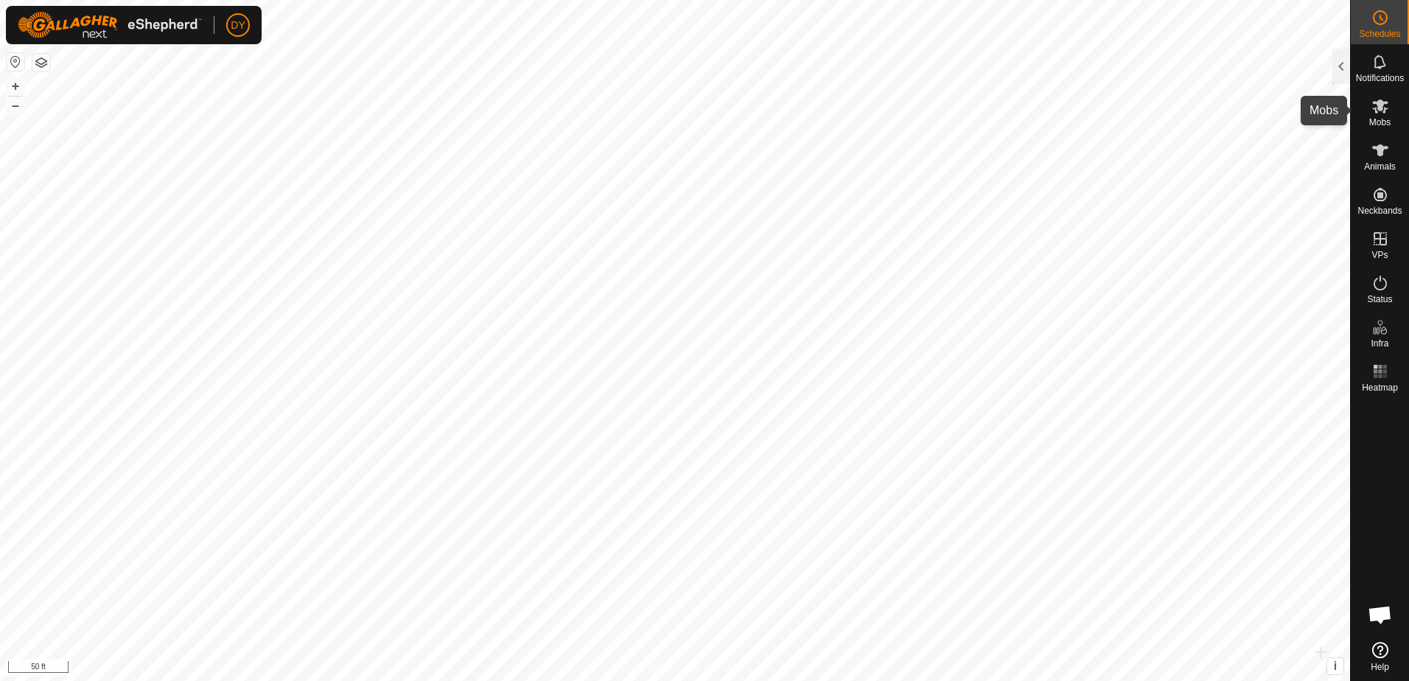
click at [1367, 105] on es-mob-svg-icon at bounding box center [1380, 106] width 27 height 24
click at [1344, 69] on div at bounding box center [1342, 66] width 18 height 35
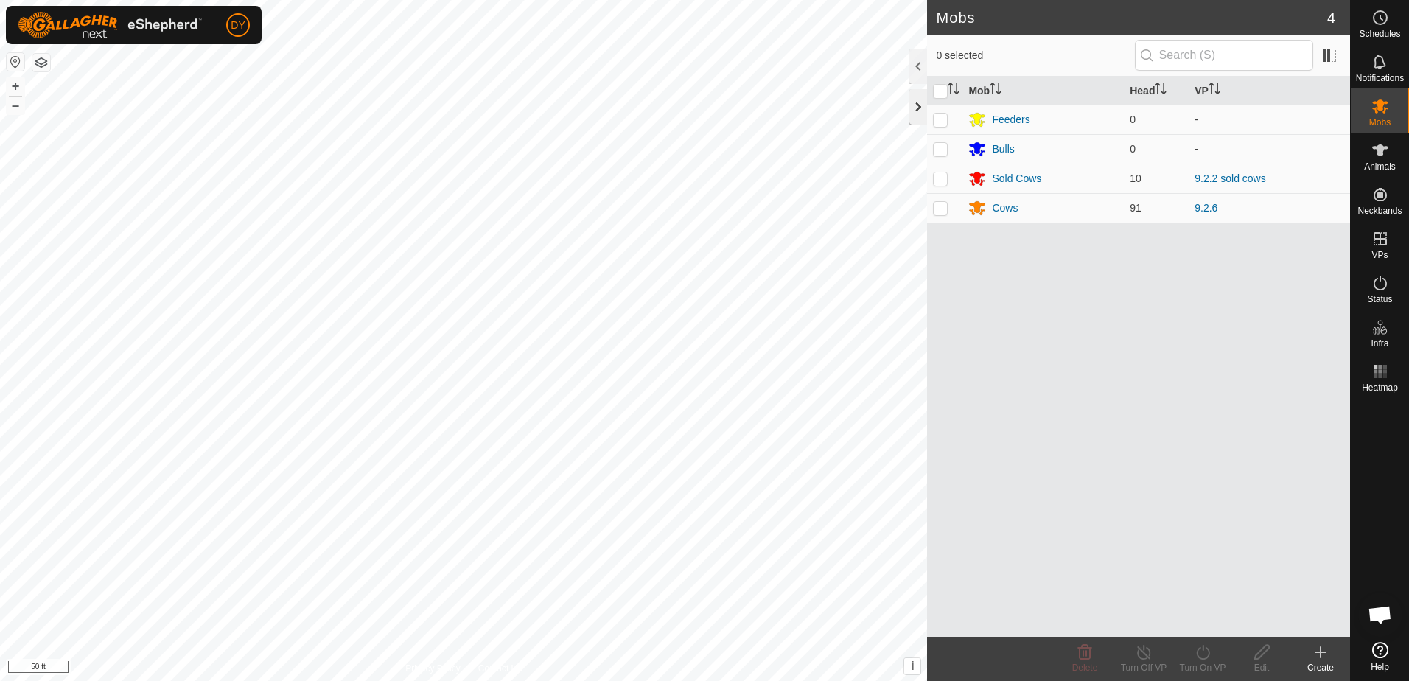
click at [918, 114] on div at bounding box center [919, 106] width 18 height 35
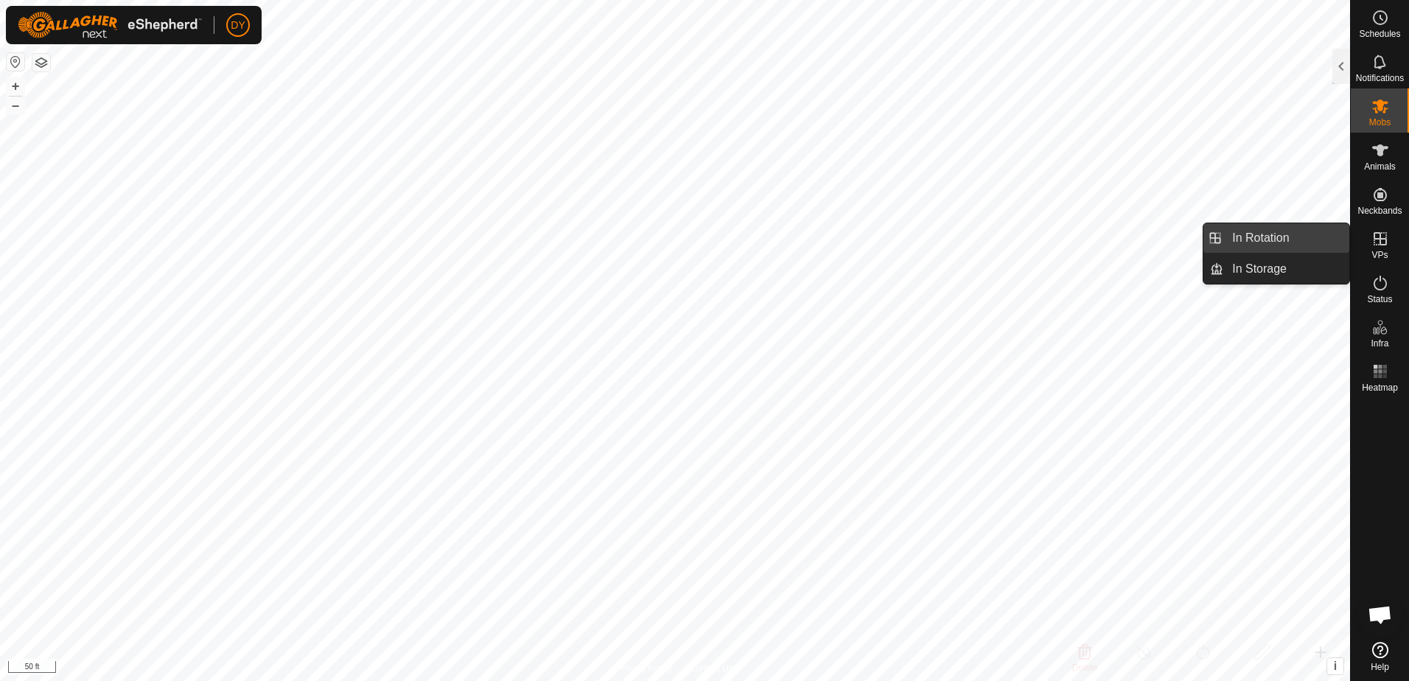
drag, startPoint x: 1350, startPoint y: 239, endPoint x: 1313, endPoint y: 234, distance: 36.5
click at [1313, 235] on link "In Rotation" at bounding box center [1287, 237] width 126 height 29
click at [1326, 238] on link "In Rotation" at bounding box center [1287, 237] width 126 height 29
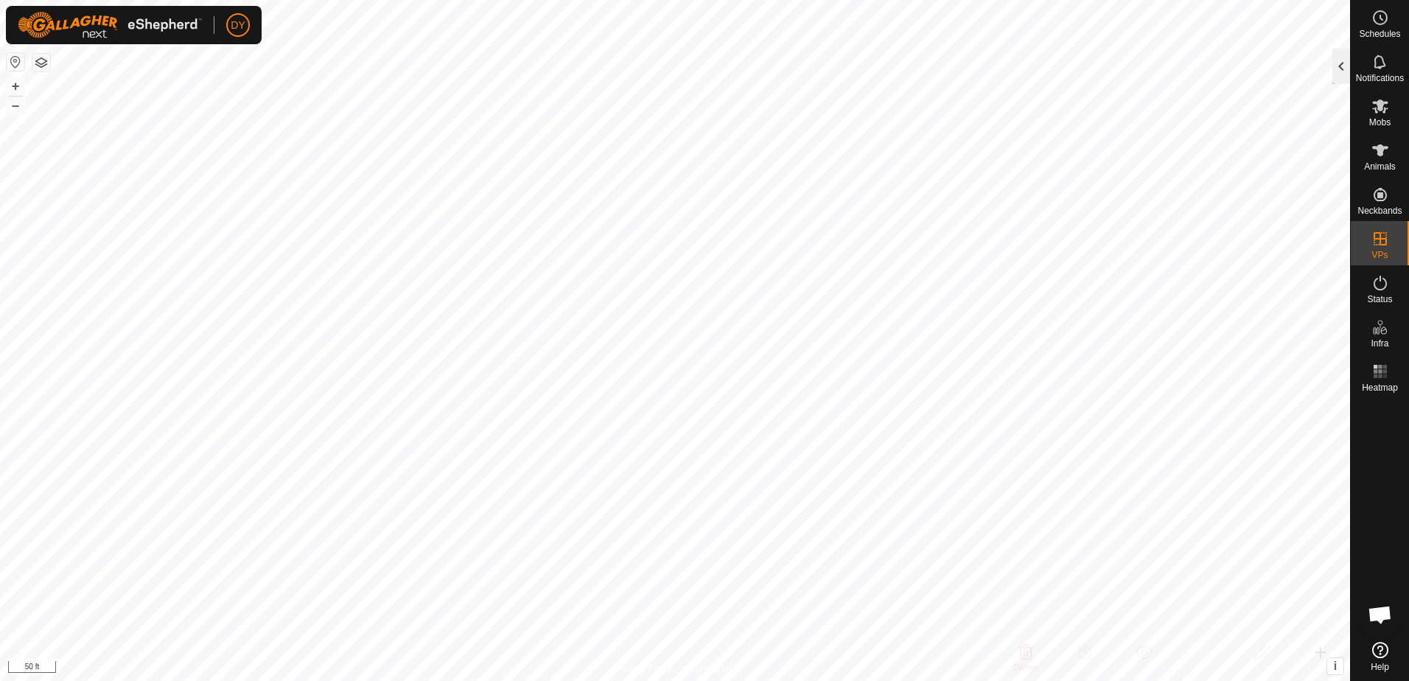
click at [1338, 65] on div at bounding box center [1342, 66] width 18 height 35
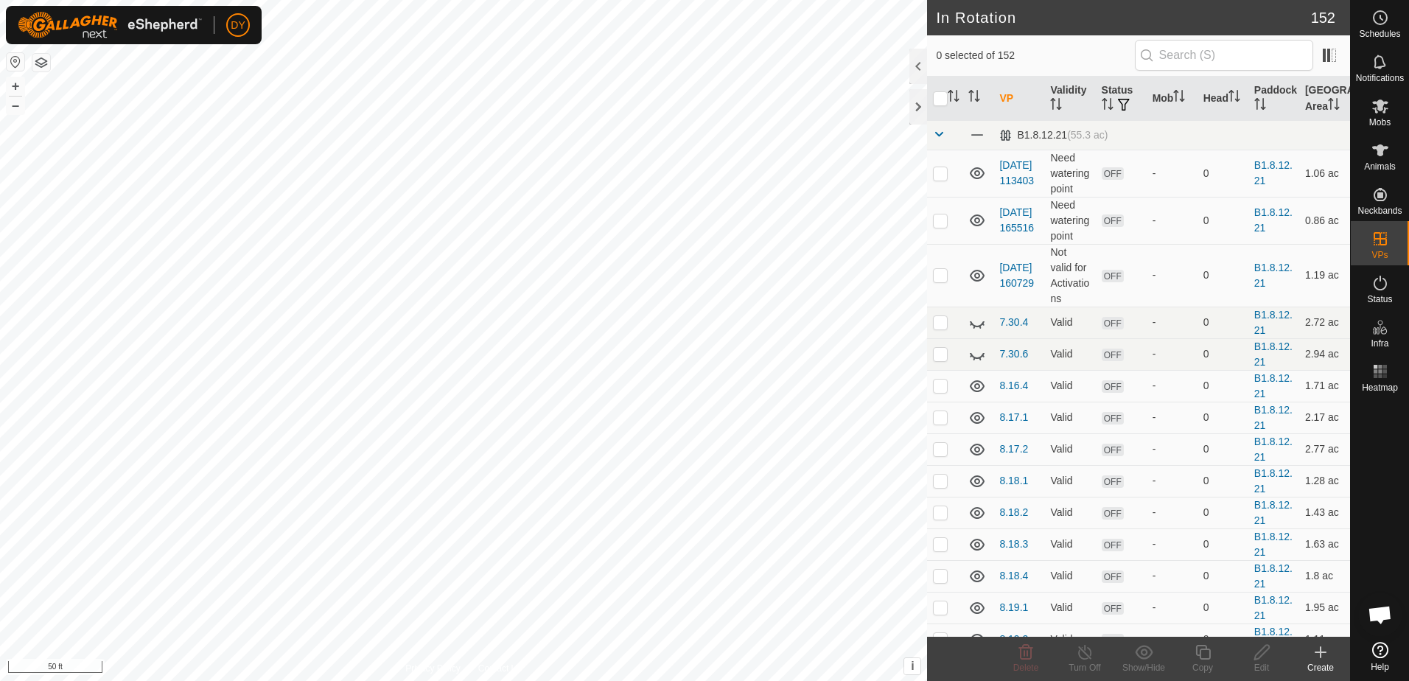
click at [1319, 649] on icon at bounding box center [1321, 652] width 18 height 18
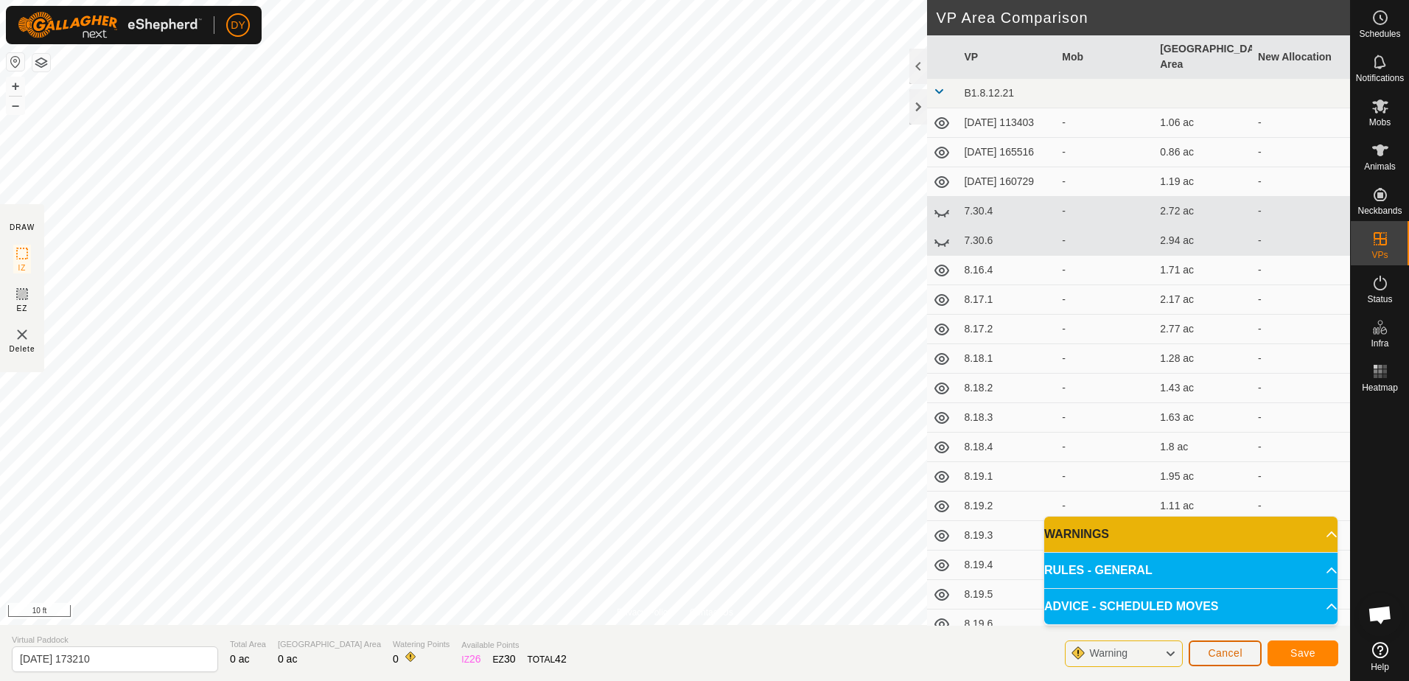
click at [1221, 652] on span "Cancel" at bounding box center [1225, 653] width 35 height 12
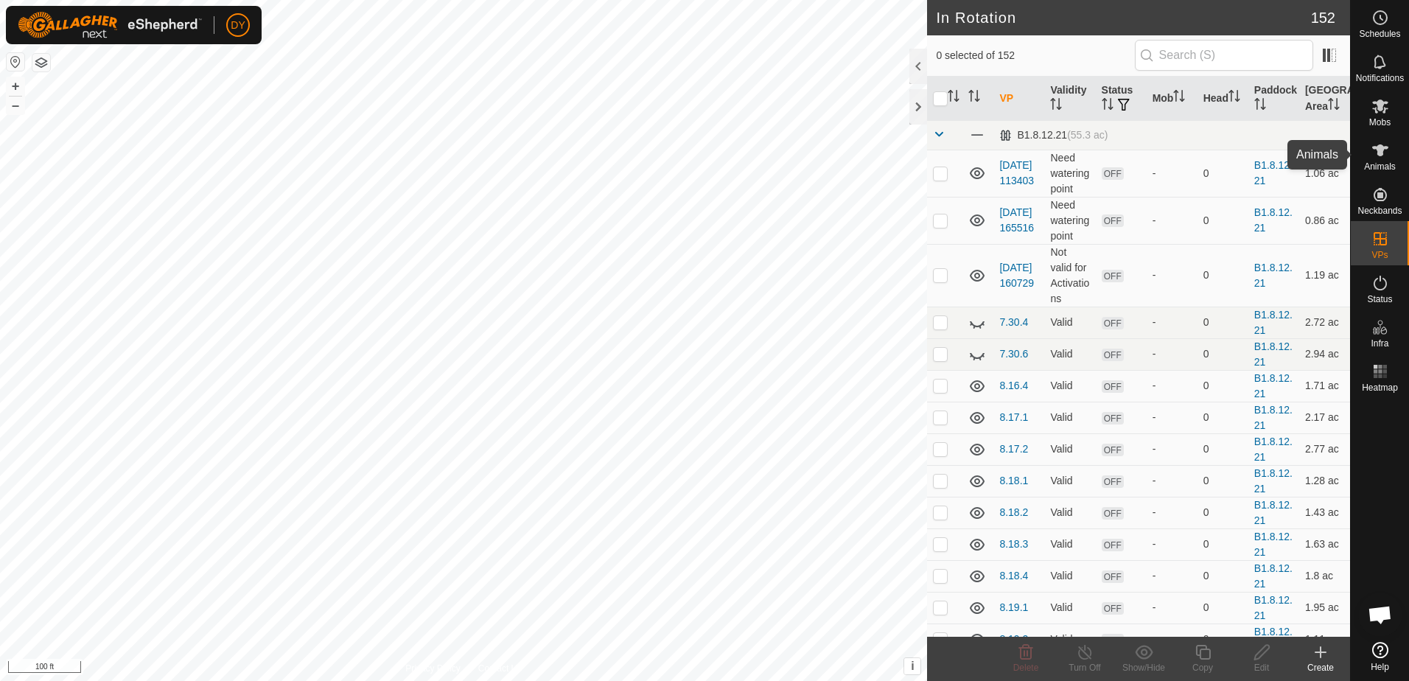
click at [1378, 167] on span "Animals" at bounding box center [1380, 166] width 32 height 9
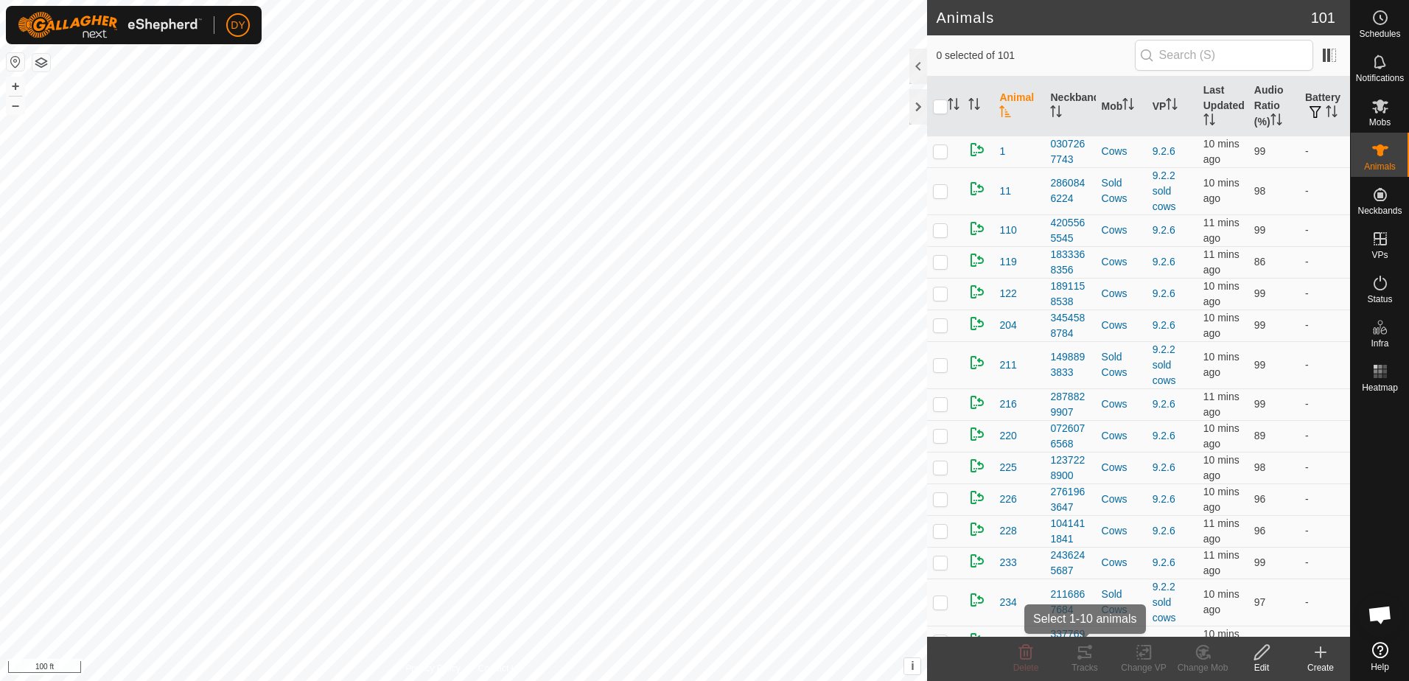
click at [1089, 666] on div "Tracks" at bounding box center [1085, 667] width 59 height 13
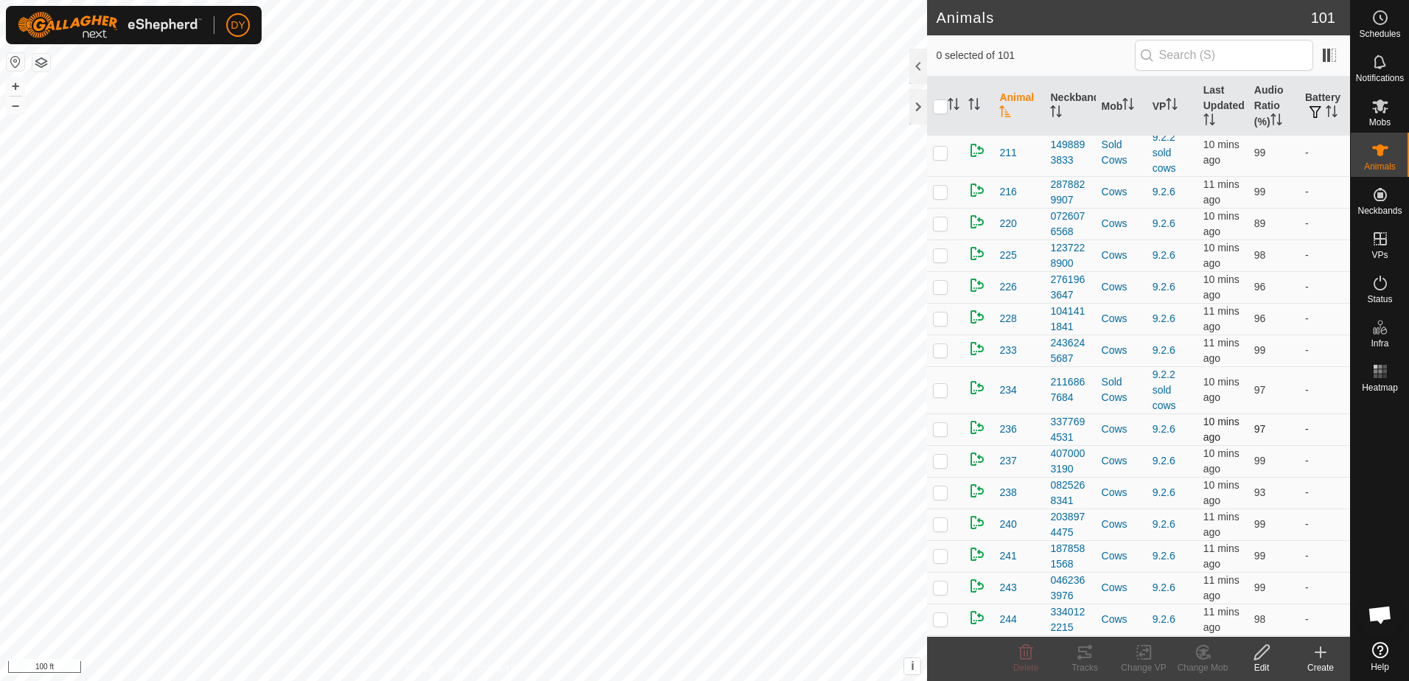
scroll to position [221, 0]
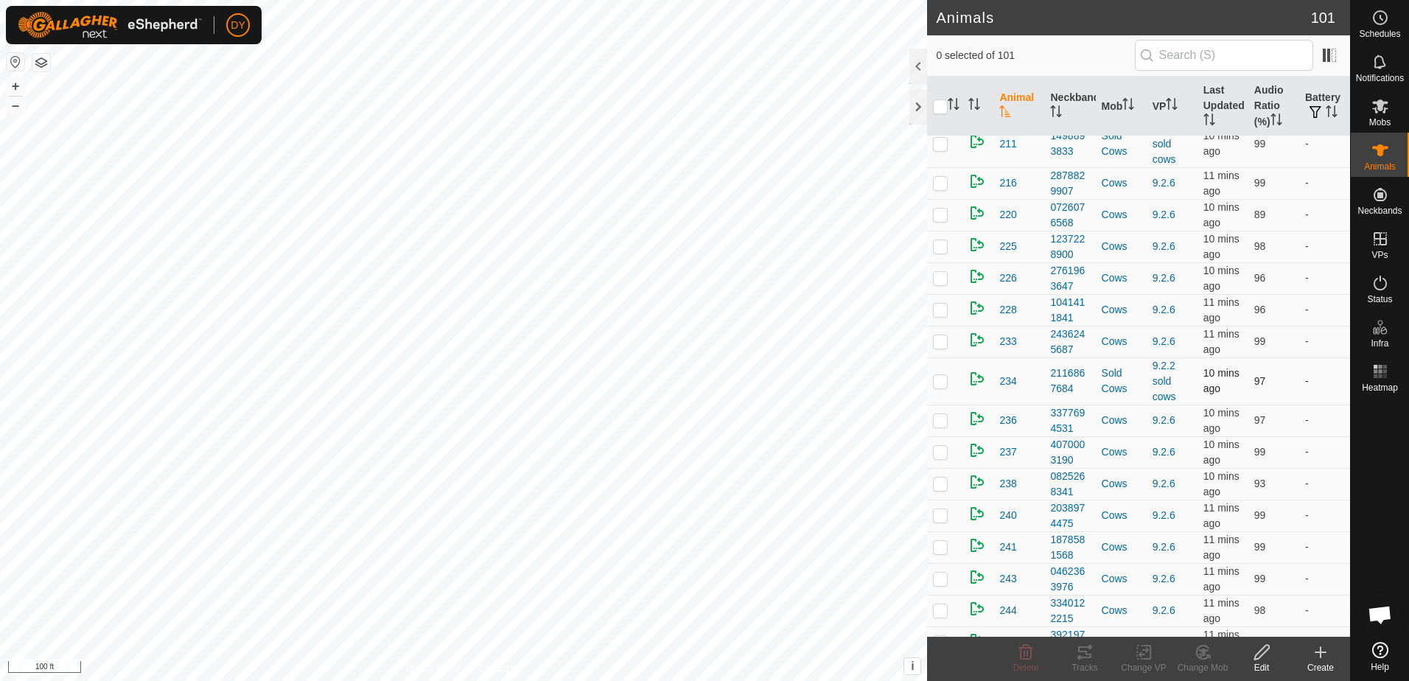
click at [945, 384] on p-checkbox at bounding box center [940, 381] width 15 height 12
click at [1093, 652] on icon at bounding box center [1085, 652] width 18 height 18
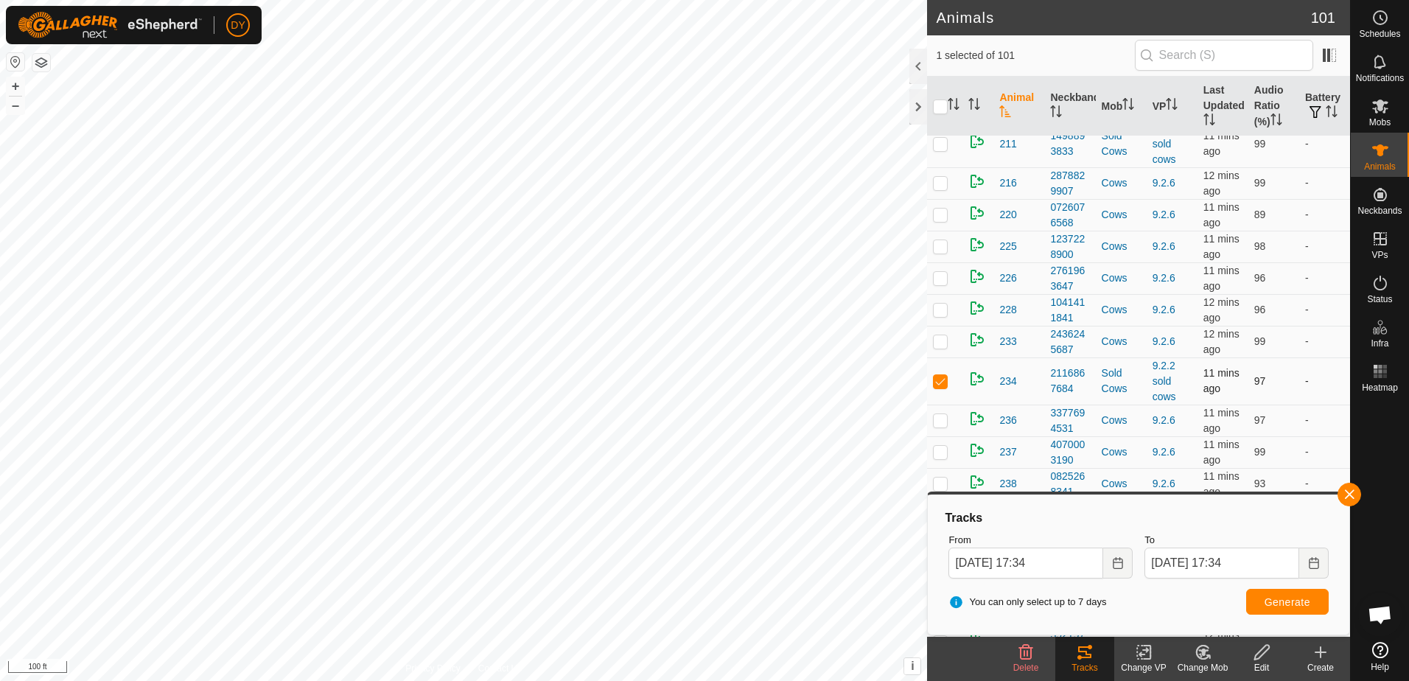
click at [943, 383] on p-checkbox at bounding box center [940, 381] width 15 height 12
checkbox input "false"
click at [915, 105] on div at bounding box center [919, 106] width 18 height 35
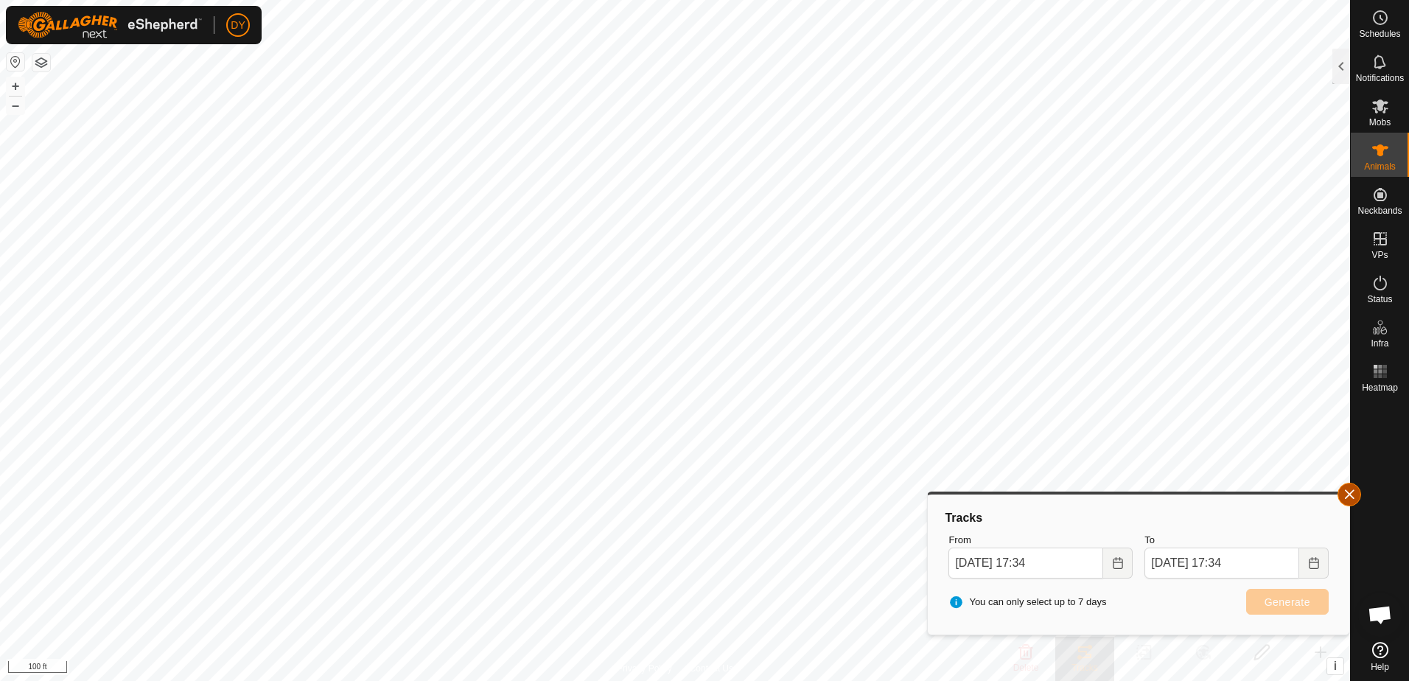
click at [1347, 491] on button "button" at bounding box center [1350, 495] width 24 height 24
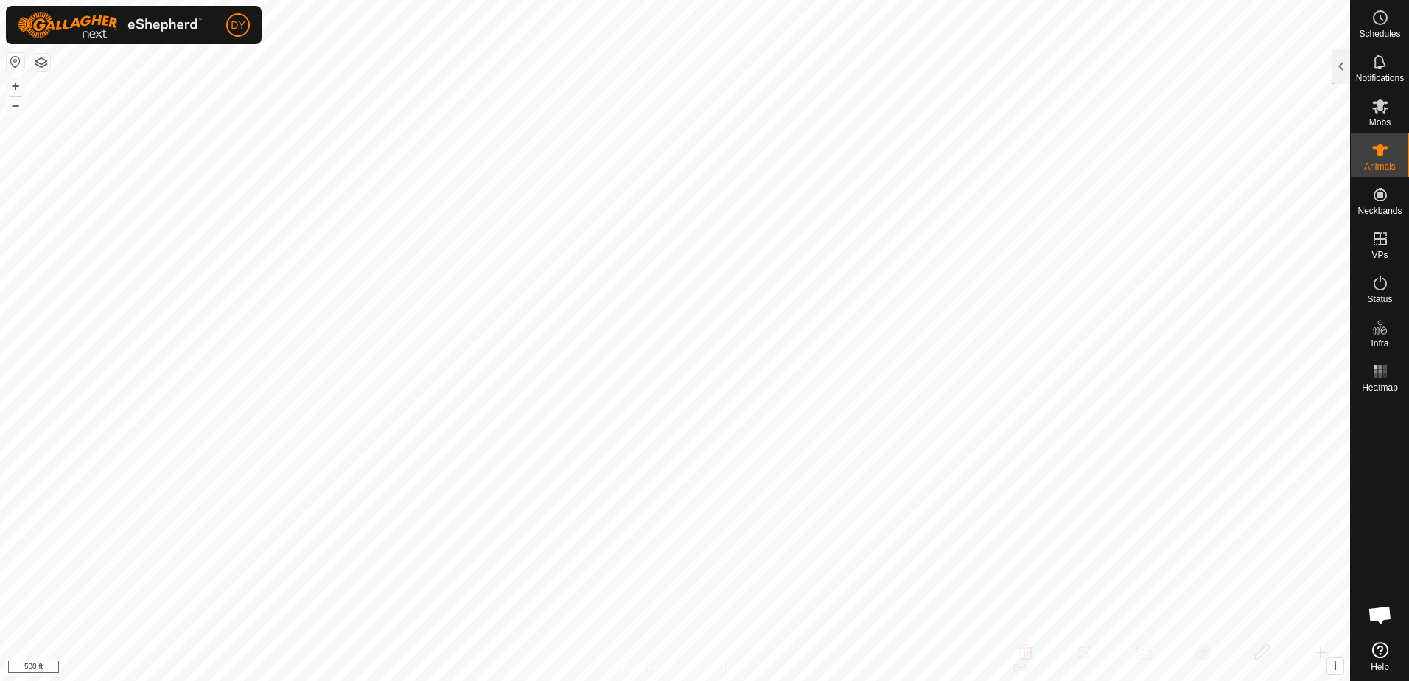
click at [187, 38] on div "DY Schedules Notifications Mobs Animals Neckbands VPs Status Infra Heatmap Help…" at bounding box center [704, 340] width 1409 height 681
click at [1409, 26] on html "DY Schedules Notifications Mobs Animals Neckbands VPs Status Infra Heatmap Help…" at bounding box center [704, 340] width 1409 height 681
click at [443, 0] on html "DY Schedules Notifications Mobs Animals Neckbands VPs Status Infra Heatmap Help…" at bounding box center [704, 340] width 1409 height 681
